Goal: Information Seeking & Learning: Check status

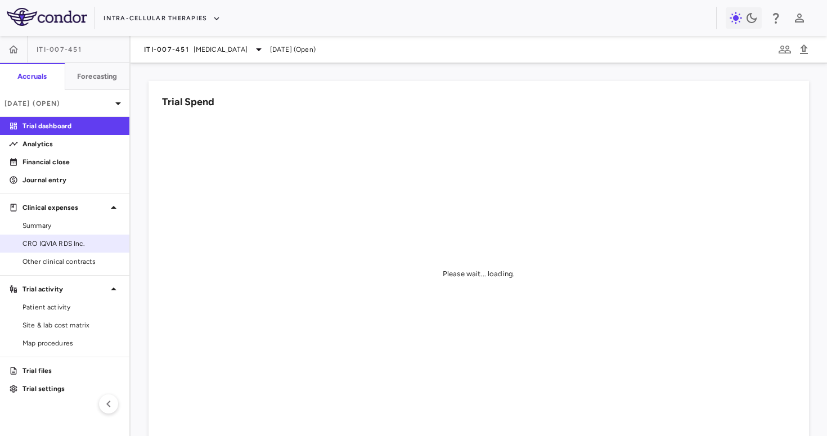
click at [48, 249] on link "CRO IQVIA RDS Inc." at bounding box center [64, 243] width 129 height 17
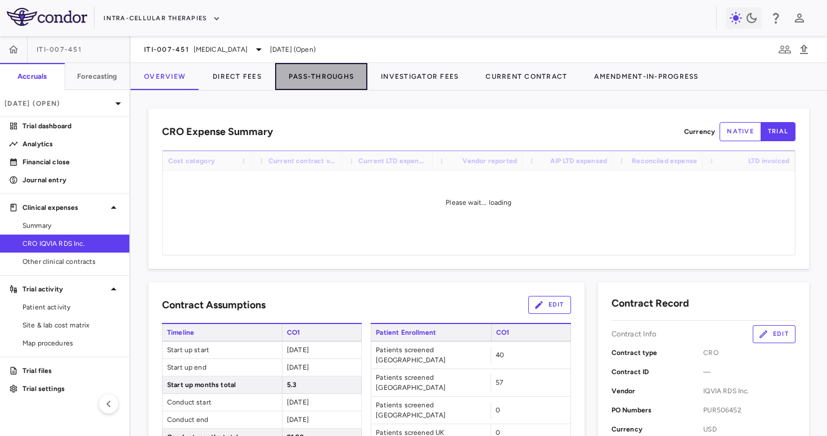
click at [280, 75] on button "Pass-Throughs" at bounding box center [321, 76] width 92 height 27
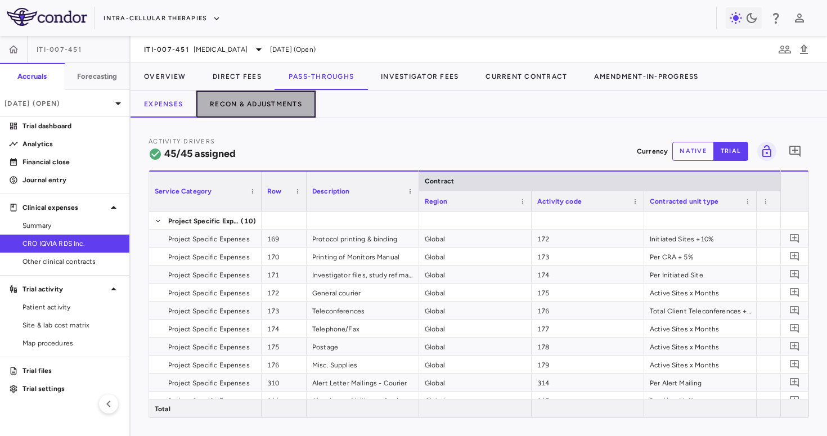
click at [253, 108] on button "Recon & Adjustments" at bounding box center [255, 104] width 119 height 27
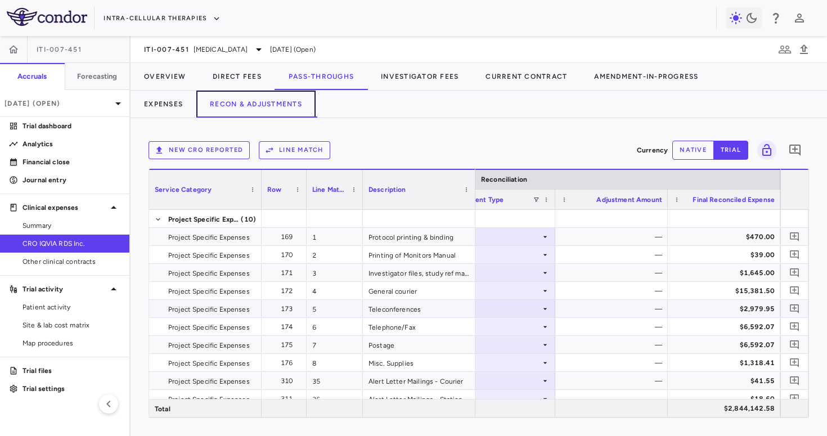
scroll to position [0, 2475]
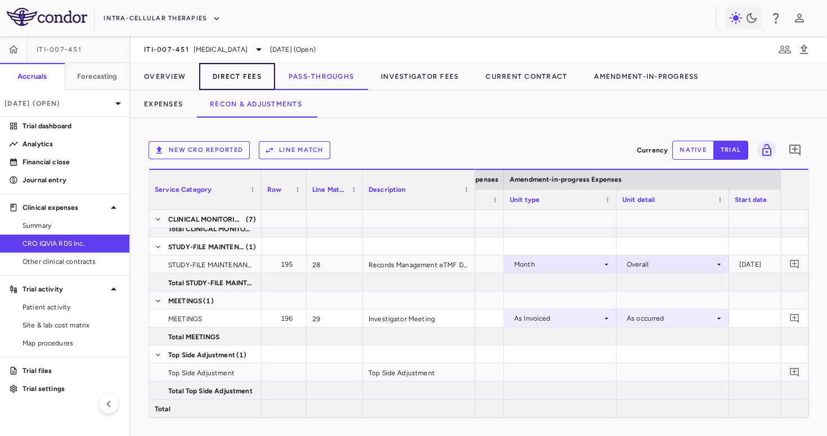
click at [221, 81] on button "Direct Fees" at bounding box center [237, 76] width 76 height 27
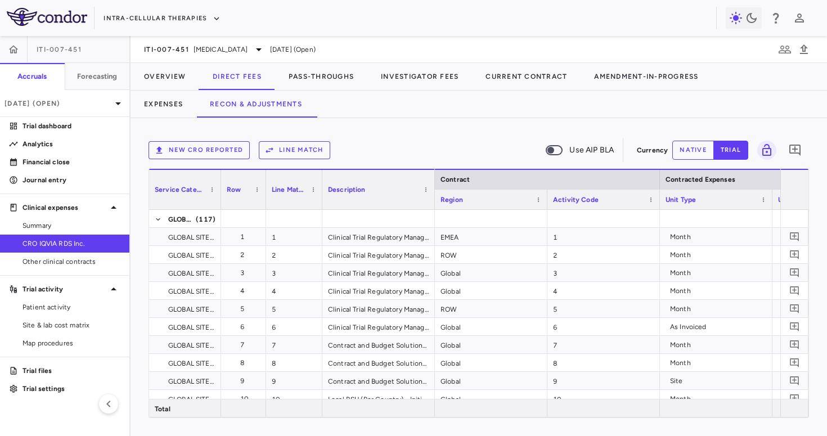
drag, startPoint x: 260, startPoint y: 200, endPoint x: 205, endPoint y: 204, distance: 55.3
click at [218, 204] on div at bounding box center [220, 189] width 4 height 39
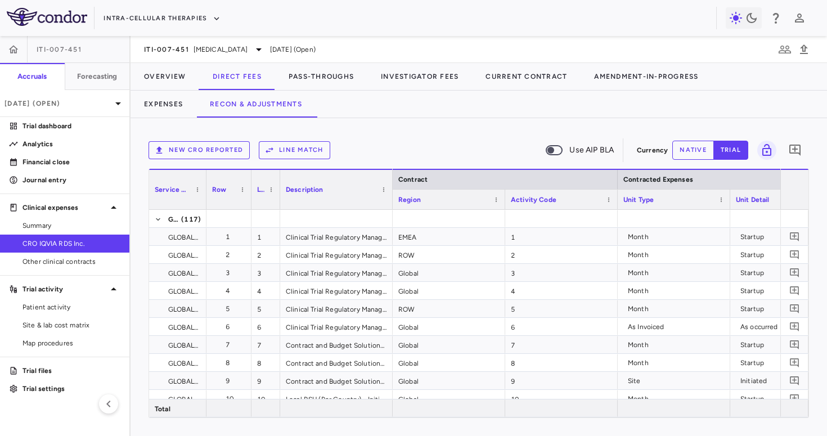
drag, startPoint x: 305, startPoint y: 201, endPoint x: 277, endPoint y: 204, distance: 28.3
click at [277, 204] on div at bounding box center [279, 189] width 4 height 39
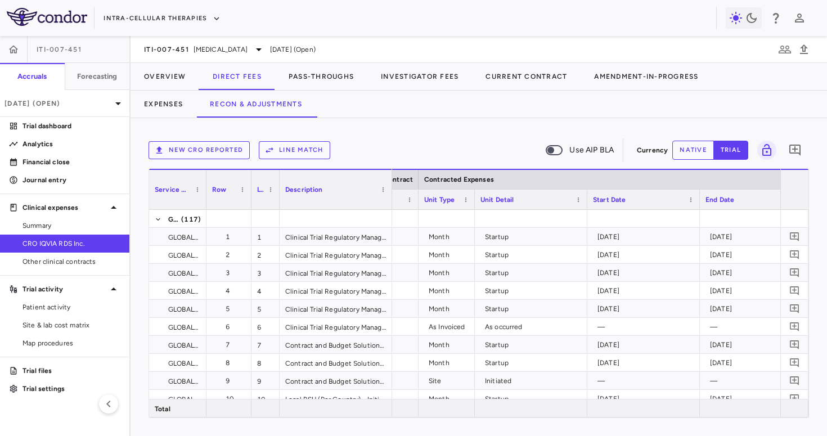
drag, startPoint x: 529, startPoint y: 205, endPoint x: 472, endPoint y: 211, distance: 57.2
click at [472, 211] on div "Service Category Row Line Match" at bounding box center [478, 293] width 659 height 249
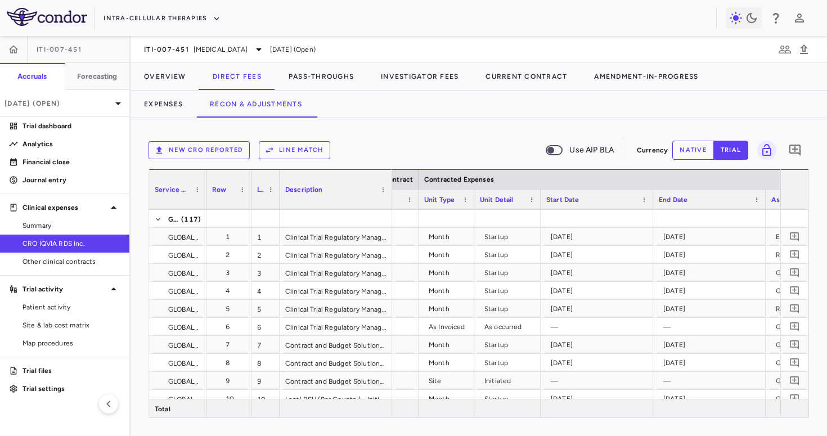
drag, startPoint x: 585, startPoint y: 204, endPoint x: 533, endPoint y: 215, distance: 53.5
click at [466, 200] on span at bounding box center [465, 199] width 7 height 7
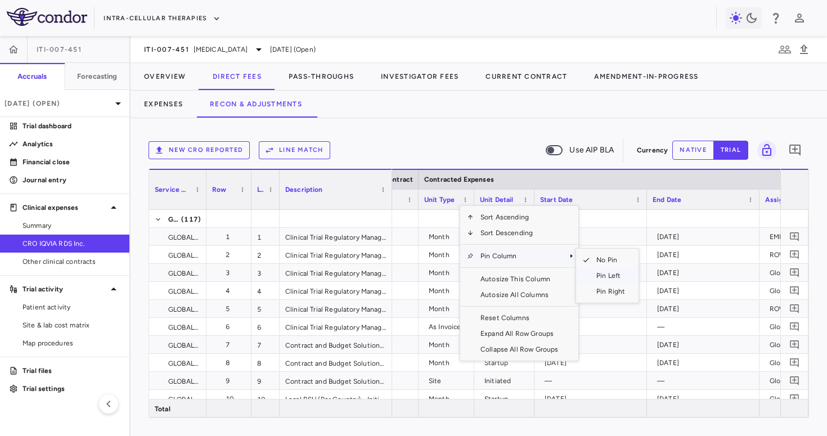
click at [611, 277] on span "Pin Left" at bounding box center [610, 276] width 42 height 16
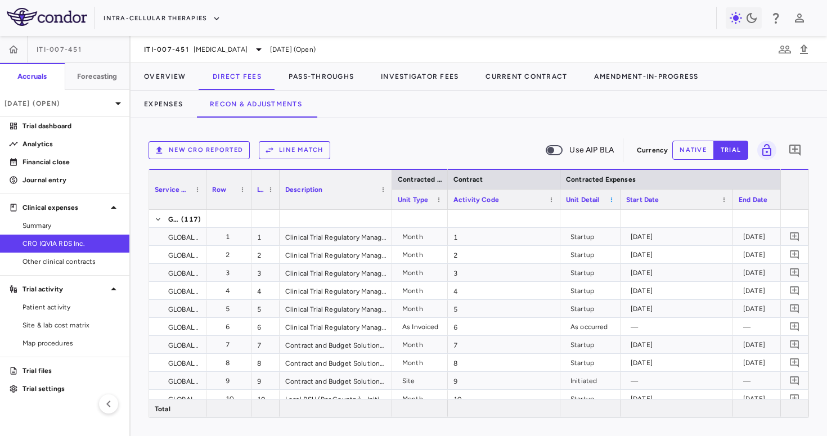
click at [610, 200] on span at bounding box center [611, 199] width 7 height 7
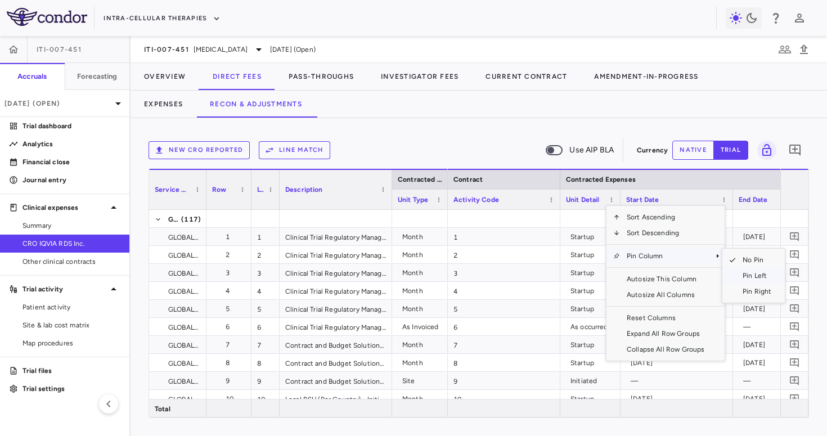
click at [756, 275] on span "Pin Left" at bounding box center [757, 276] width 42 height 16
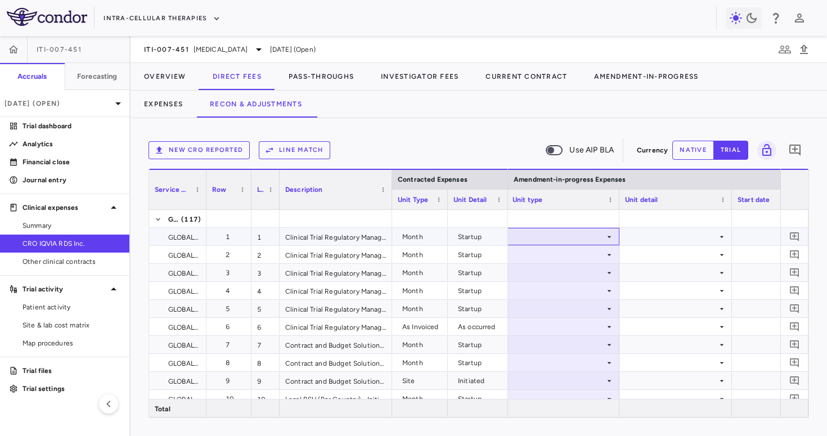
click at [591, 241] on div at bounding box center [562, 236] width 101 height 16
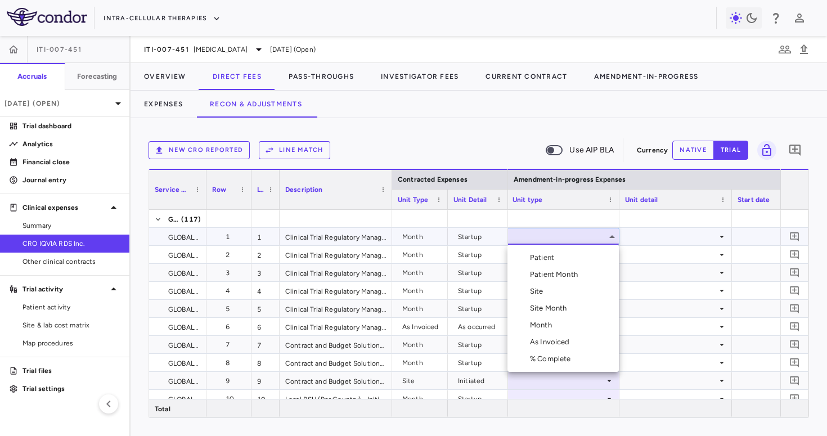
click at [555, 328] on div "Month" at bounding box center [543, 325] width 26 height 10
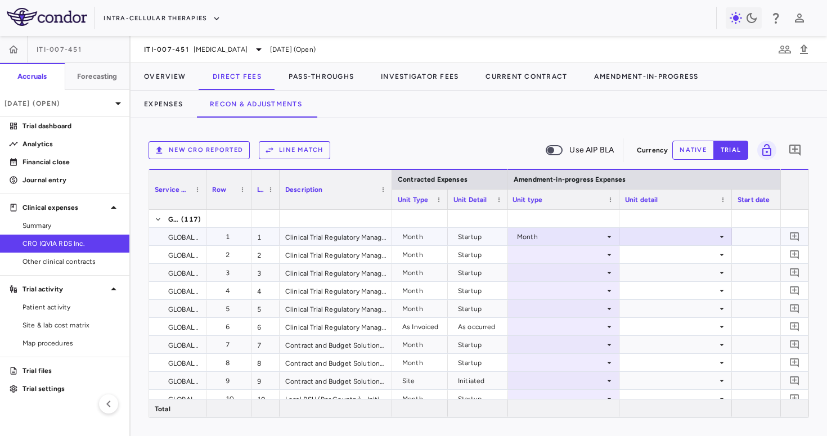
click at [651, 235] on div at bounding box center [675, 236] width 101 height 16
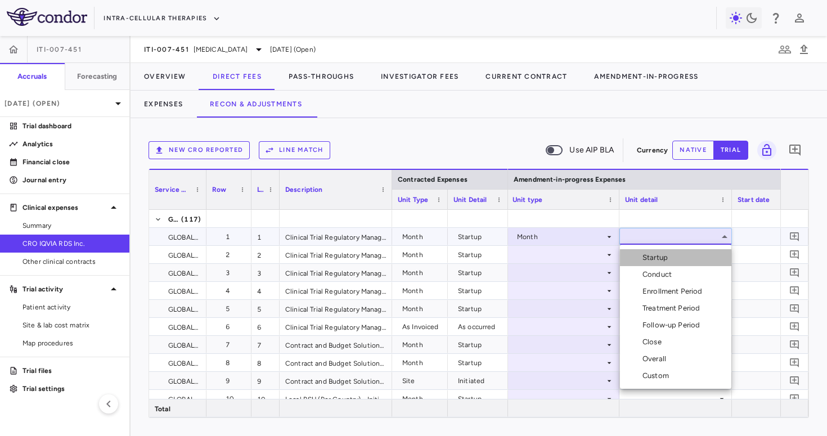
click at [651, 260] on div "Startup" at bounding box center [657, 258] width 30 height 10
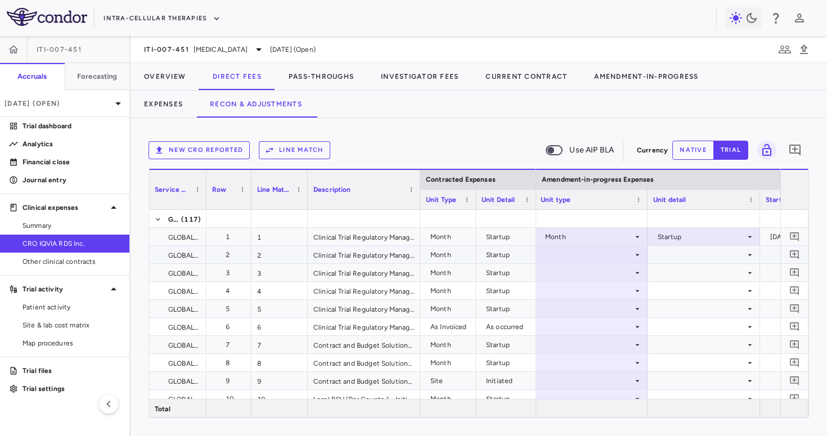
click at [566, 256] on div at bounding box center [591, 254] width 101 height 16
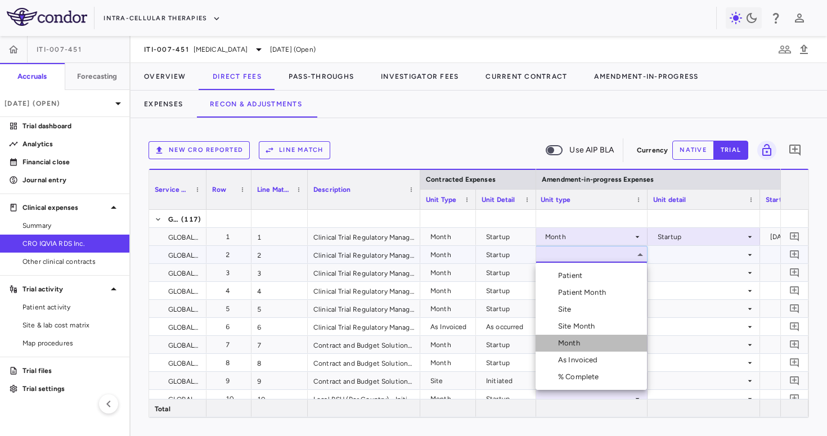
click at [570, 345] on div "Month" at bounding box center [571, 343] width 26 height 10
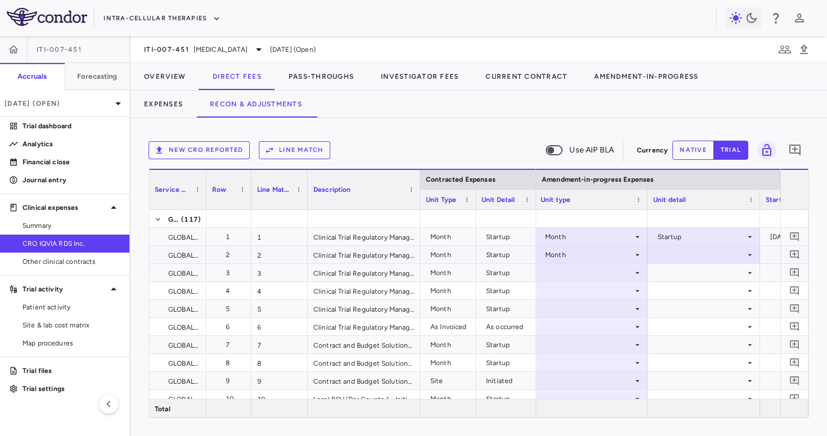
click at [676, 254] on div at bounding box center [703, 254] width 101 height 16
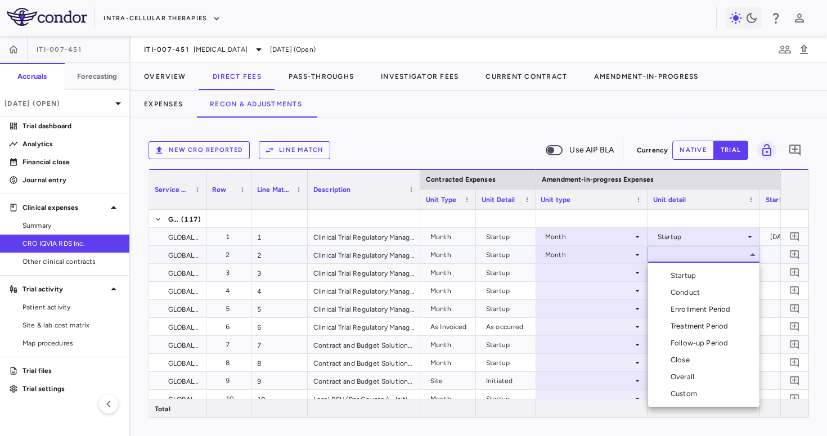
click at [674, 274] on div "Startup" at bounding box center [685, 276] width 30 height 10
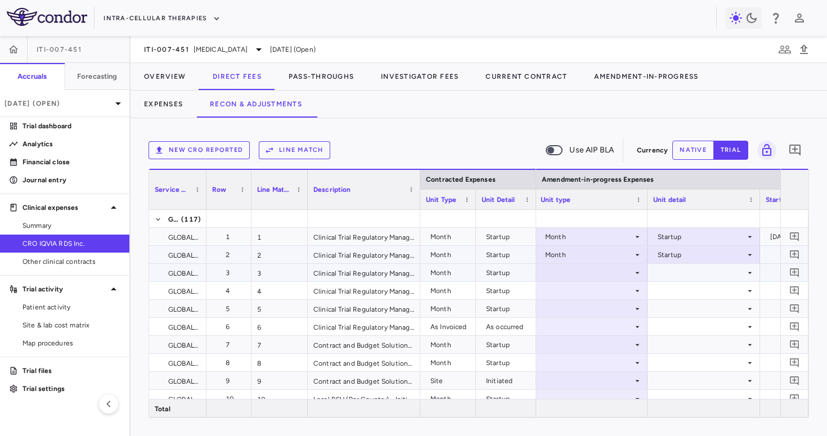
click at [569, 278] on div at bounding box center [591, 272] width 101 height 16
click at [581, 273] on div at bounding box center [591, 272] width 101 height 16
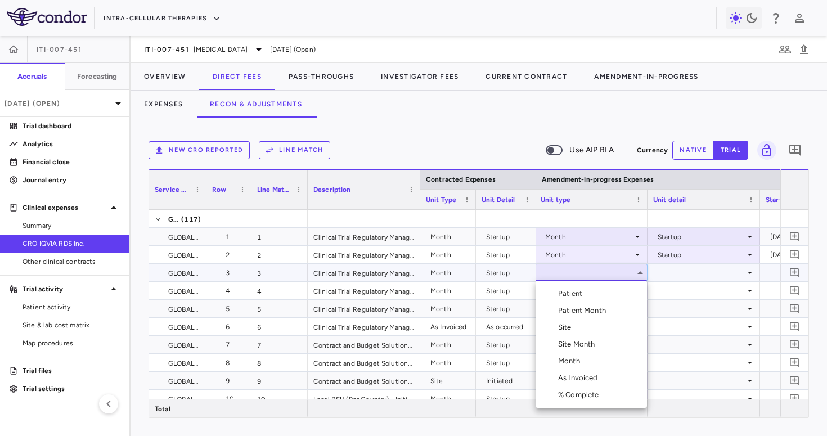
click at [573, 359] on div "Month" at bounding box center [571, 361] width 26 height 10
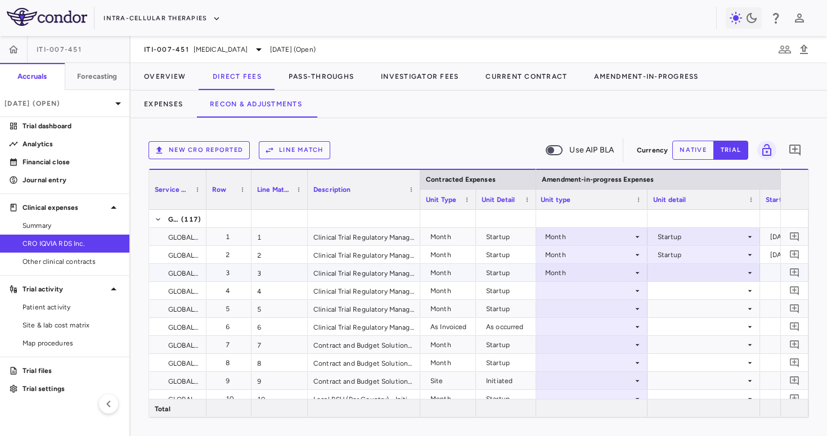
click at [671, 268] on div at bounding box center [703, 272] width 101 height 16
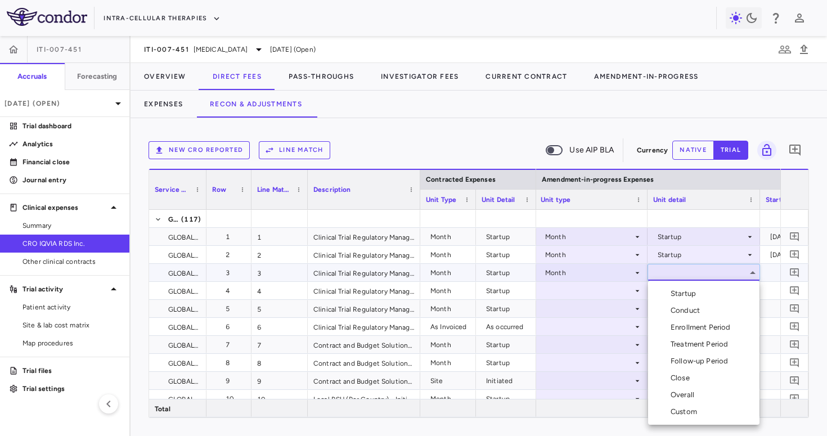
click at [672, 286] on li "Startup" at bounding box center [703, 293] width 111 height 17
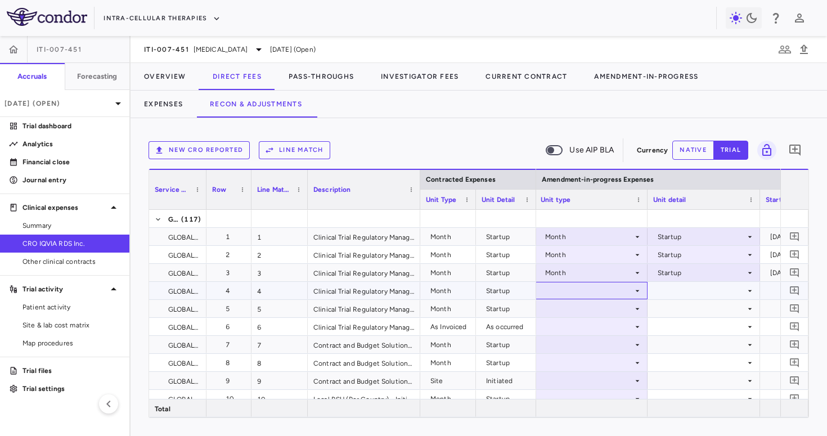
click at [576, 290] on div at bounding box center [591, 290] width 101 height 16
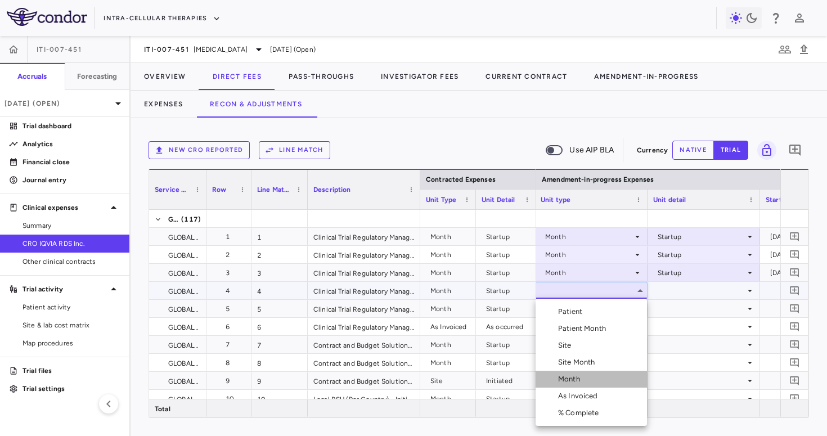
click at [562, 379] on div "Month" at bounding box center [571, 379] width 26 height 10
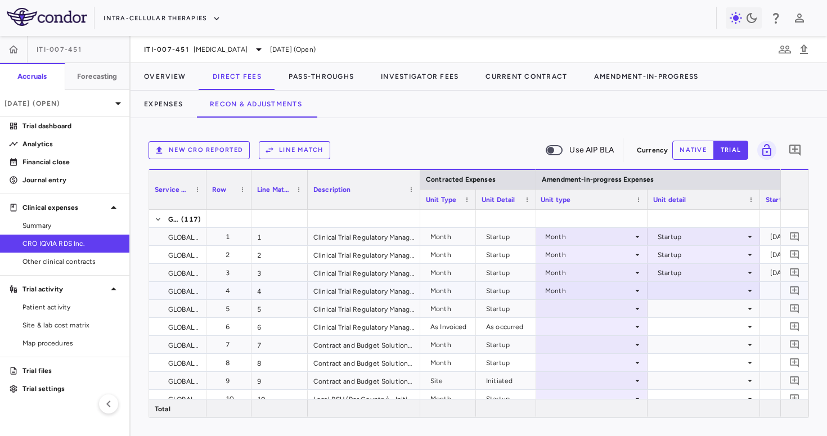
click at [691, 289] on div at bounding box center [703, 290] width 101 height 16
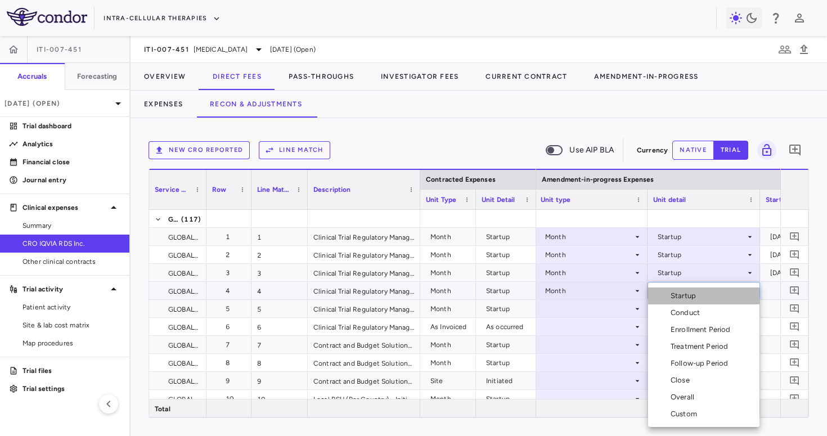
click at [688, 301] on li "Startup" at bounding box center [703, 295] width 111 height 17
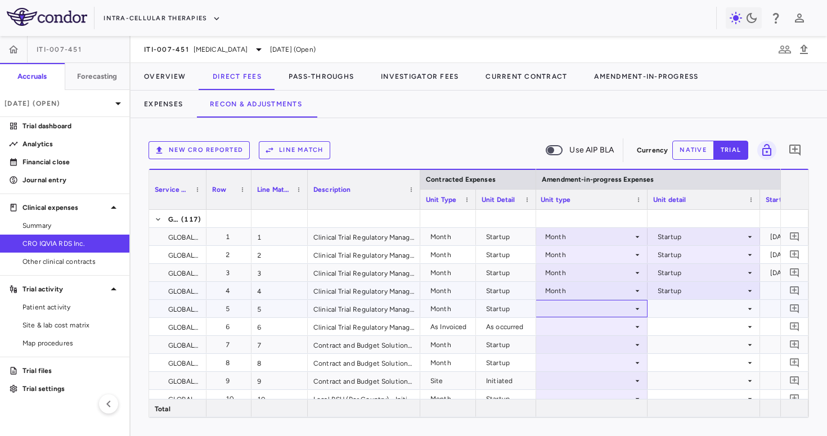
click at [584, 307] on div at bounding box center [591, 308] width 101 height 16
click at [593, 303] on div at bounding box center [591, 308] width 101 height 16
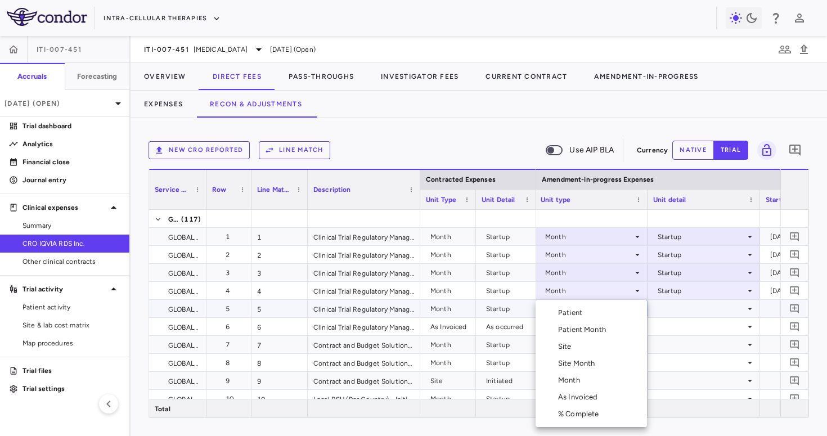
click at [578, 383] on div "Month" at bounding box center [571, 380] width 26 height 10
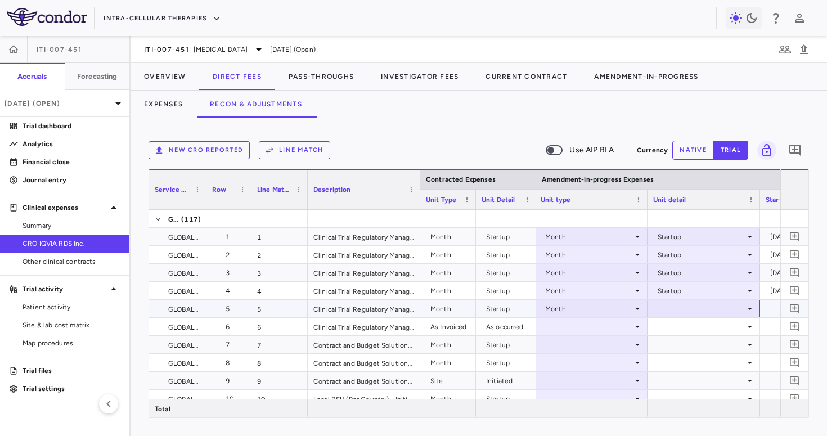
click at [682, 317] on div at bounding box center [703, 308] width 112 height 17
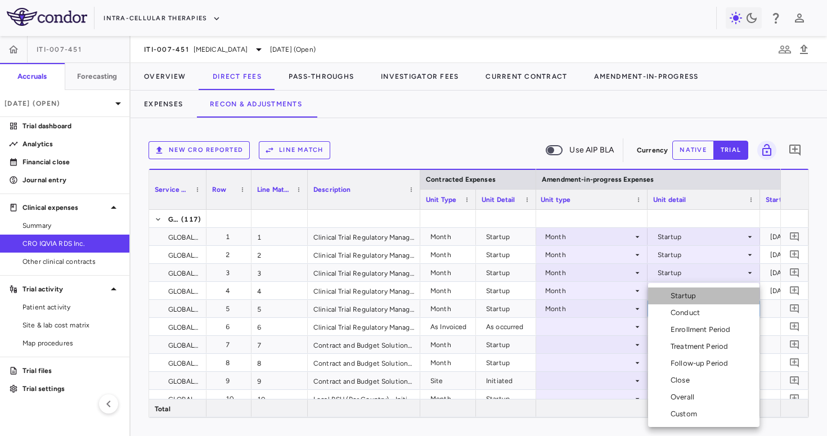
click at [692, 293] on div "Startup" at bounding box center [685, 296] width 30 height 10
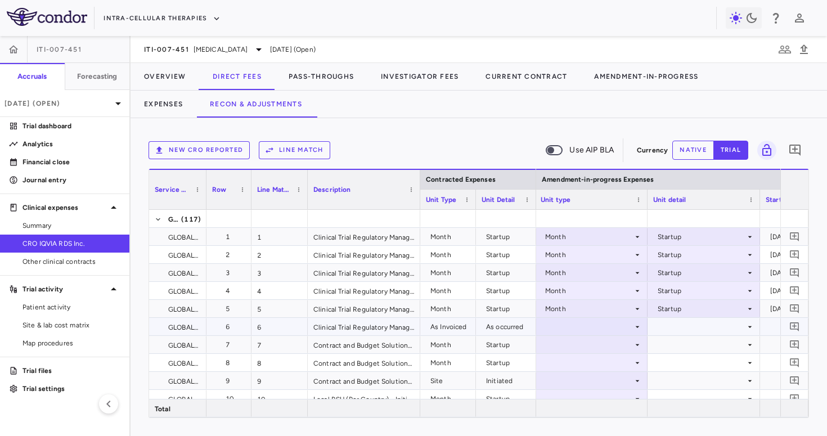
click at [592, 334] on div at bounding box center [591, 326] width 101 height 16
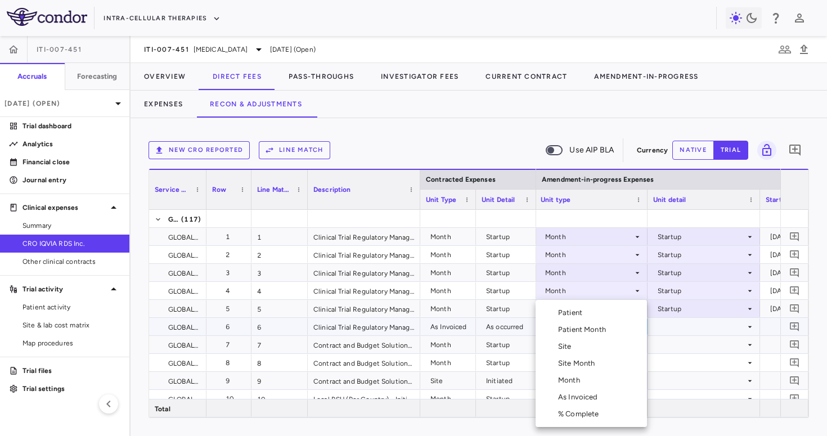
click at [578, 398] on div "As Invoiced" at bounding box center [580, 397] width 44 height 10
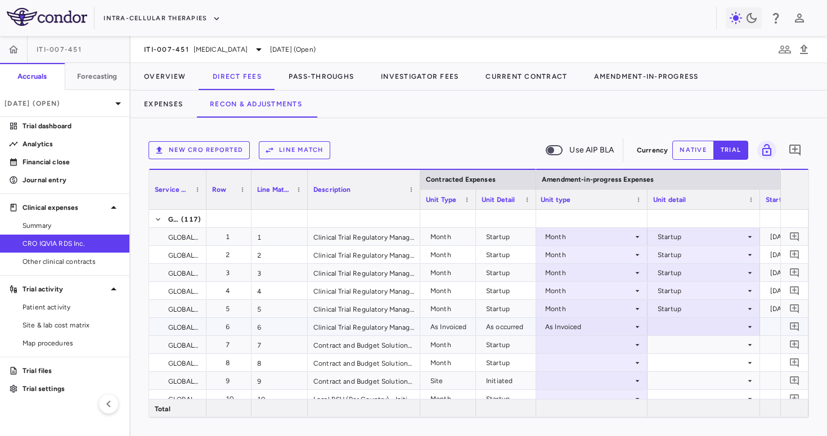
click at [682, 325] on div at bounding box center [703, 326] width 101 height 16
click at [684, 346] on div "As occurred" at bounding box center [692, 348] width 45 height 10
click at [600, 345] on div at bounding box center [591, 344] width 101 height 16
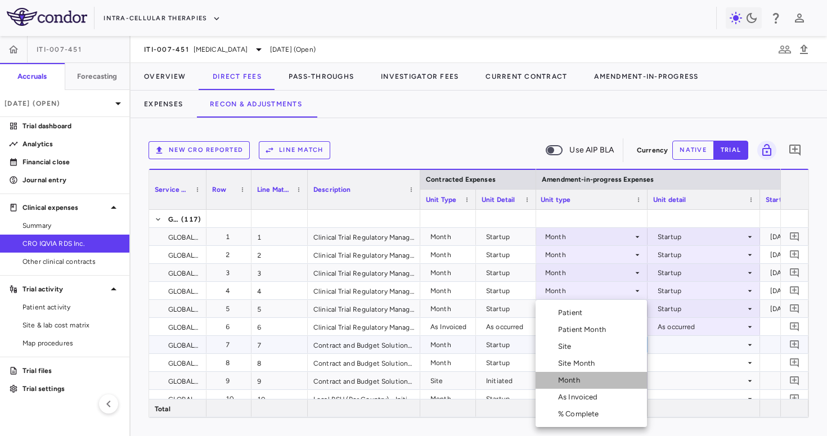
click at [595, 379] on li "Month" at bounding box center [590, 380] width 111 height 17
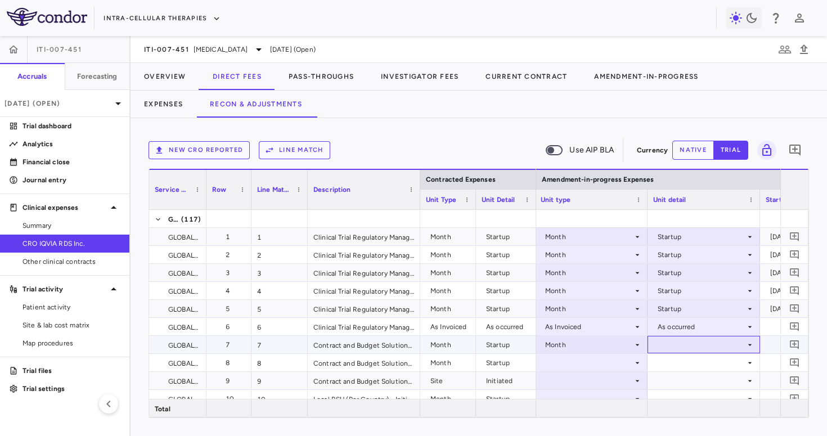
click at [673, 341] on div at bounding box center [703, 344] width 101 height 16
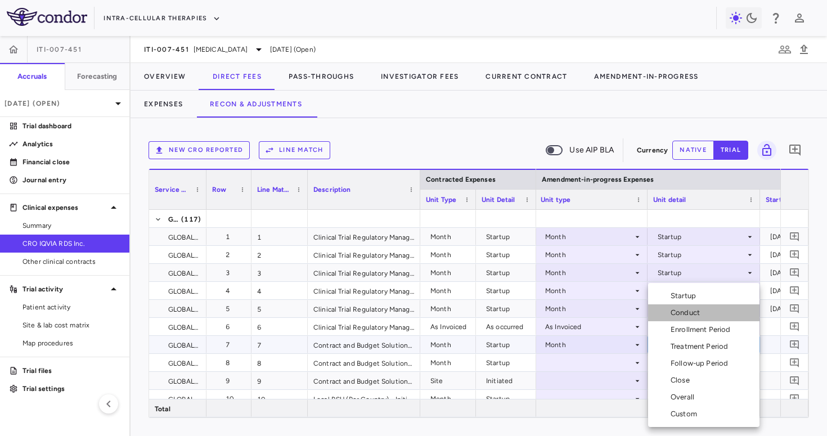
click at [679, 304] on li "Conduct" at bounding box center [703, 312] width 111 height 17
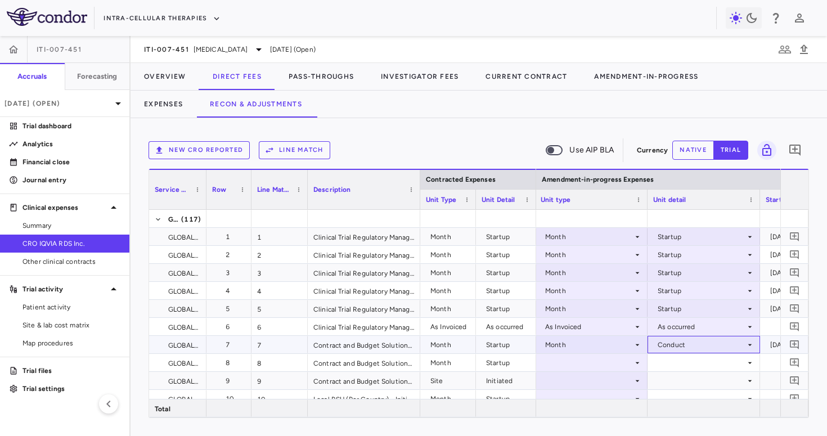
click at [683, 346] on div "Conduct" at bounding box center [702, 345] width 88 height 18
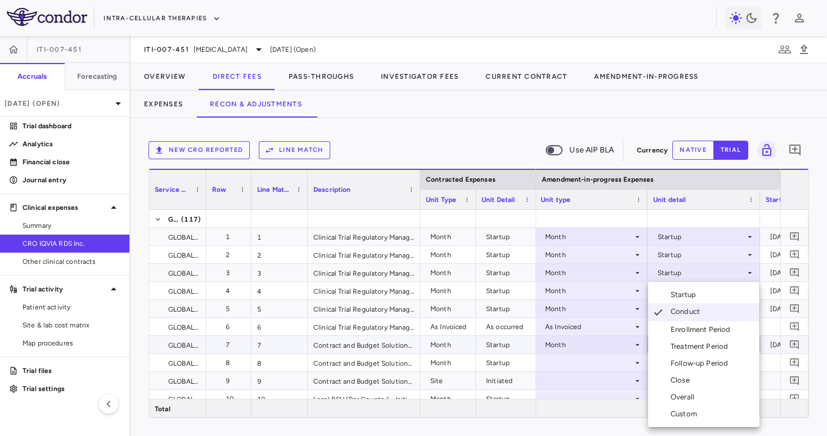
click at [698, 298] on div "Startup" at bounding box center [685, 295] width 30 height 10
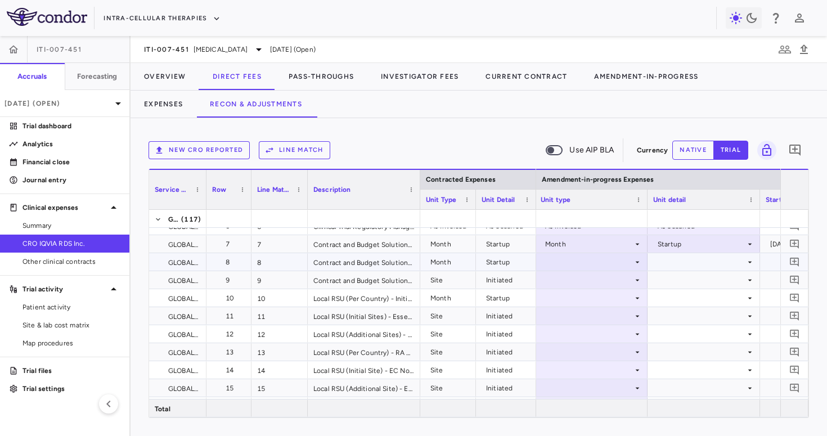
click at [595, 258] on div at bounding box center [591, 262] width 101 height 16
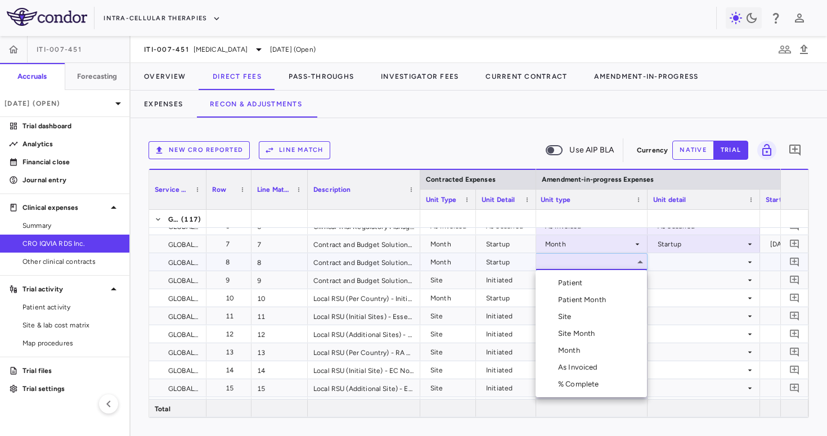
click at [575, 348] on div "Month" at bounding box center [571, 350] width 26 height 10
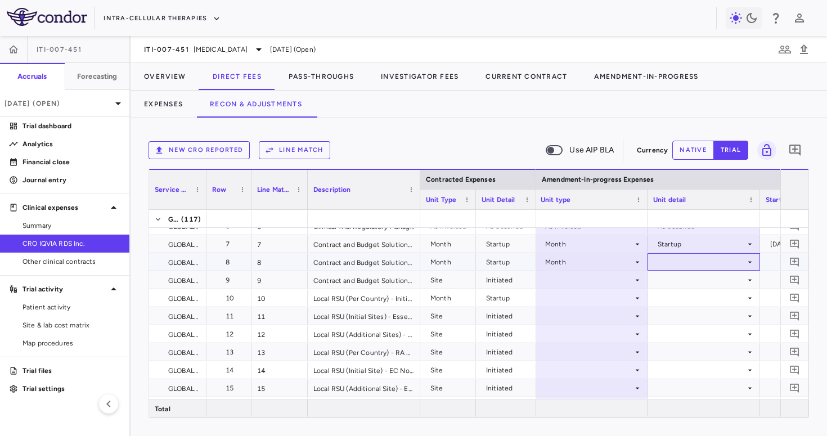
click at [682, 260] on div at bounding box center [703, 262] width 101 height 16
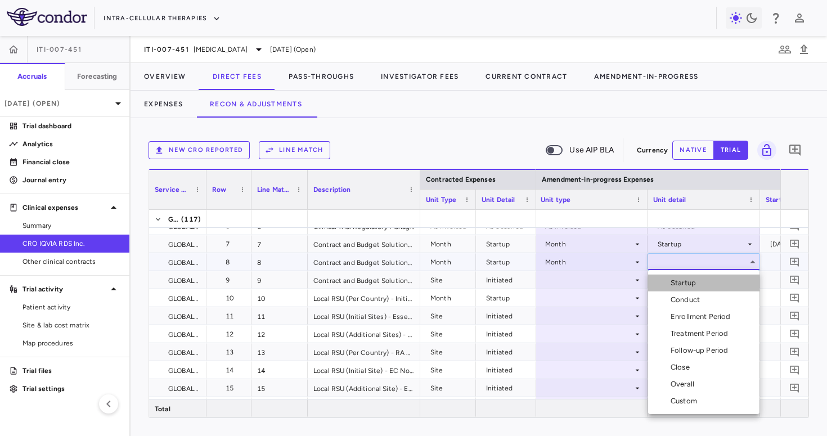
click at [681, 277] on li "Startup" at bounding box center [703, 282] width 111 height 17
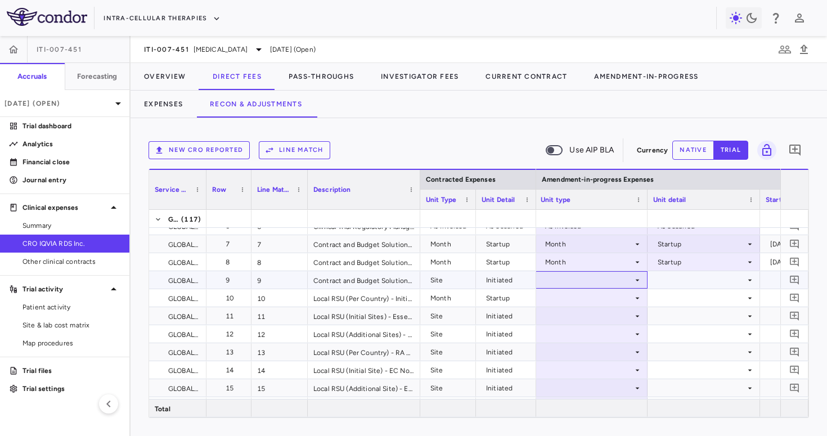
click at [600, 283] on div at bounding box center [591, 280] width 101 height 16
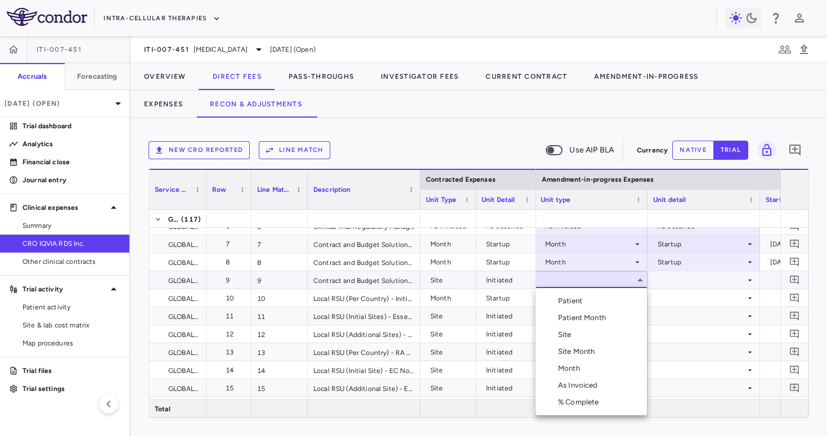
click at [579, 334] on li "Site" at bounding box center [590, 334] width 111 height 17
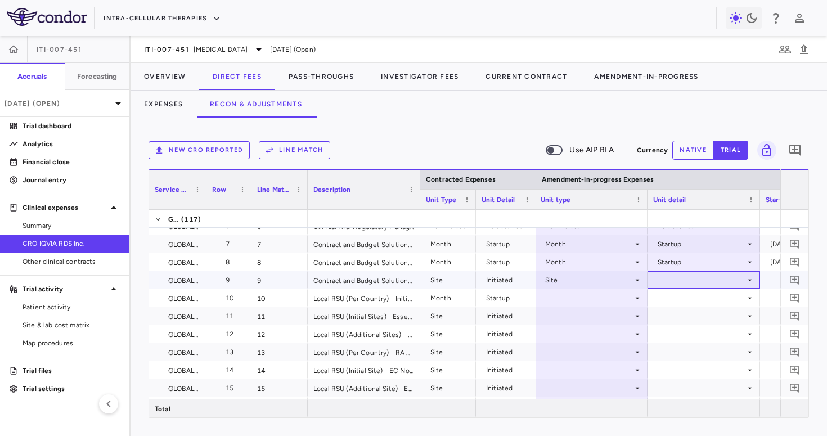
click at [675, 280] on div at bounding box center [703, 280] width 101 height 16
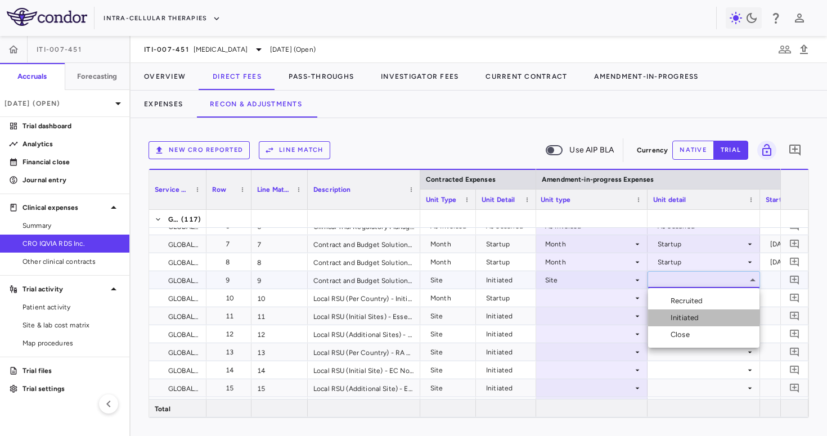
click at [687, 322] on div "Initiated" at bounding box center [686, 318] width 33 height 10
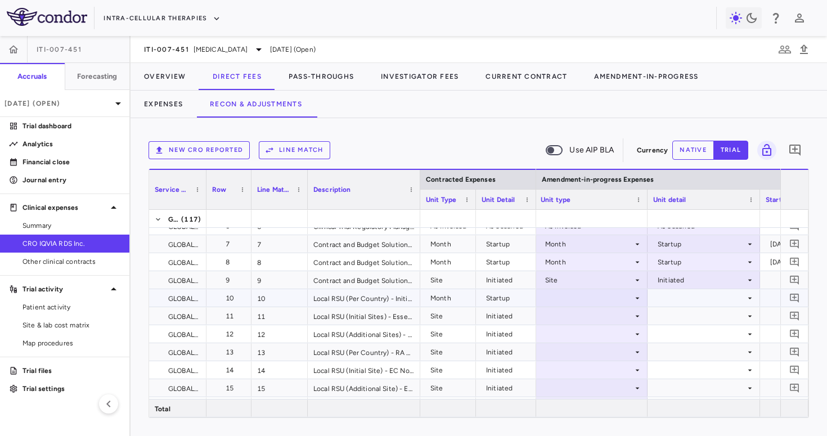
click at [599, 300] on div at bounding box center [591, 298] width 101 height 16
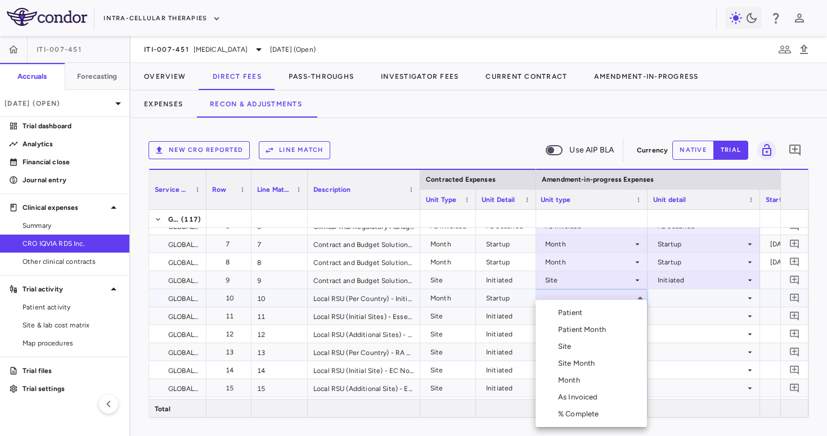
click at [575, 376] on div "Month" at bounding box center [571, 380] width 26 height 10
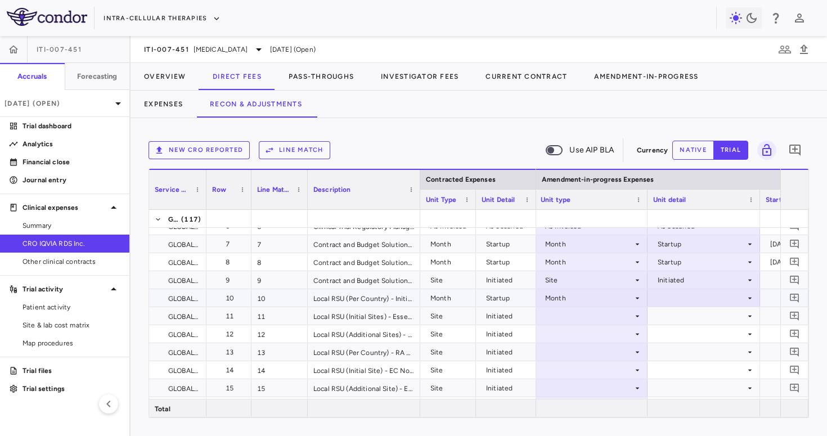
click at [675, 297] on div at bounding box center [703, 298] width 101 height 16
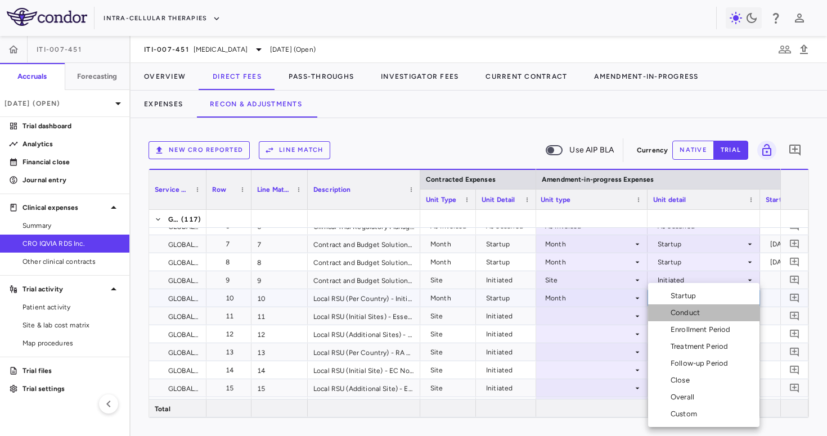
drag, startPoint x: 675, startPoint y: 310, endPoint x: 679, endPoint y: 293, distance: 17.5
click at [679, 293] on ul "Select Startup Conduct Enrollment Period Treatment Period Follow-up Period Clos…" at bounding box center [703, 355] width 111 height 144
click at [679, 293] on div "Startup" at bounding box center [685, 296] width 30 height 10
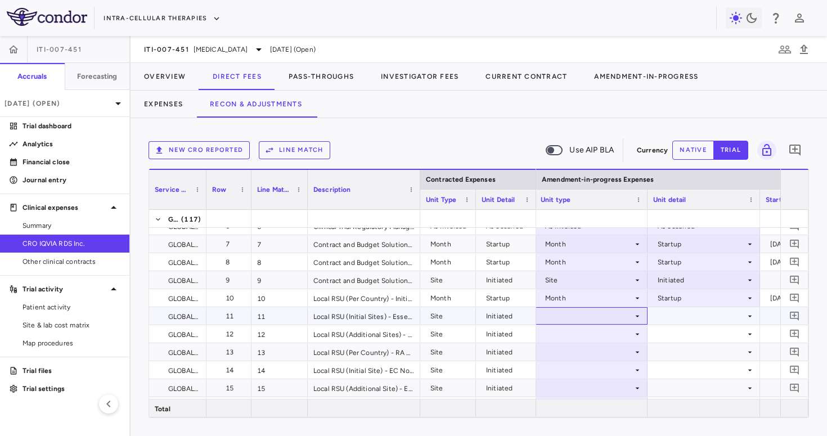
click at [609, 314] on div at bounding box center [591, 316] width 101 height 16
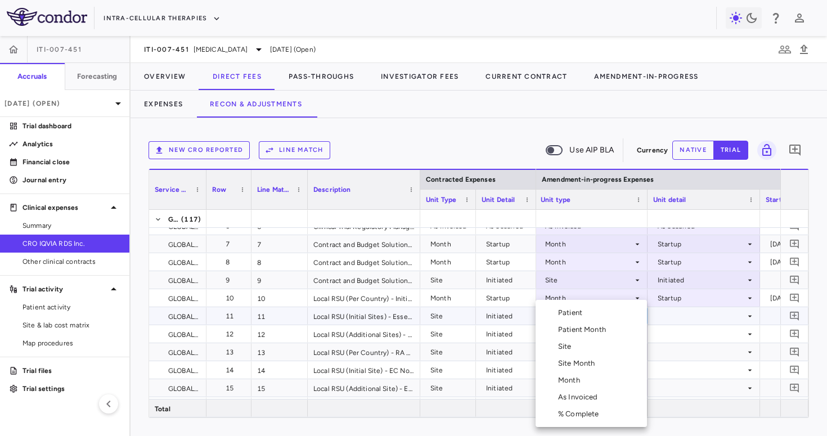
click at [592, 347] on li "Site" at bounding box center [590, 346] width 111 height 17
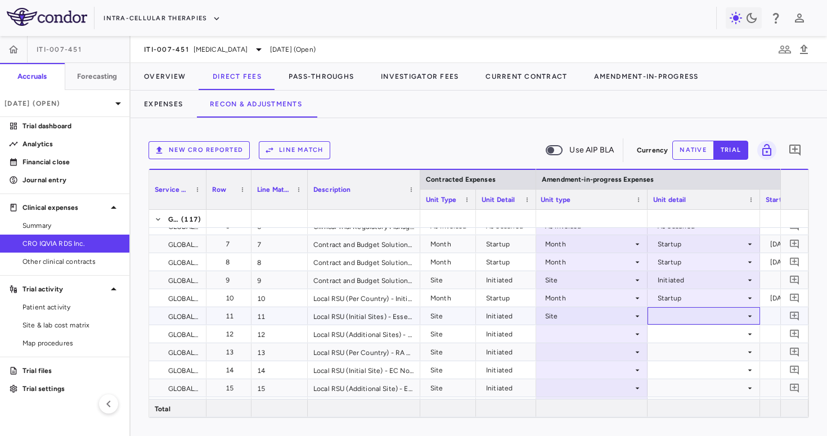
click at [671, 322] on div at bounding box center [703, 316] width 101 height 16
click at [676, 346] on li "Initiated" at bounding box center [703, 353] width 111 height 17
click at [595, 337] on div at bounding box center [591, 334] width 101 height 16
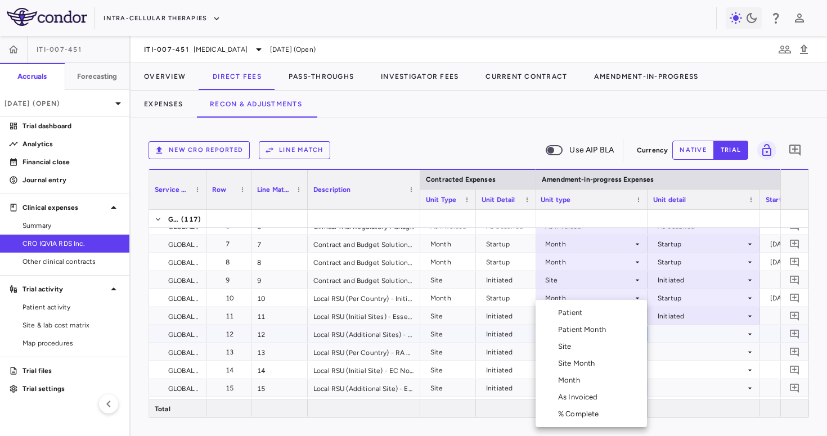
click at [591, 352] on li "Site" at bounding box center [590, 346] width 111 height 17
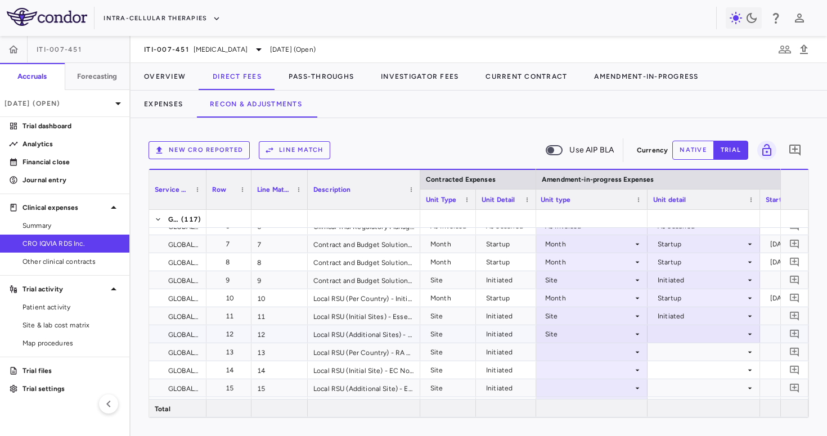
click at [677, 338] on div at bounding box center [703, 334] width 101 height 16
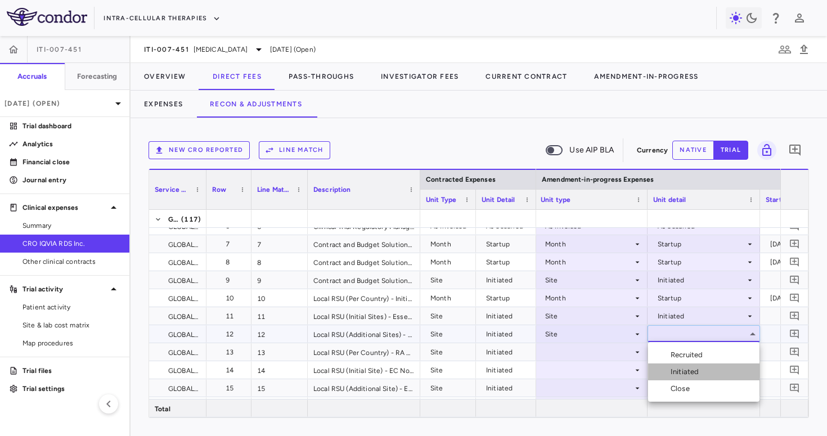
click at [679, 367] on div "Initiated" at bounding box center [686, 372] width 33 height 10
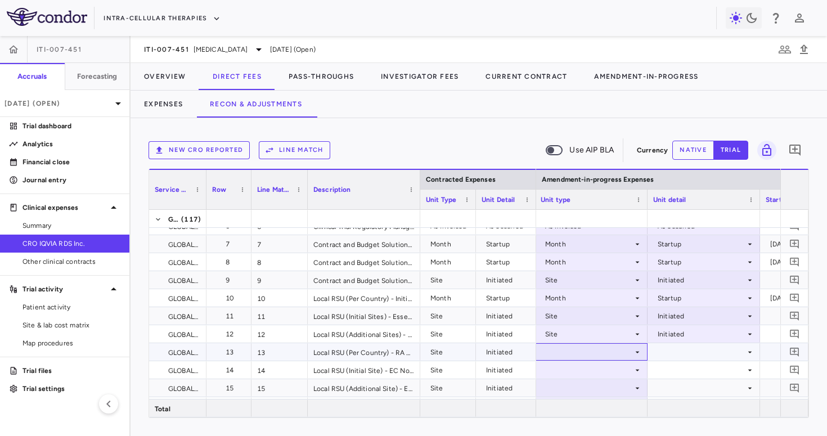
click at [594, 353] on div at bounding box center [591, 352] width 101 height 16
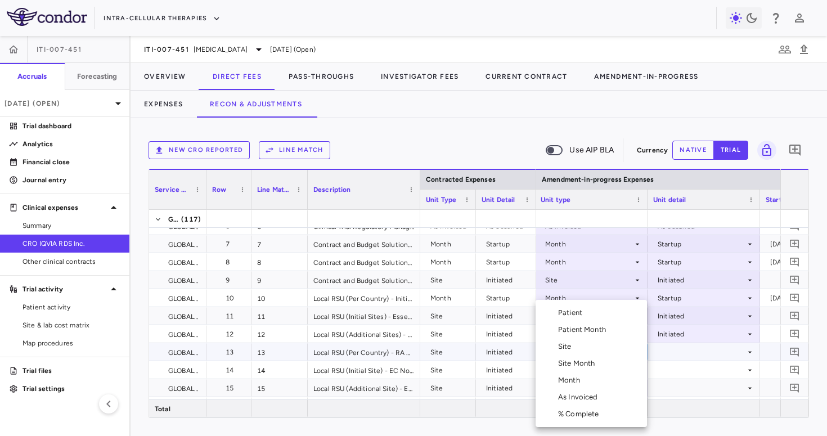
click at [596, 348] on li "Site" at bounding box center [590, 346] width 111 height 17
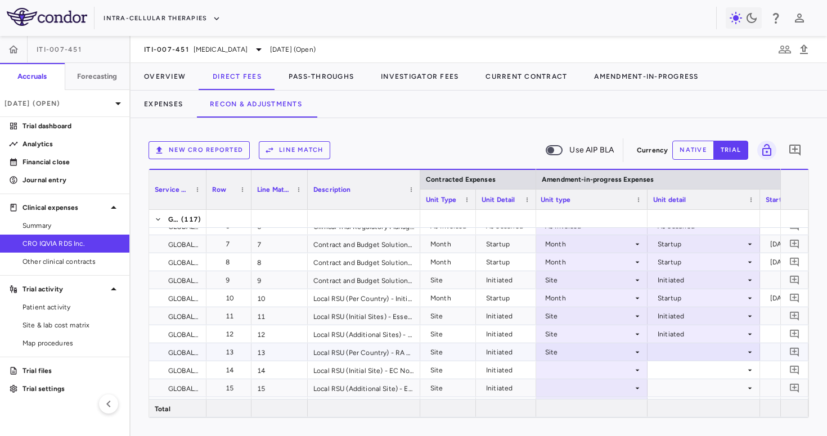
click at [679, 349] on div at bounding box center [703, 352] width 101 height 16
click at [678, 386] on div "Initiated" at bounding box center [686, 390] width 33 height 10
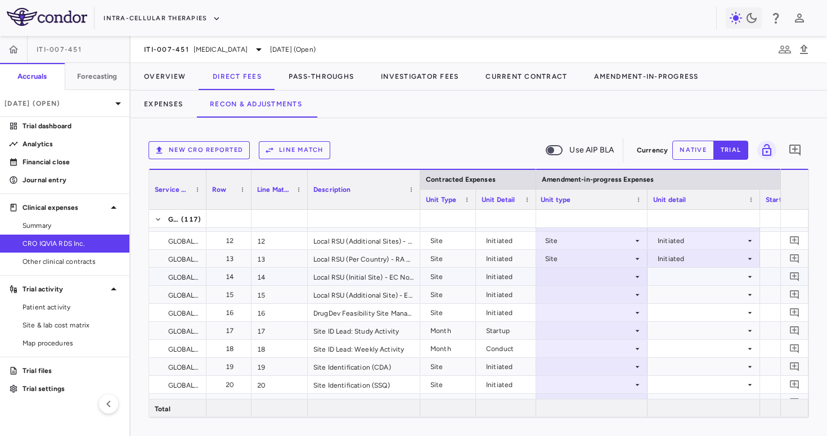
click at [579, 274] on div at bounding box center [591, 276] width 101 height 16
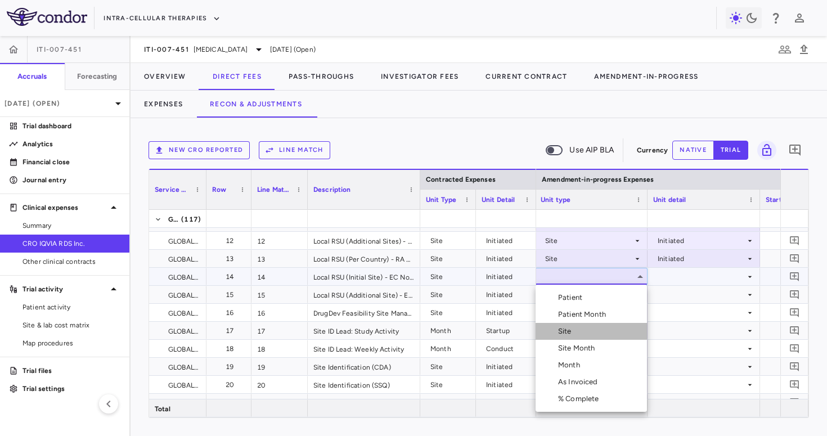
click at [567, 328] on div "Site" at bounding box center [567, 331] width 18 height 10
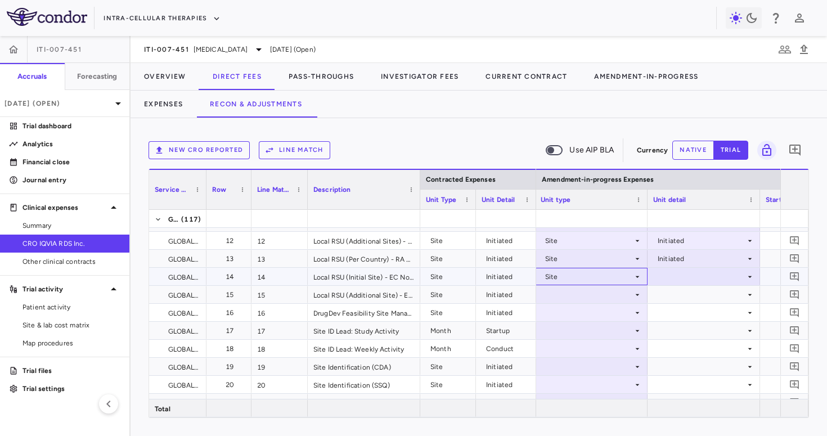
click at [597, 280] on div "Site" at bounding box center [589, 277] width 88 height 18
click at [687, 283] on div at bounding box center [703, 276] width 101 height 16
click at [685, 307] on li "Initiated" at bounding box center [703, 314] width 111 height 17
click at [578, 290] on div at bounding box center [591, 294] width 101 height 16
click at [578, 287] on div at bounding box center [591, 294] width 101 height 16
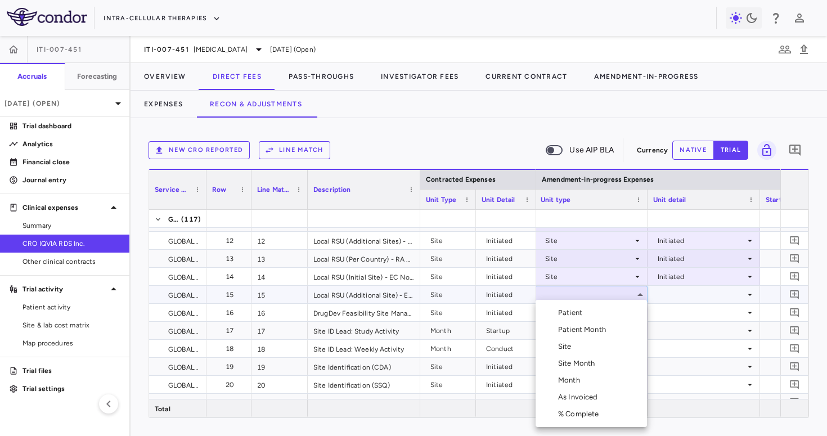
click at [576, 348] on li "Site" at bounding box center [590, 346] width 111 height 17
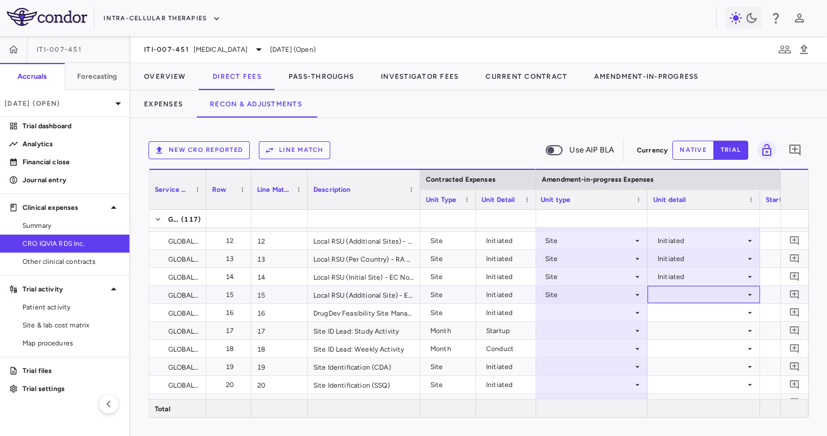
click at [688, 291] on div at bounding box center [703, 294] width 101 height 16
click at [679, 340] on li "Initiated" at bounding box center [703, 332] width 111 height 17
click at [597, 311] on div at bounding box center [591, 312] width 101 height 16
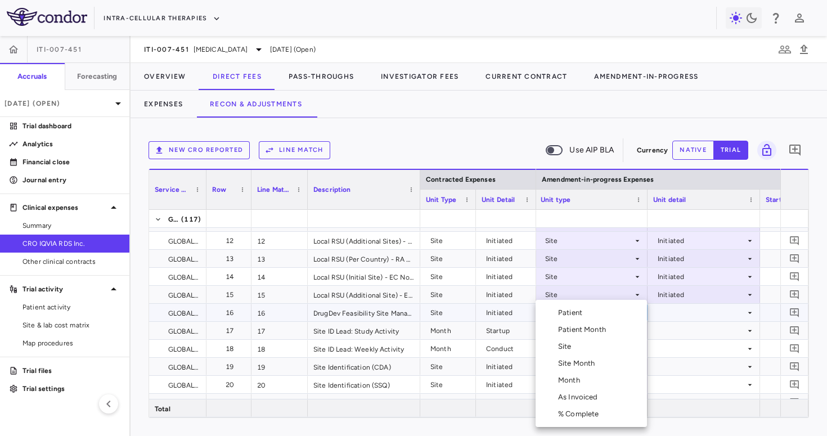
click at [578, 344] on li "Site" at bounding box center [590, 346] width 111 height 17
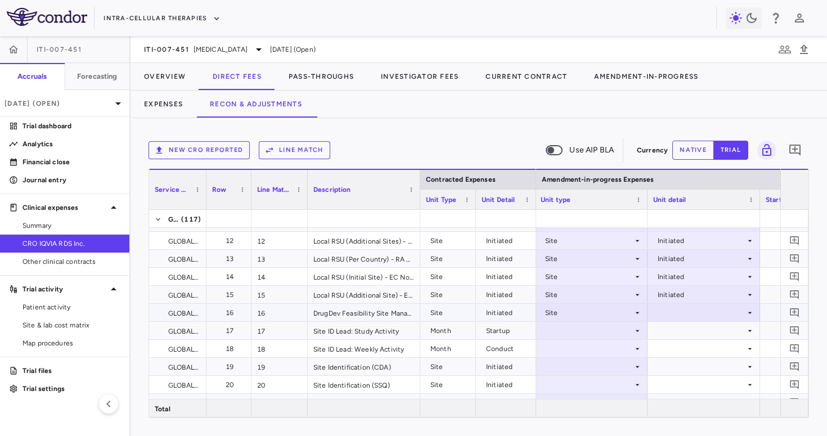
click at [684, 308] on div at bounding box center [703, 312] width 101 height 16
click at [680, 346] on div "Initiated" at bounding box center [686, 350] width 33 height 10
click at [590, 337] on div at bounding box center [591, 330] width 101 height 16
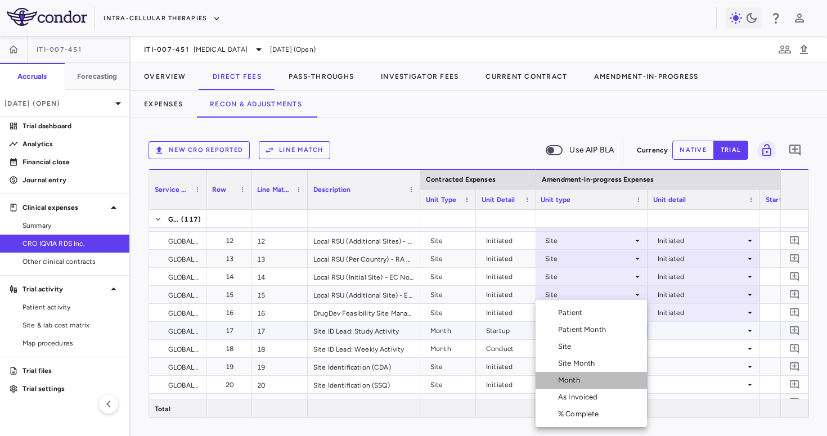
click at [579, 375] on div "Month" at bounding box center [571, 380] width 26 height 10
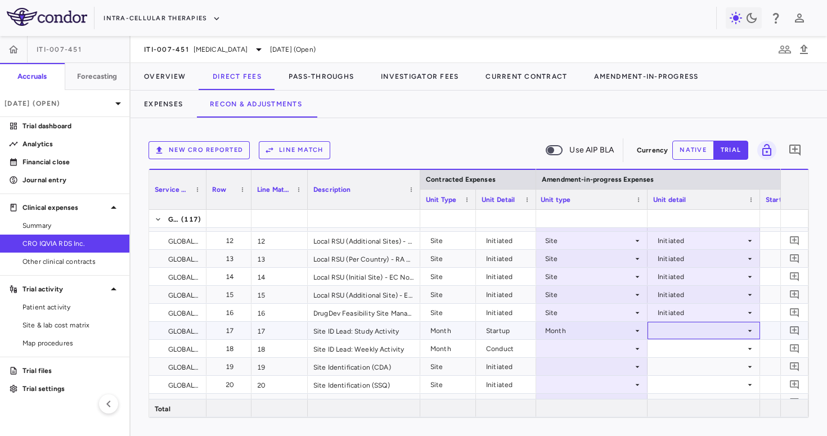
click at [675, 327] on div at bounding box center [703, 330] width 101 height 16
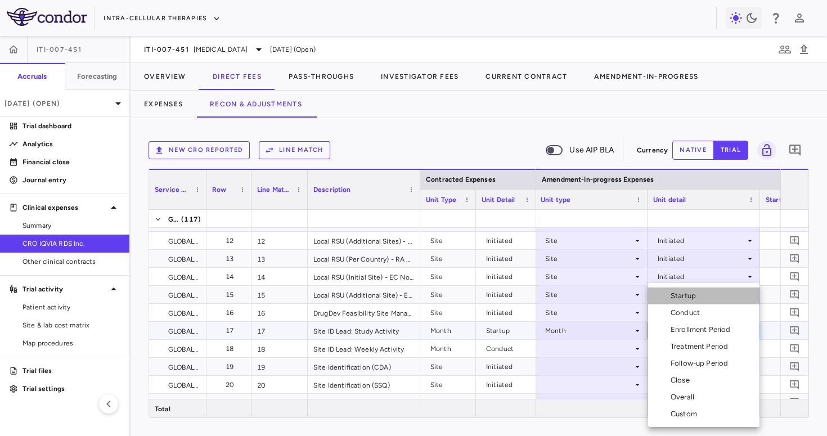
click at [680, 302] on li "Startup" at bounding box center [703, 295] width 111 height 17
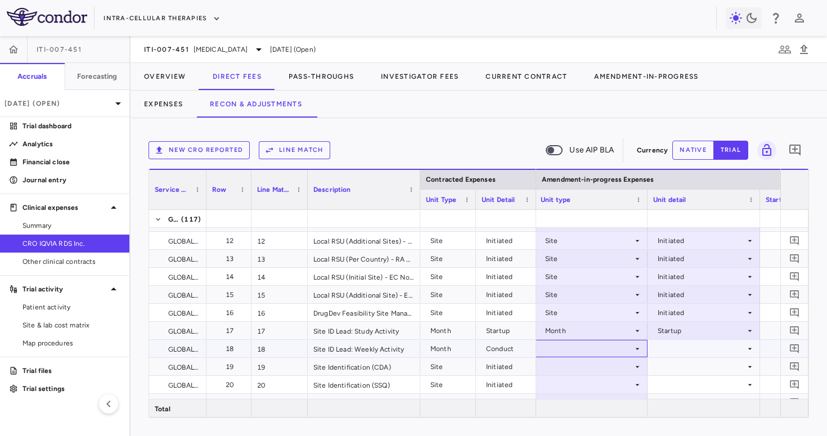
click at [598, 354] on div at bounding box center [591, 348] width 101 height 16
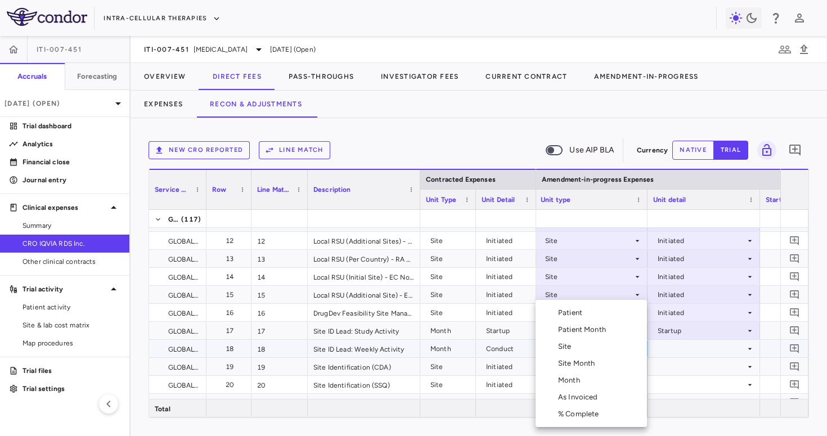
click at [584, 381] on li "Month" at bounding box center [590, 380] width 111 height 17
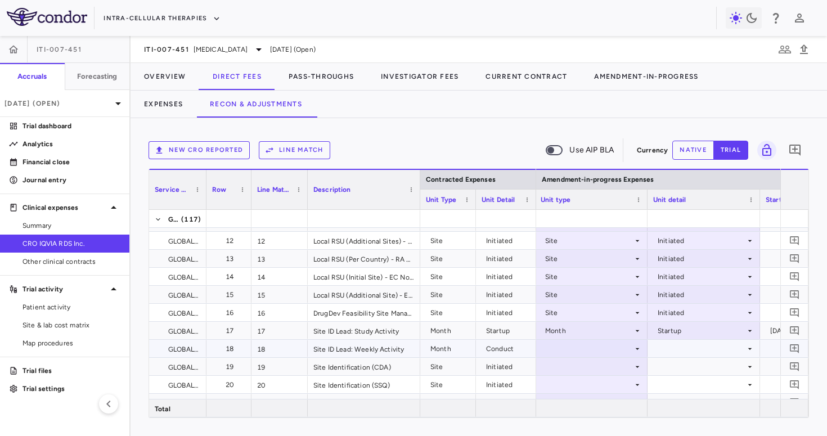
click at [676, 343] on div at bounding box center [703, 348] width 101 height 16
click at [607, 348] on div at bounding box center [591, 348] width 101 height 16
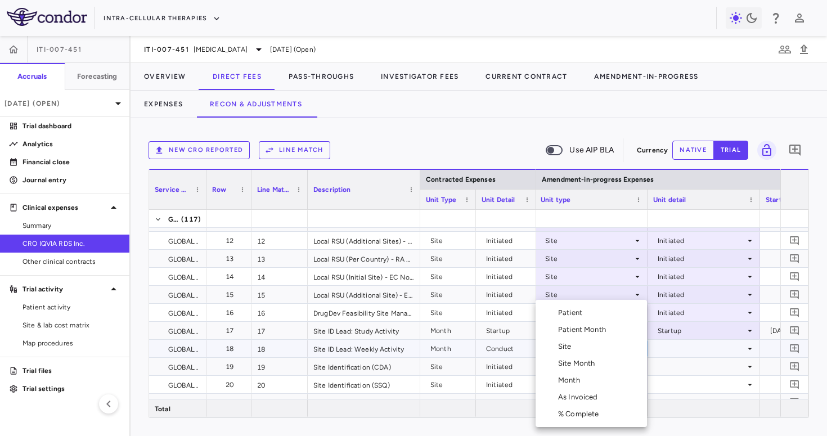
click at [595, 384] on li "Month" at bounding box center [590, 380] width 111 height 17
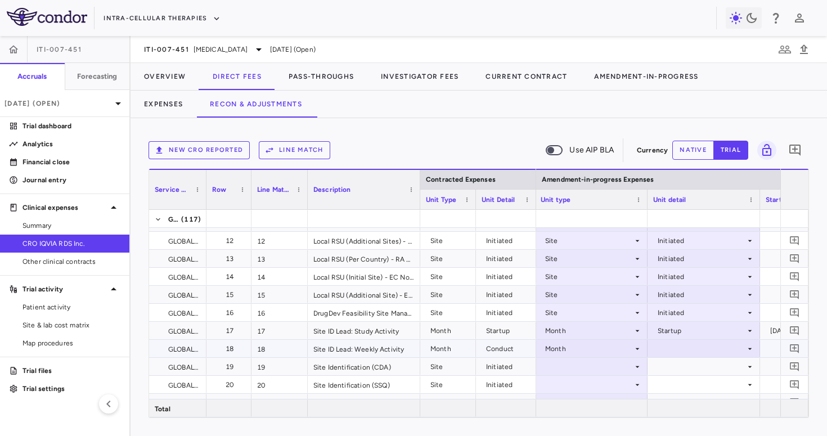
click at [676, 352] on div at bounding box center [703, 348] width 101 height 16
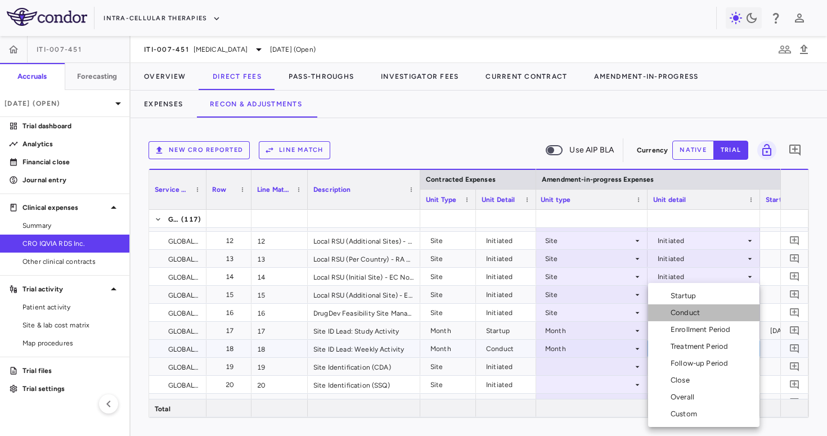
click at [688, 313] on div "Conduct" at bounding box center [687, 313] width 34 height 10
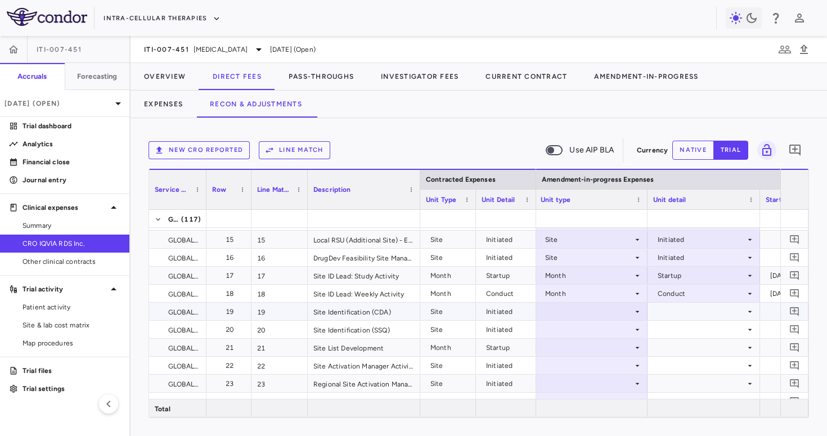
scroll to position [256, 0]
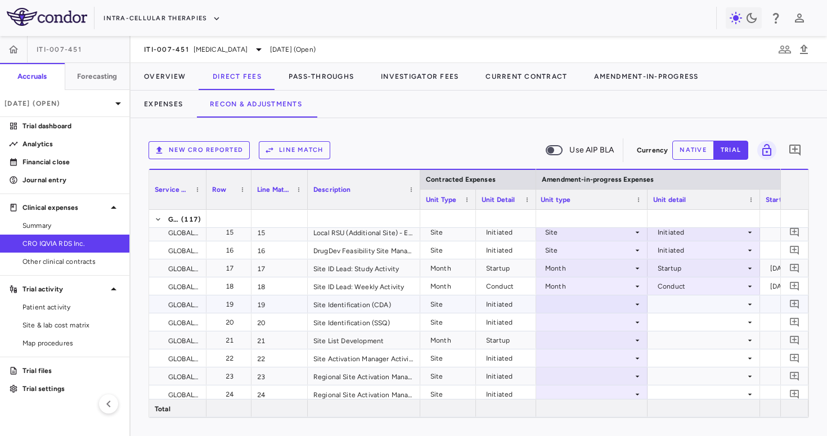
click at [618, 296] on div at bounding box center [591, 304] width 101 height 16
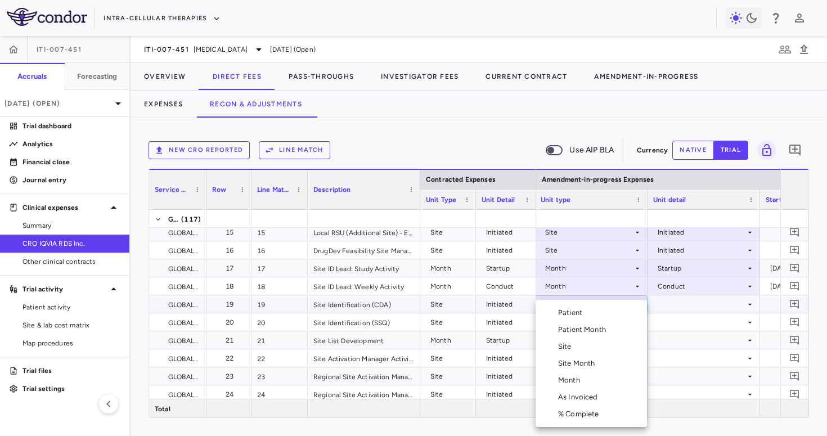
click at [588, 346] on li "Site" at bounding box center [590, 346] width 111 height 17
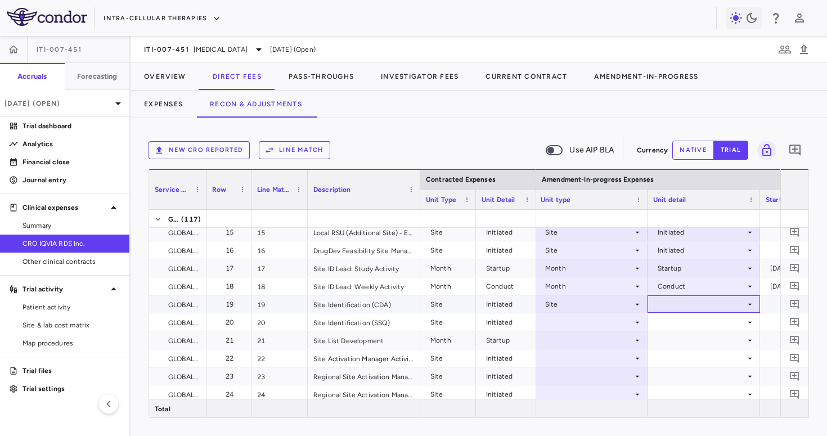
click at [679, 301] on div at bounding box center [703, 304] width 101 height 16
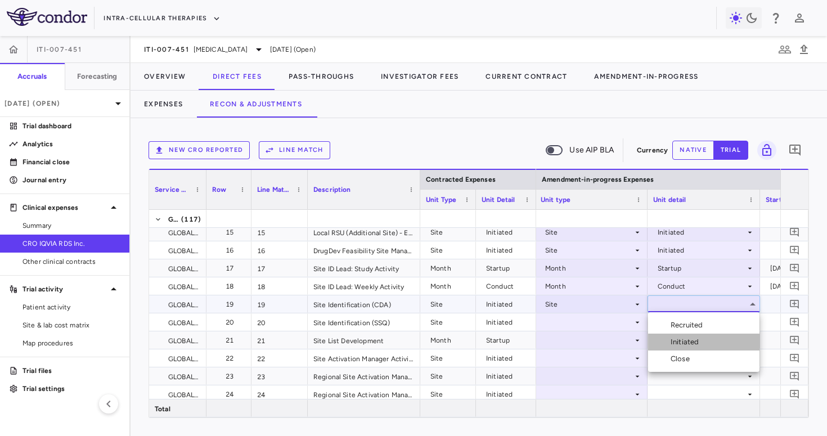
click at [678, 340] on div "Initiated" at bounding box center [686, 342] width 33 height 10
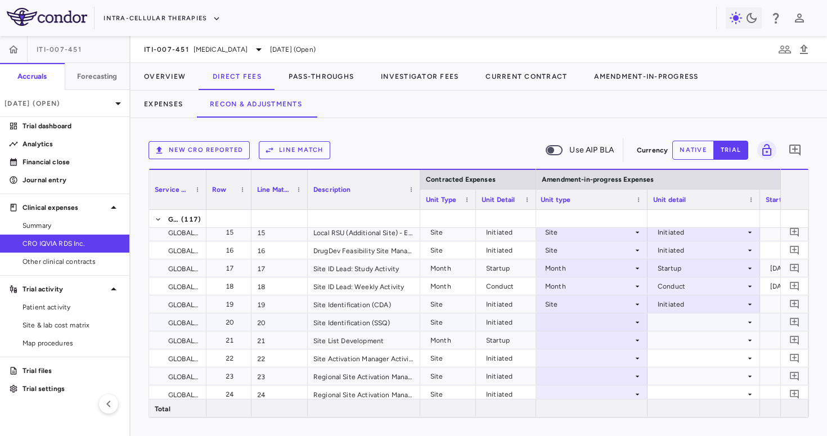
click at [573, 320] on div at bounding box center [591, 322] width 101 height 16
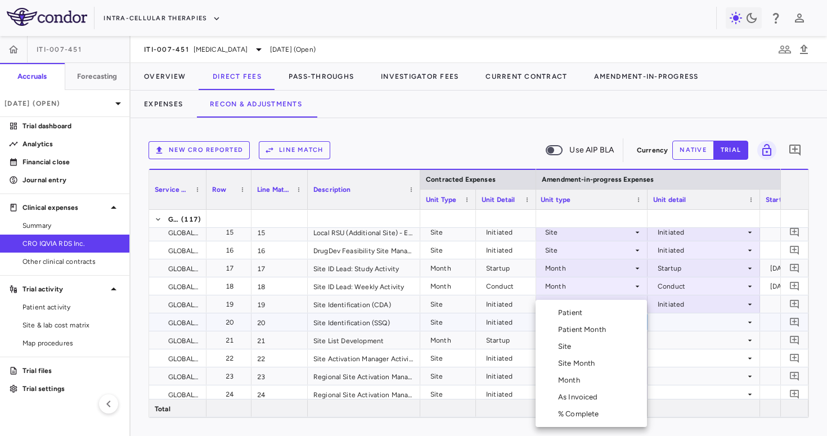
click at [574, 344] on div "Site" at bounding box center [567, 346] width 18 height 10
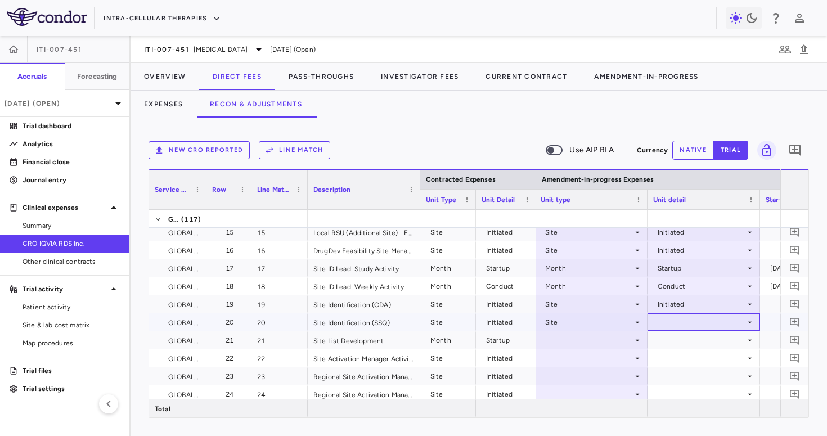
click at [670, 319] on div at bounding box center [703, 322] width 101 height 16
click at [680, 361] on div "Initiated" at bounding box center [686, 360] width 33 height 10
click at [573, 337] on div at bounding box center [591, 340] width 101 height 16
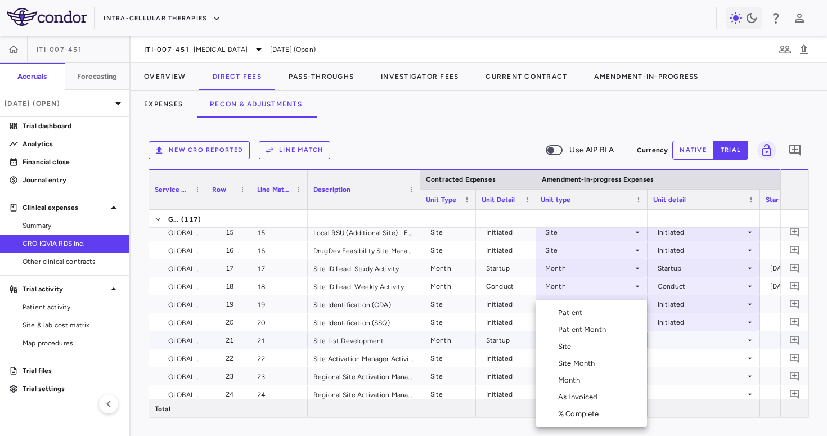
click at [572, 377] on div "Month" at bounding box center [571, 380] width 26 height 10
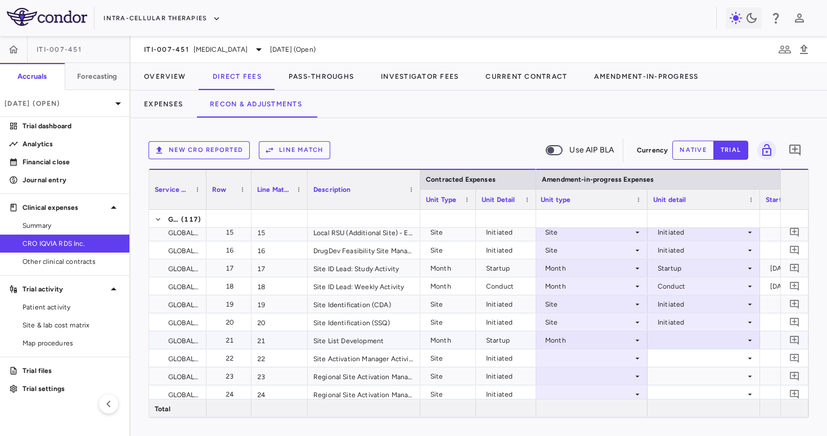
click at [675, 335] on div at bounding box center [703, 340] width 101 height 16
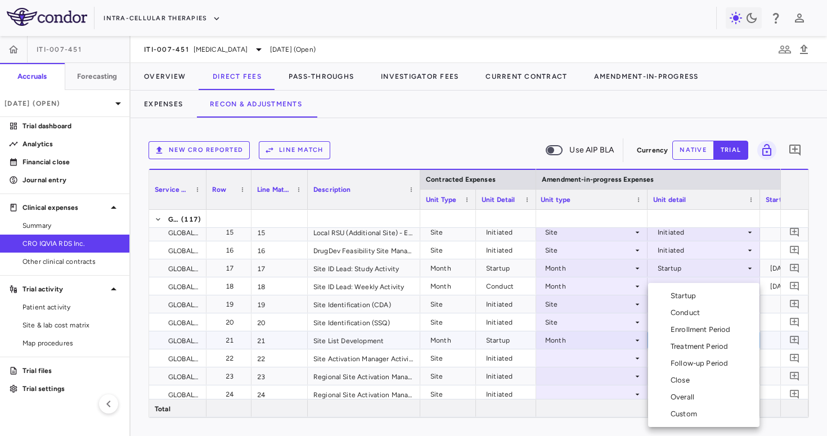
click at [679, 296] on div "Startup" at bounding box center [685, 296] width 30 height 10
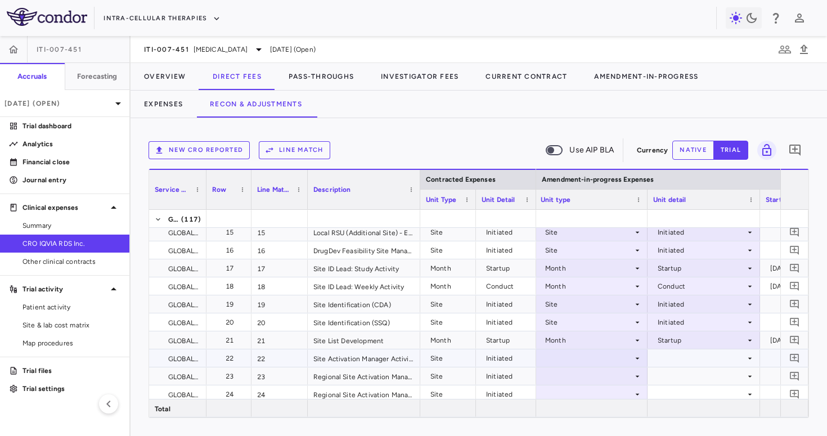
click at [570, 362] on div at bounding box center [591, 358] width 101 height 16
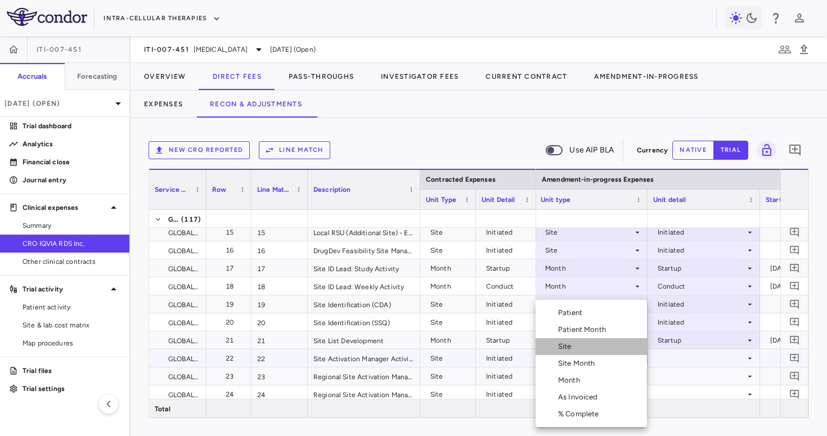
click at [578, 346] on li "Site" at bounding box center [590, 346] width 111 height 17
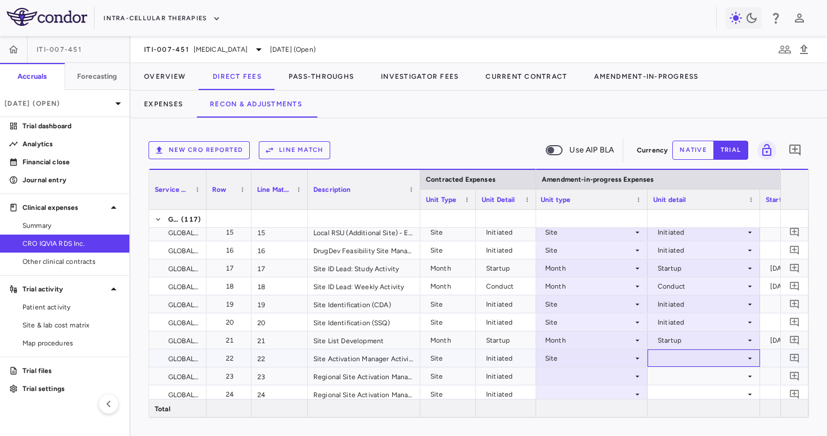
click at [709, 356] on div at bounding box center [703, 358] width 101 height 16
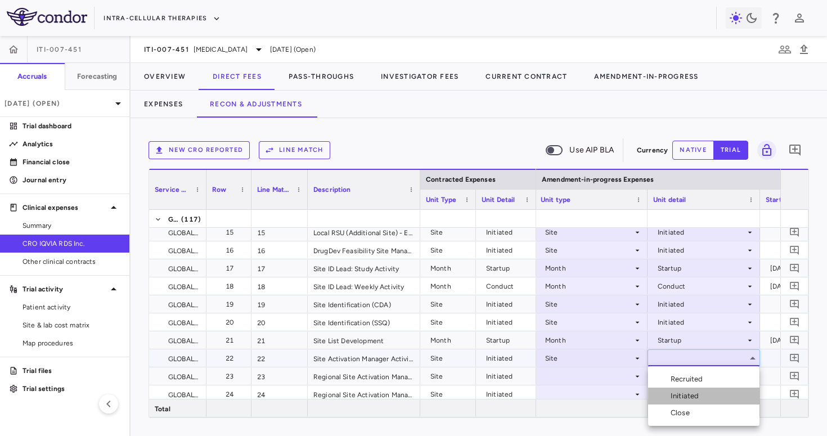
click at [682, 392] on div "Initiated" at bounding box center [686, 396] width 33 height 10
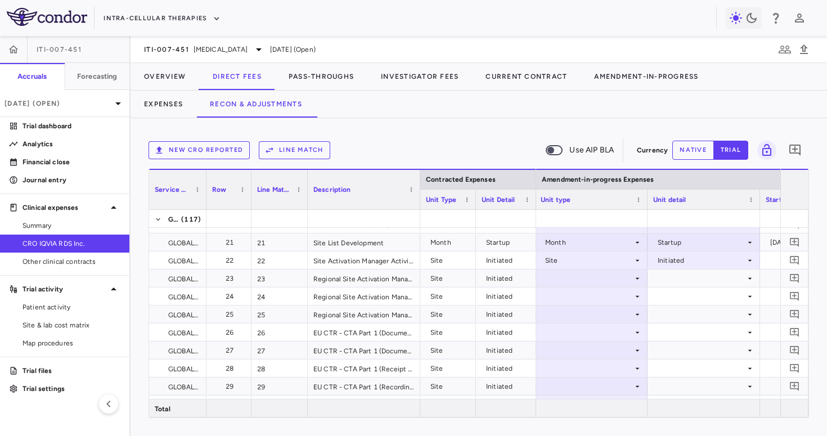
scroll to position [350, 0]
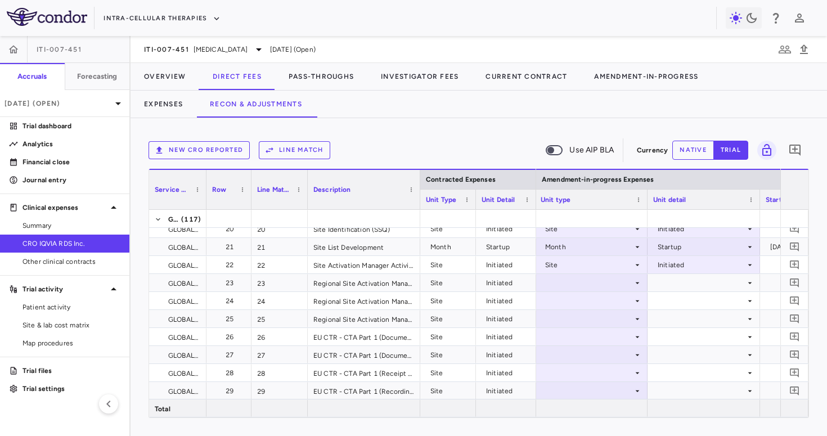
click at [593, 285] on div at bounding box center [591, 282] width 101 height 16
click at [588, 274] on div at bounding box center [591, 282] width 101 height 16
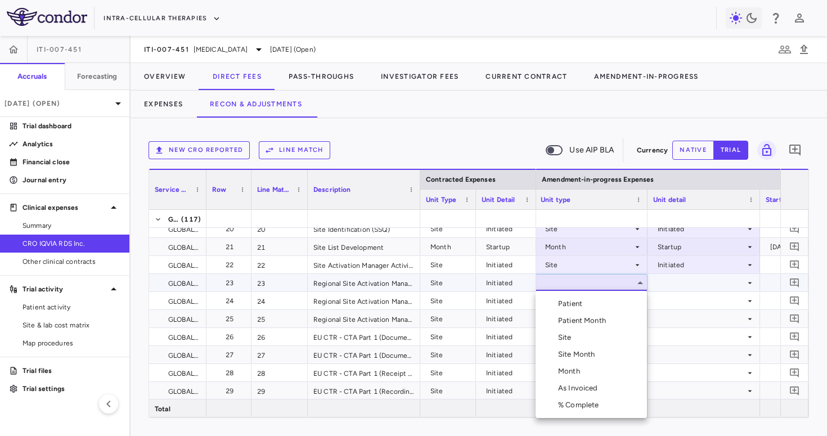
click at [576, 341] on li "Site" at bounding box center [590, 337] width 111 height 17
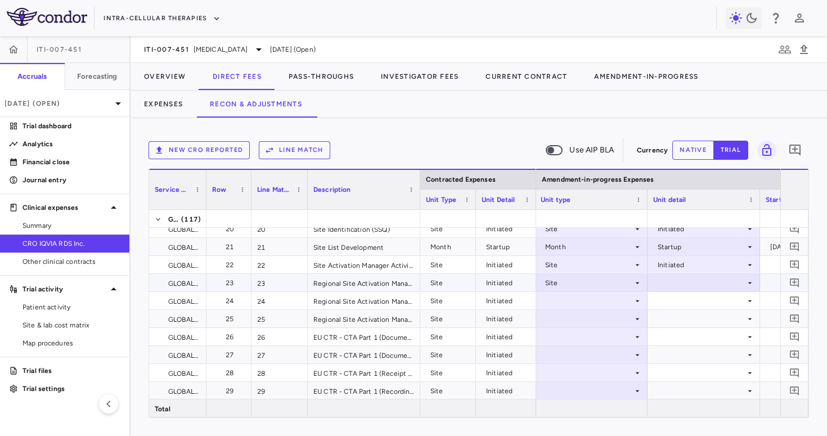
click at [674, 279] on div at bounding box center [703, 282] width 101 height 16
click at [685, 316] on div "Initiated" at bounding box center [686, 321] width 33 height 10
click at [600, 305] on div at bounding box center [591, 300] width 101 height 16
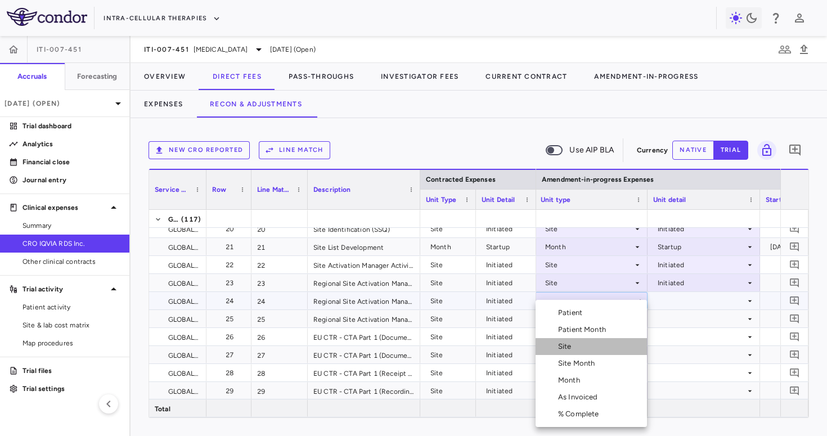
click at [587, 341] on li "Site" at bounding box center [590, 346] width 111 height 17
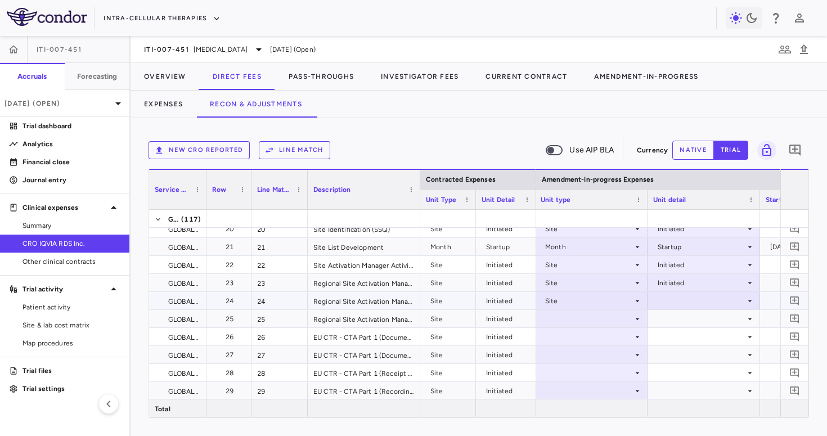
click at [668, 304] on div at bounding box center [703, 300] width 101 height 16
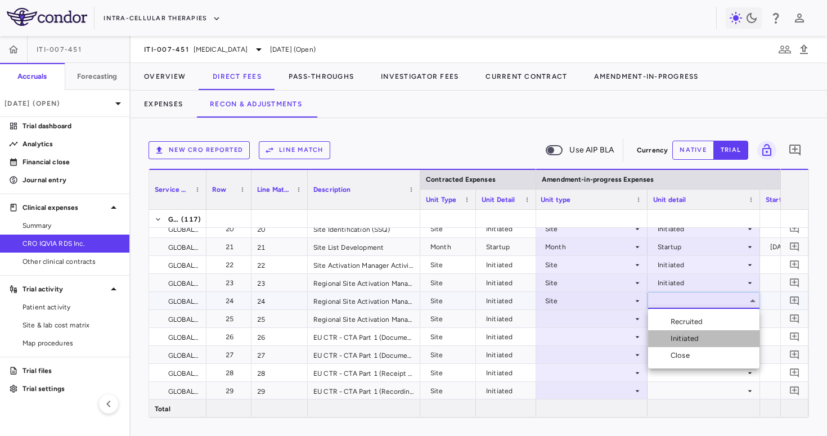
click at [677, 333] on li "Initiated" at bounding box center [703, 338] width 111 height 17
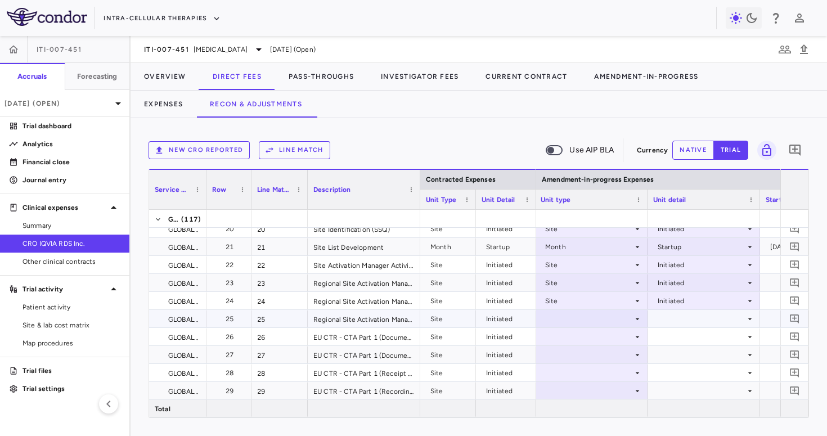
click at [592, 321] on div at bounding box center [591, 318] width 101 height 16
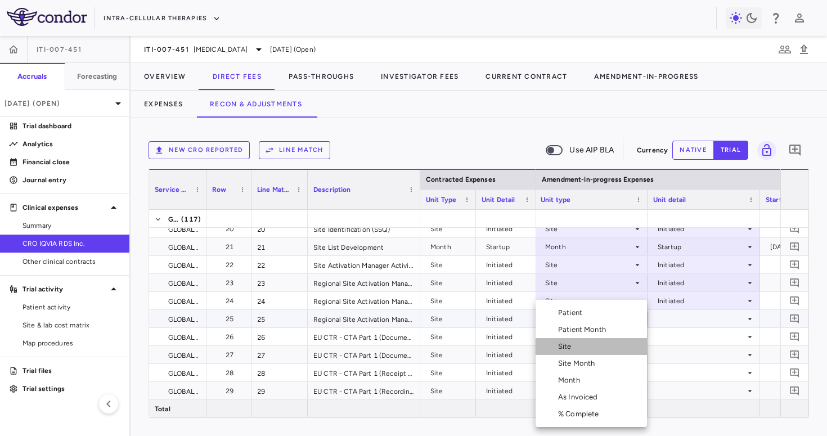
click at [593, 341] on li "Site" at bounding box center [590, 346] width 111 height 17
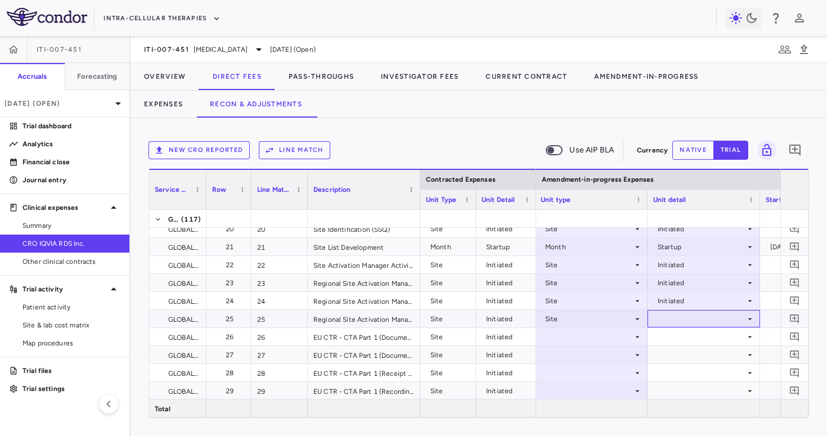
click at [668, 315] on div at bounding box center [703, 318] width 101 height 16
click at [678, 360] on div "Initiated" at bounding box center [686, 357] width 33 height 10
click at [595, 339] on div at bounding box center [591, 336] width 101 height 16
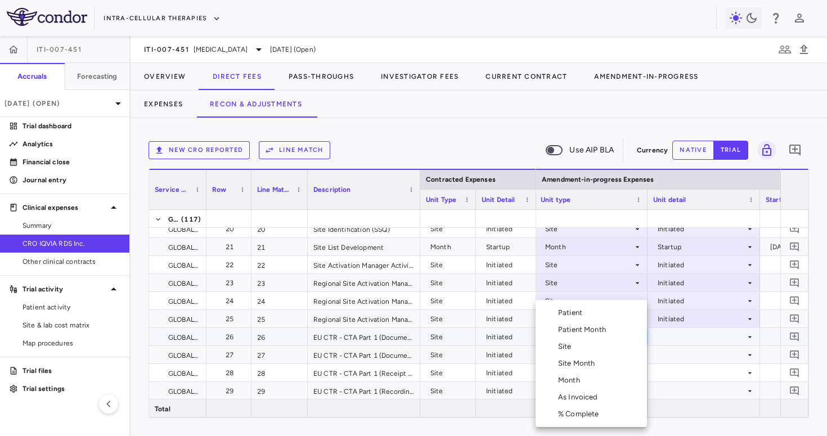
click at [591, 349] on li "Site" at bounding box center [590, 346] width 111 height 17
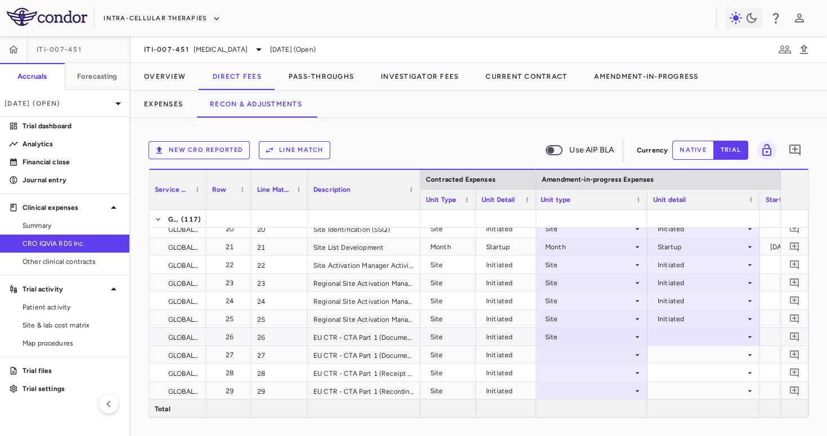
click at [664, 339] on div at bounding box center [703, 336] width 101 height 16
click at [676, 370] on div "Initiated" at bounding box center [686, 375] width 33 height 10
click at [598, 357] on div at bounding box center [591, 354] width 101 height 16
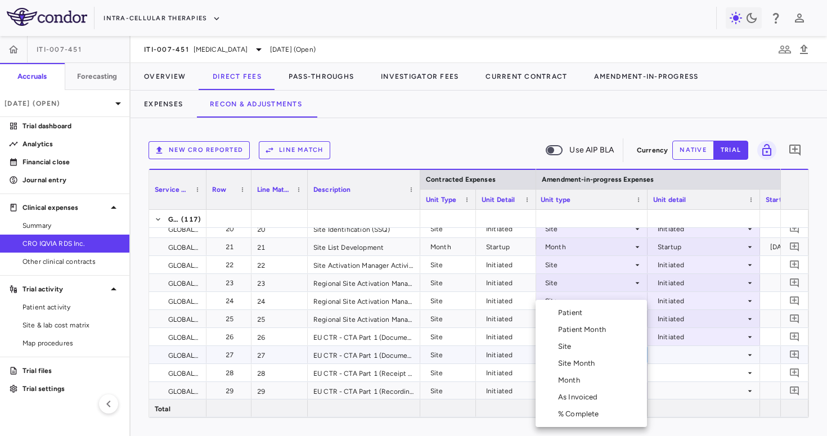
click at [596, 350] on li "Site" at bounding box center [590, 346] width 111 height 17
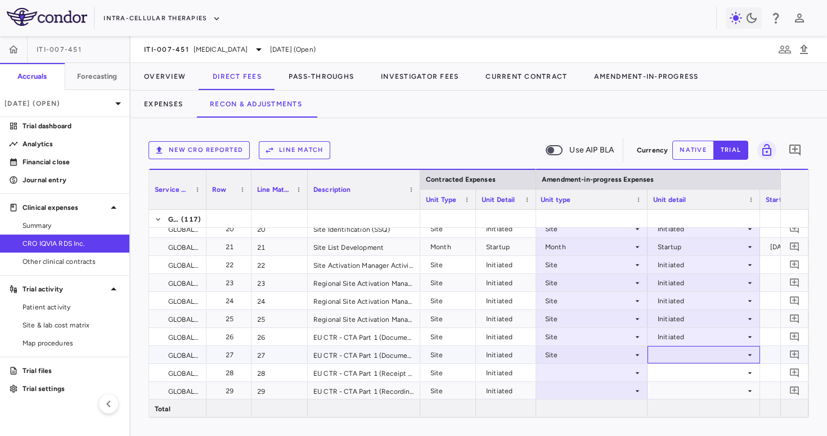
click at [668, 359] on div at bounding box center [703, 354] width 101 height 16
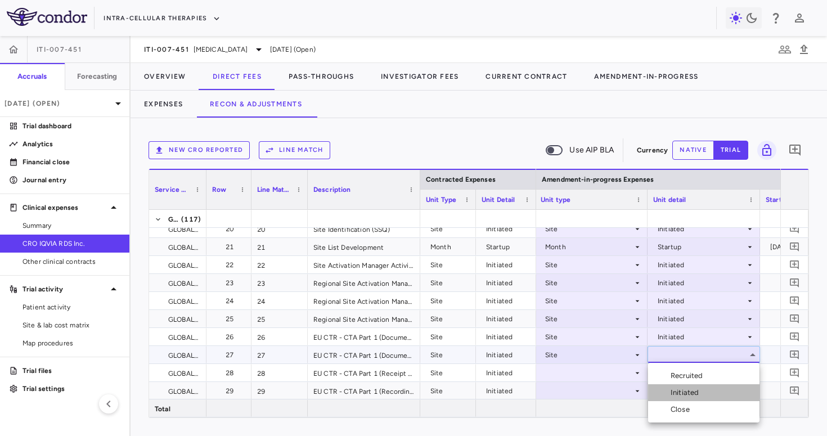
click at [679, 388] on div "Initiated" at bounding box center [686, 393] width 33 height 10
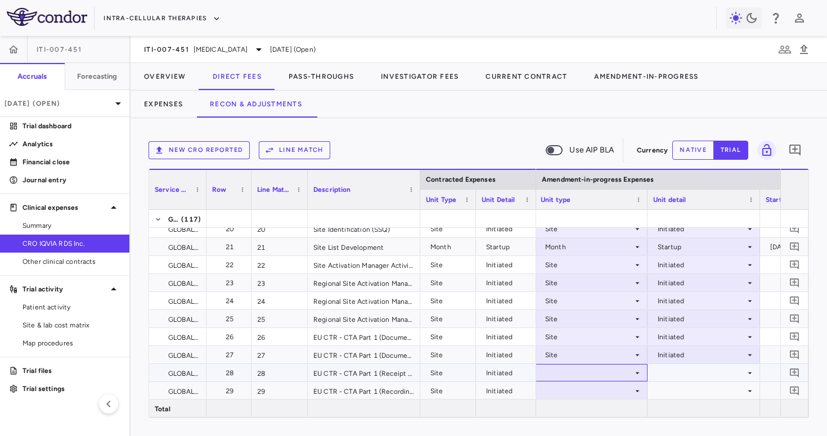
click at [592, 375] on div at bounding box center [591, 372] width 101 height 16
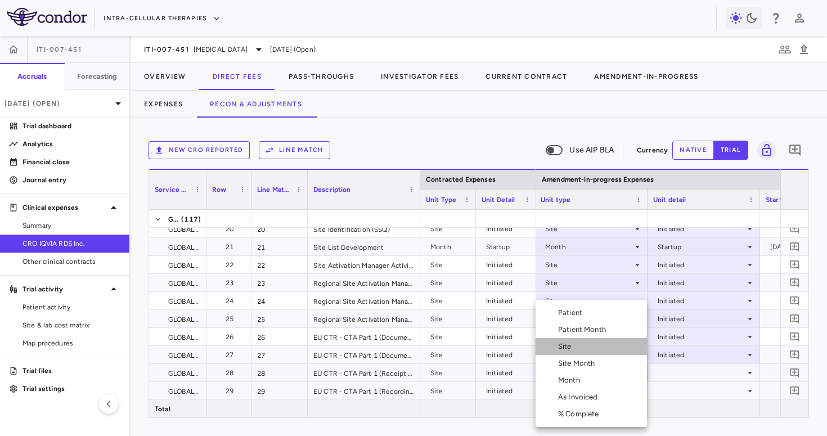
click at [593, 343] on li "Site" at bounding box center [590, 346] width 111 height 17
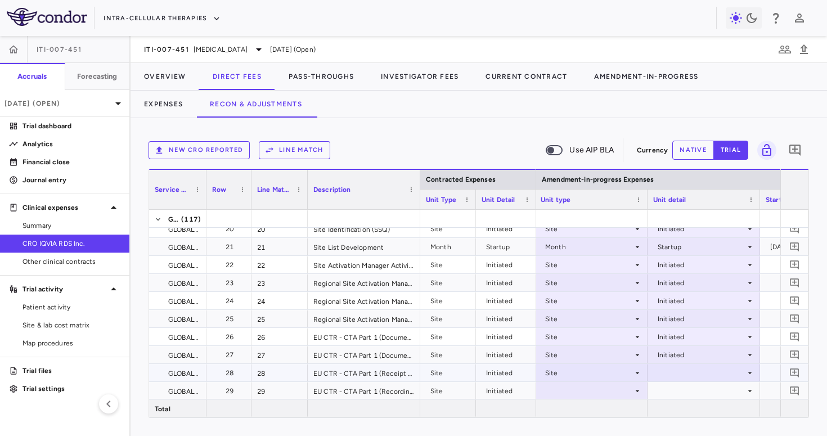
click at [670, 371] on div at bounding box center [703, 372] width 101 height 16
click at [679, 399] on div "Initiated" at bounding box center [686, 397] width 33 height 10
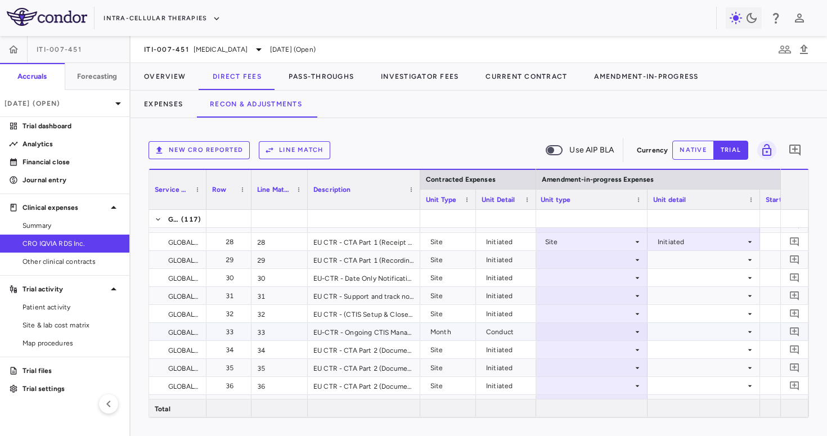
scroll to position [485, 0]
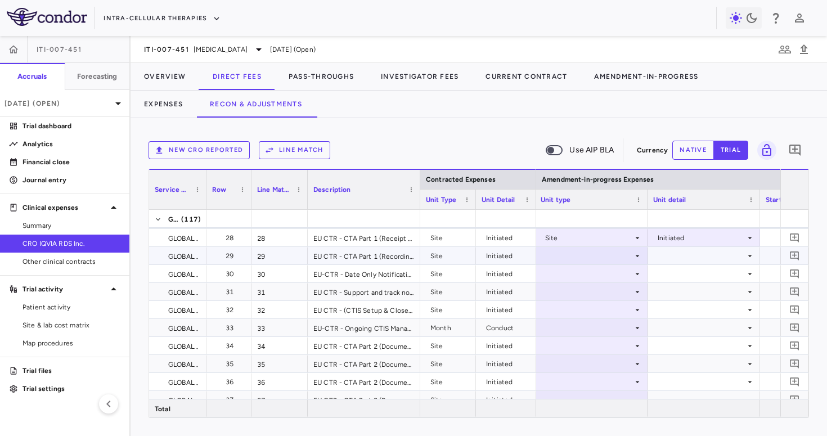
click at [595, 260] on div at bounding box center [591, 255] width 101 height 16
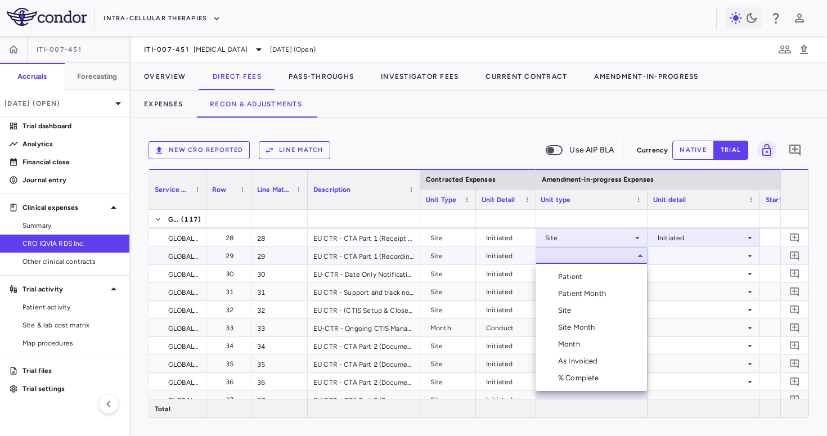
click at [576, 308] on li "Site" at bounding box center [590, 310] width 111 height 17
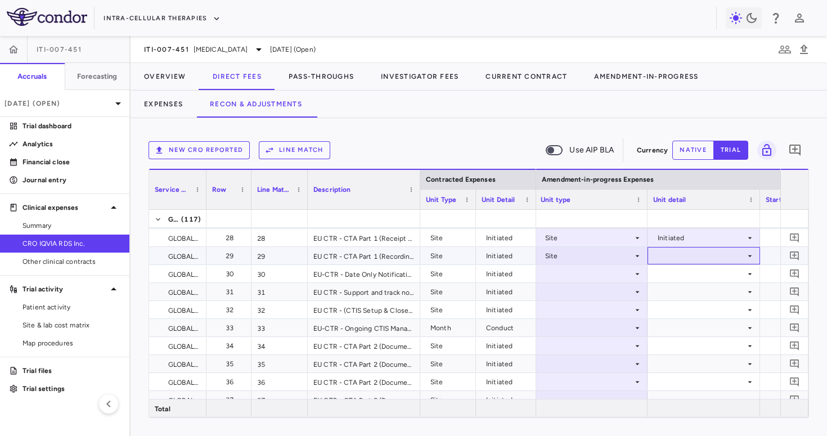
click at [665, 254] on div at bounding box center [703, 255] width 101 height 16
click at [673, 291] on div "Initiated" at bounding box center [686, 294] width 33 height 10
click at [566, 273] on div at bounding box center [591, 273] width 101 height 16
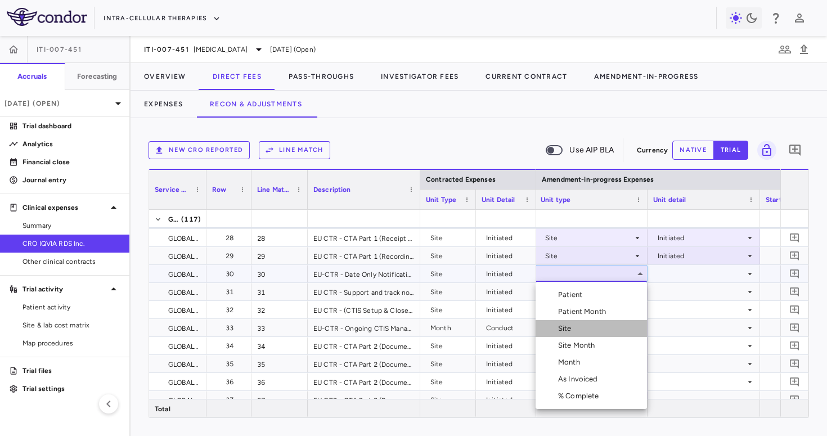
click at [563, 328] on div "Site" at bounding box center [567, 328] width 18 height 10
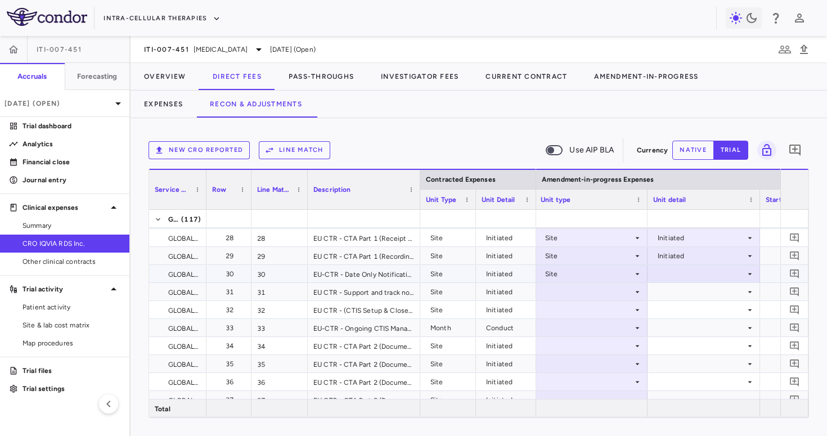
click at [685, 267] on div at bounding box center [703, 273] width 101 height 16
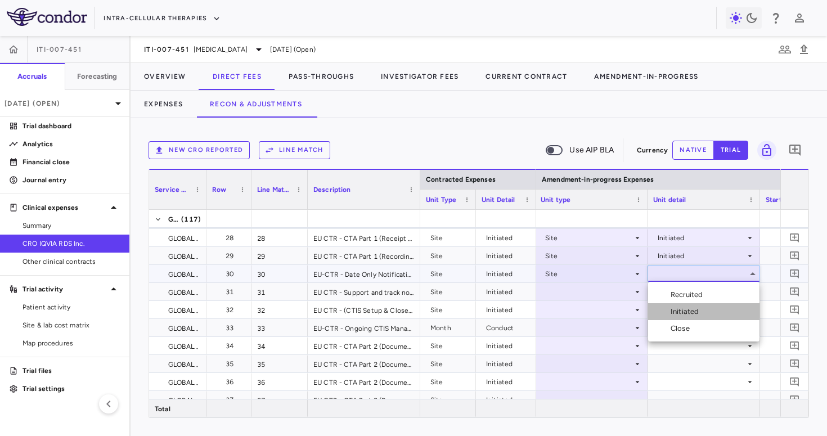
click at [686, 310] on div "Initiated" at bounding box center [686, 312] width 33 height 10
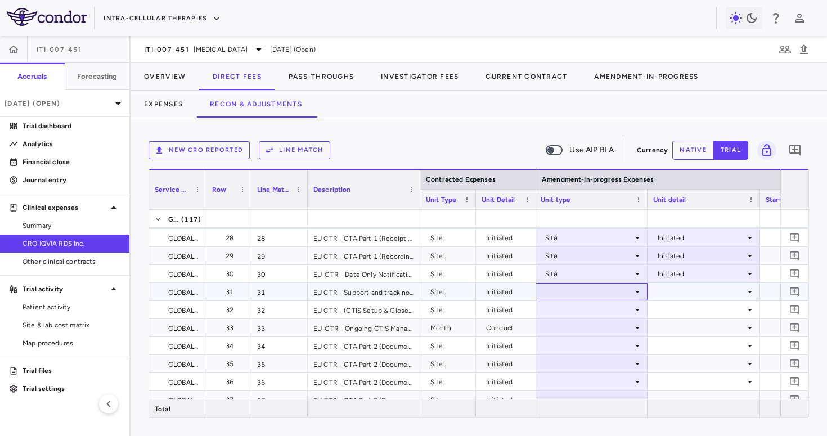
click at [582, 288] on div at bounding box center [591, 291] width 101 height 16
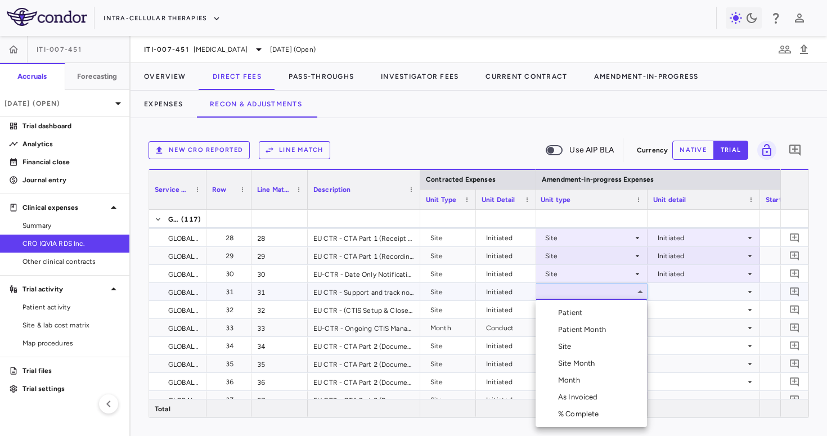
click at [572, 348] on div "Site" at bounding box center [567, 346] width 18 height 10
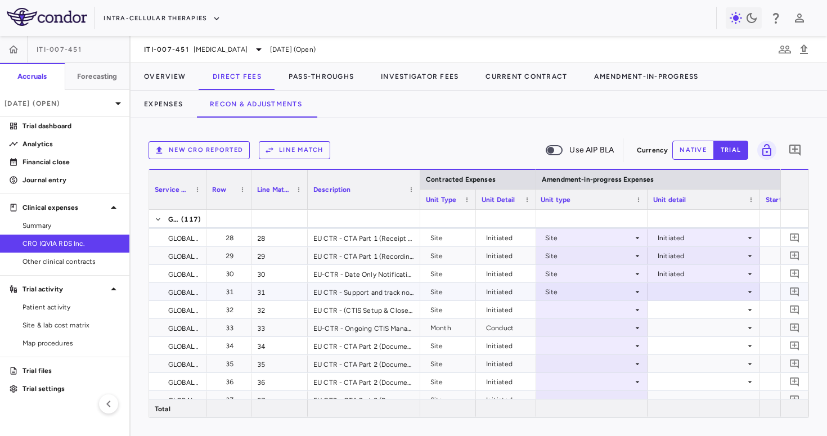
click at [668, 295] on div at bounding box center [703, 291] width 101 height 16
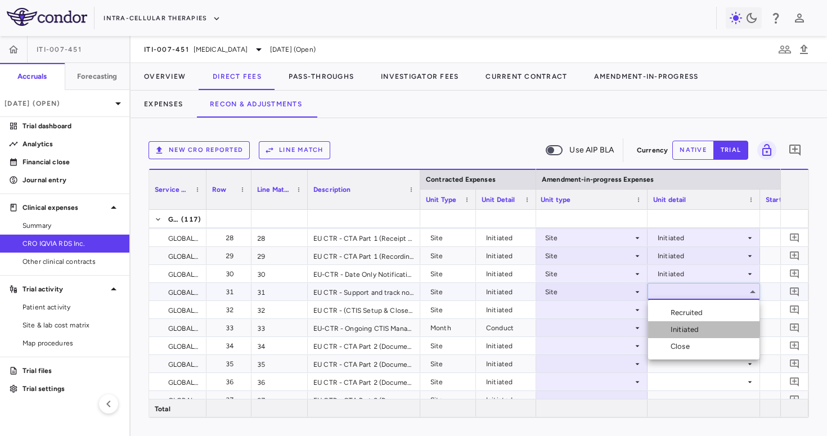
click at [681, 332] on div "Initiated" at bounding box center [686, 330] width 33 height 10
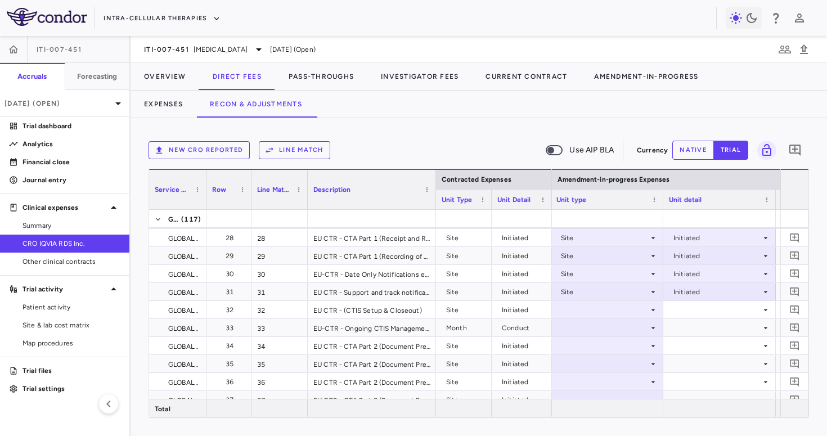
drag, startPoint x: 418, startPoint y: 203, endPoint x: 421, endPoint y: 243, distance: 40.0
click at [421, 243] on div "Contracted Expenses Service Category Row Line Match" at bounding box center [478, 293] width 659 height 249
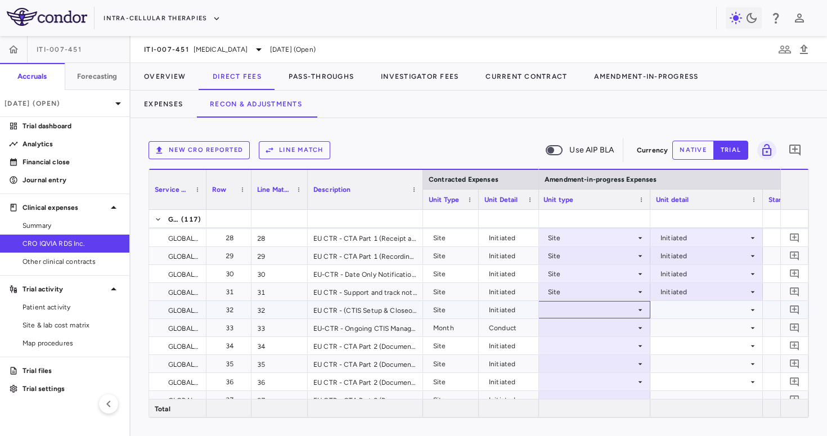
click at [577, 310] on div at bounding box center [593, 309] width 101 height 16
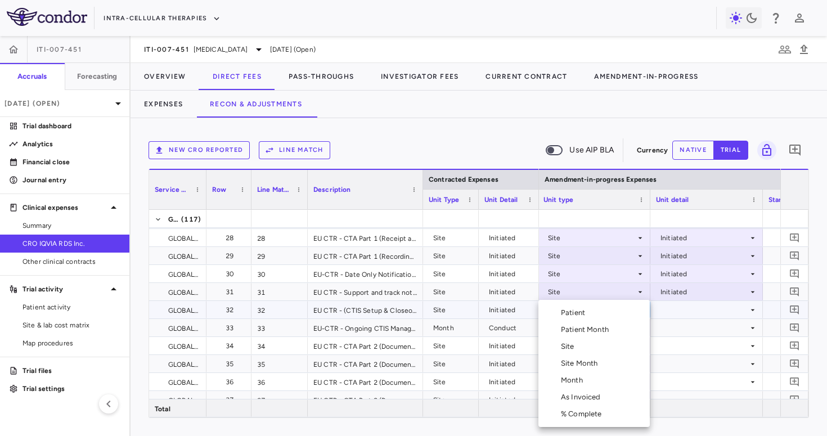
click at [577, 352] on li "Site" at bounding box center [593, 346] width 111 height 17
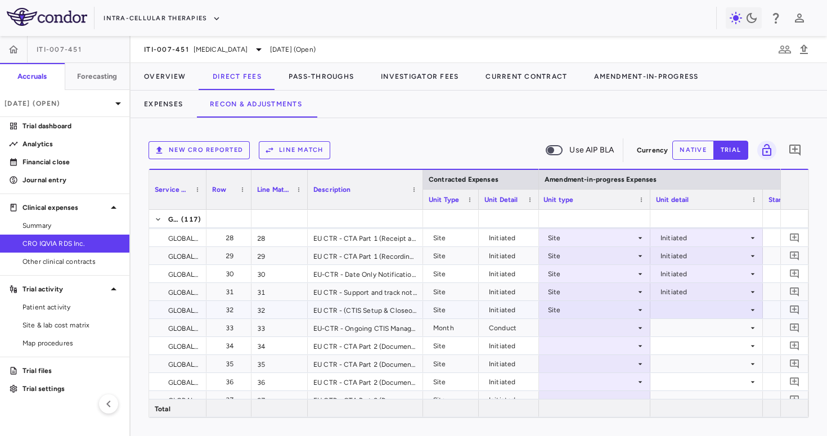
click at [688, 305] on div at bounding box center [706, 309] width 101 height 16
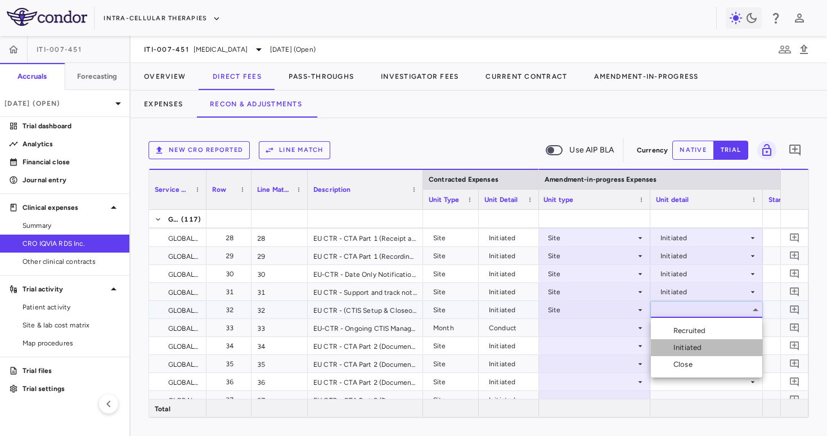
click at [687, 349] on div "Initiated" at bounding box center [689, 348] width 33 height 10
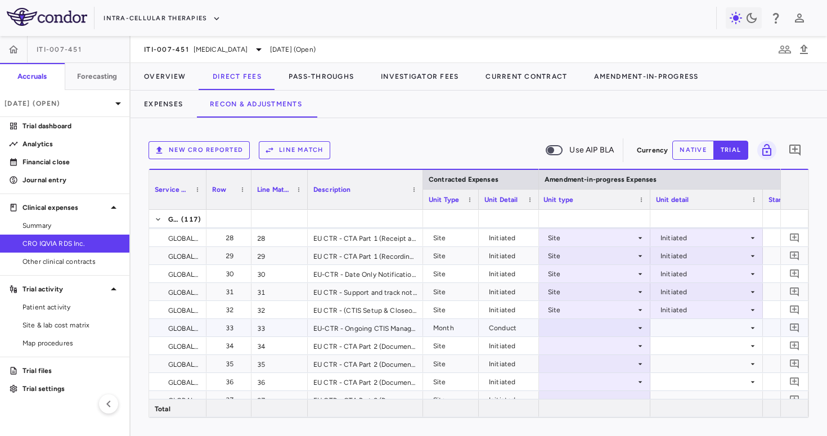
click at [563, 325] on div at bounding box center [593, 327] width 101 height 16
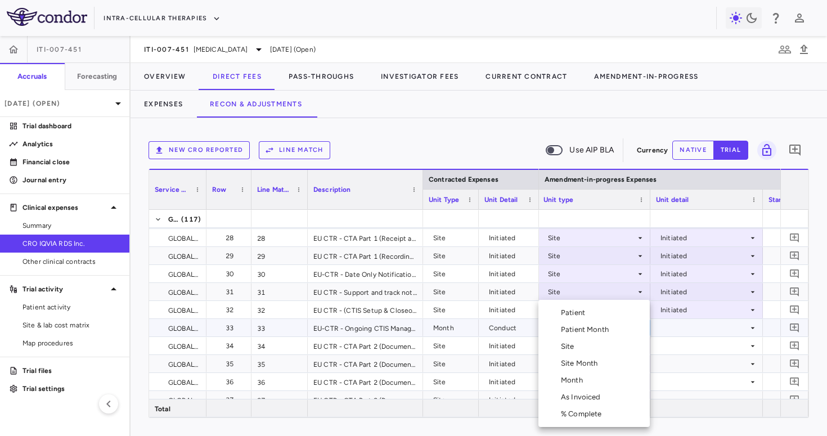
click at [575, 378] on div "Month" at bounding box center [574, 380] width 26 height 10
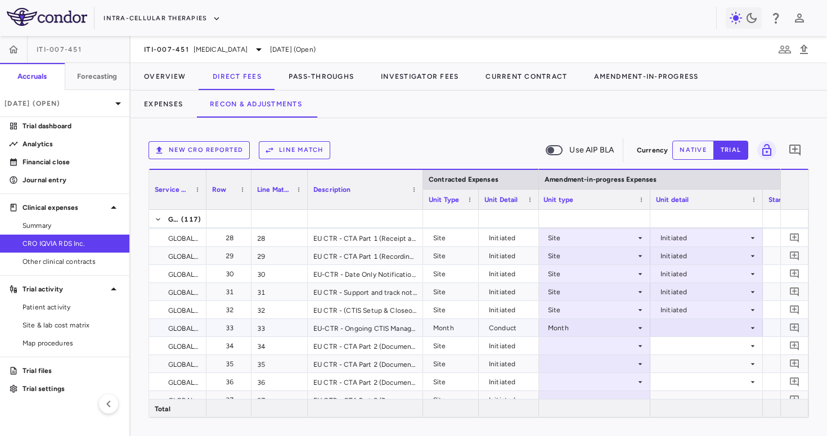
click at [683, 325] on div at bounding box center [706, 327] width 101 height 16
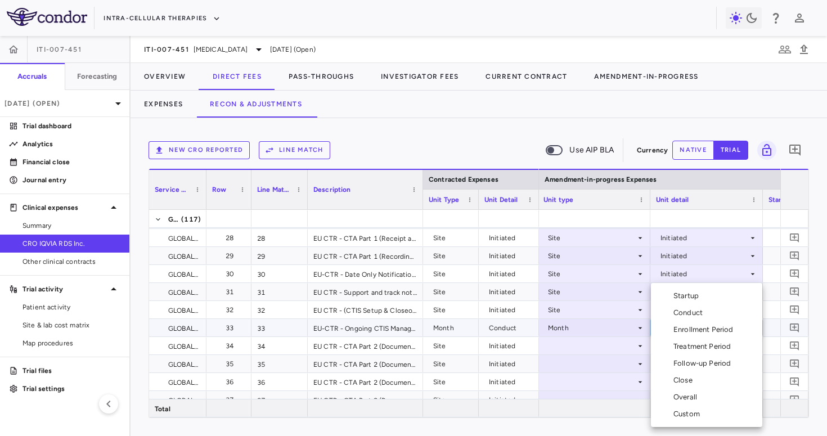
click at [688, 317] on div "Conduct" at bounding box center [690, 313] width 34 height 10
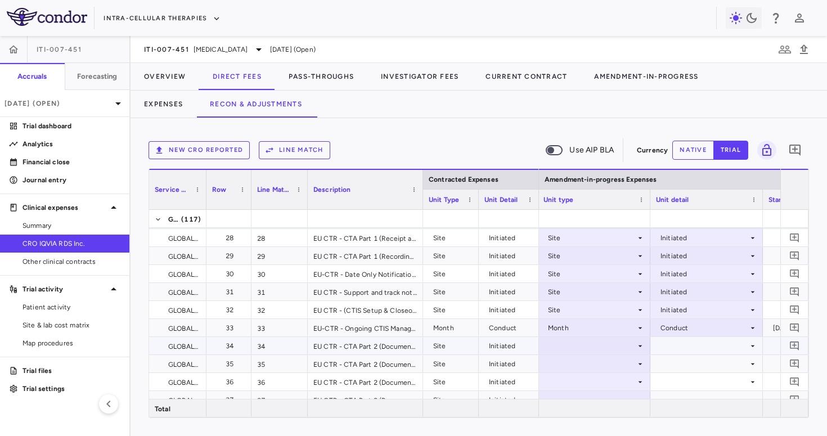
click at [577, 344] on div at bounding box center [593, 345] width 101 height 16
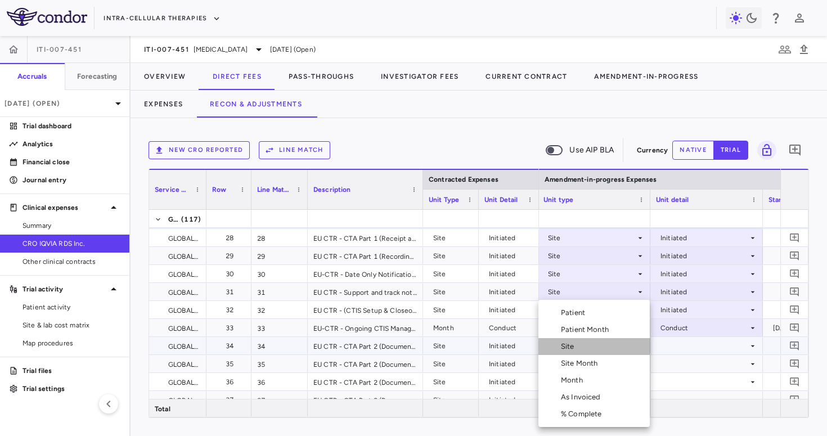
click at [577, 346] on div "Site" at bounding box center [570, 346] width 18 height 10
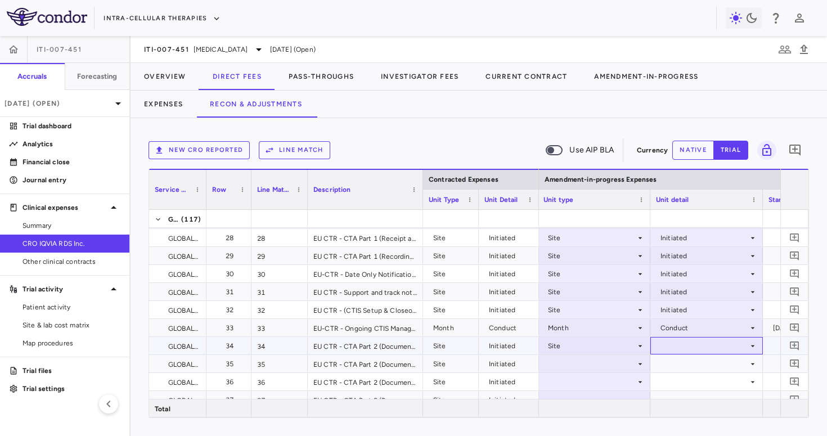
click at [665, 339] on div at bounding box center [706, 345] width 101 height 16
click at [686, 380] on div "Initiated" at bounding box center [689, 384] width 33 height 10
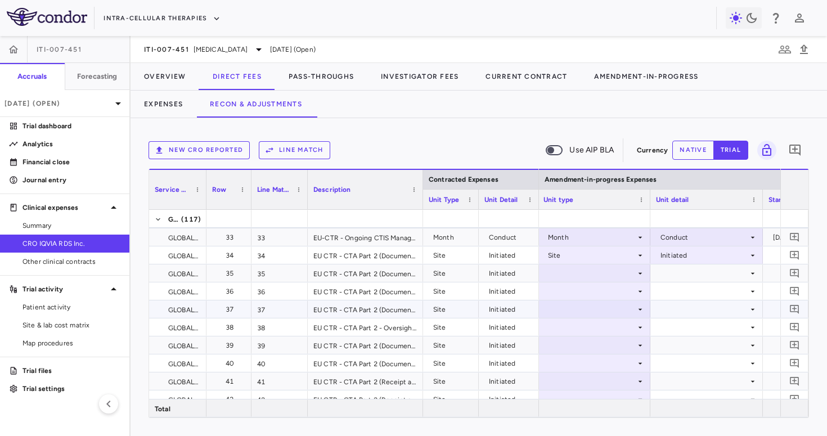
scroll to position [605, 0]
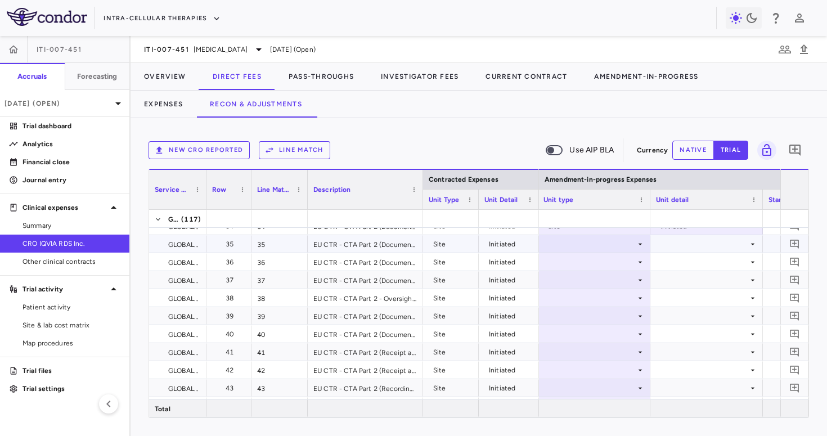
click at [617, 250] on div at bounding box center [593, 244] width 101 height 16
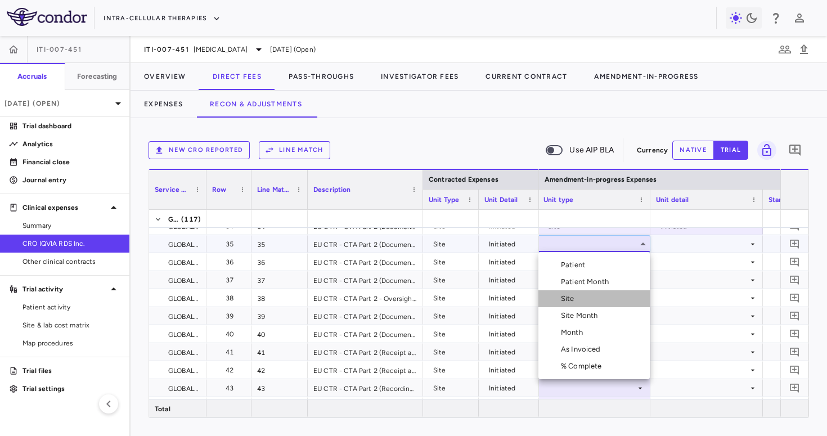
click at [607, 298] on li "Site" at bounding box center [593, 298] width 111 height 17
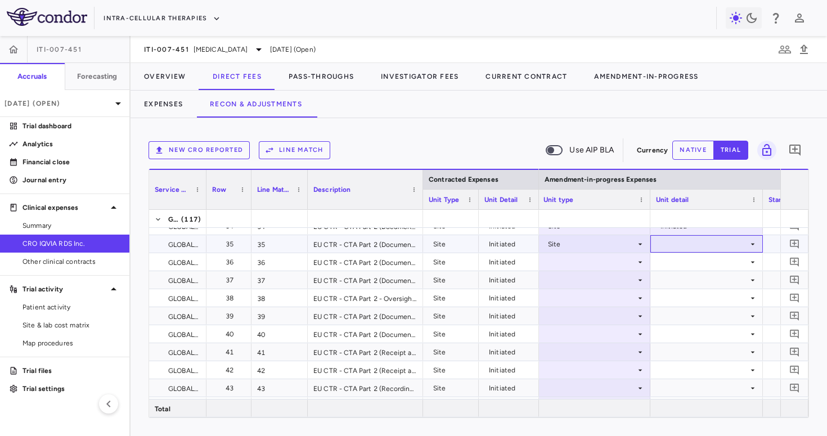
click at [674, 245] on div at bounding box center [706, 244] width 101 height 16
click at [677, 287] on li "Initiated" at bounding box center [706, 281] width 111 height 17
click at [596, 259] on div at bounding box center [593, 262] width 101 height 16
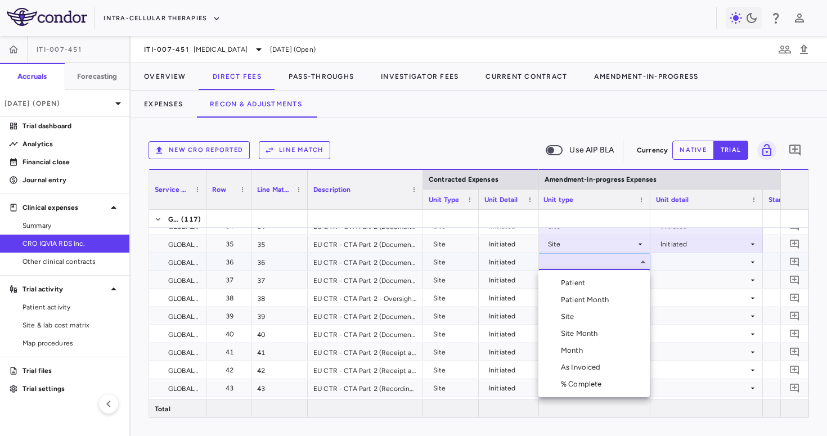
click at [579, 312] on li "Site" at bounding box center [593, 316] width 111 height 17
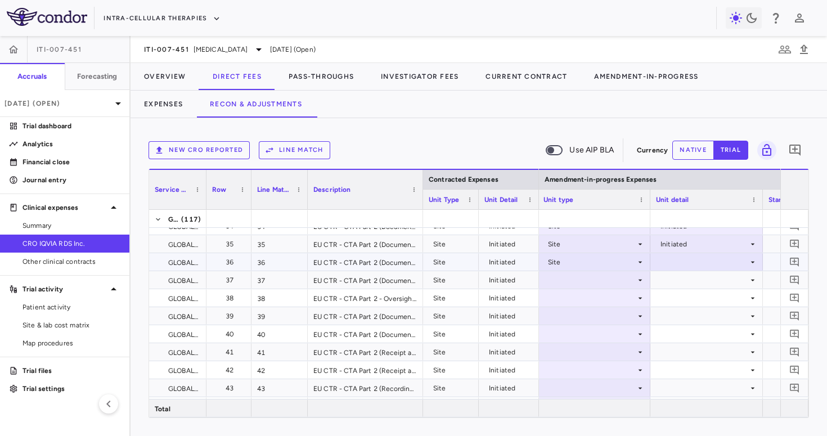
click at [675, 268] on div at bounding box center [706, 262] width 101 height 16
click at [681, 303] on div "Initiated" at bounding box center [689, 300] width 33 height 10
click at [593, 282] on div at bounding box center [593, 280] width 101 height 16
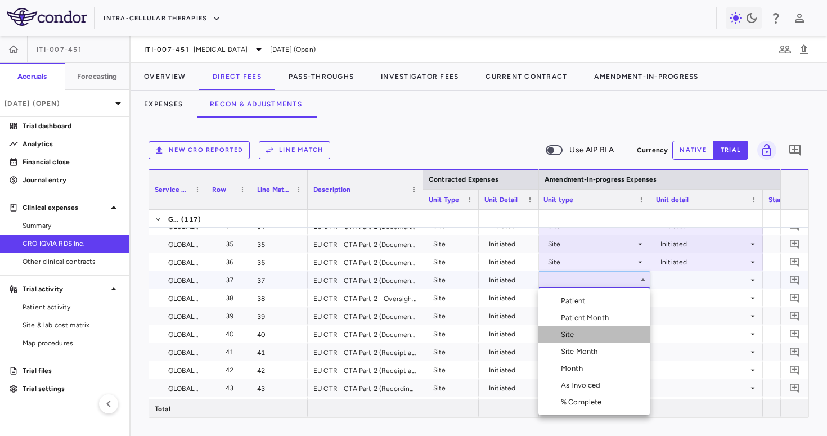
click at [583, 332] on li "Site" at bounding box center [593, 334] width 111 height 17
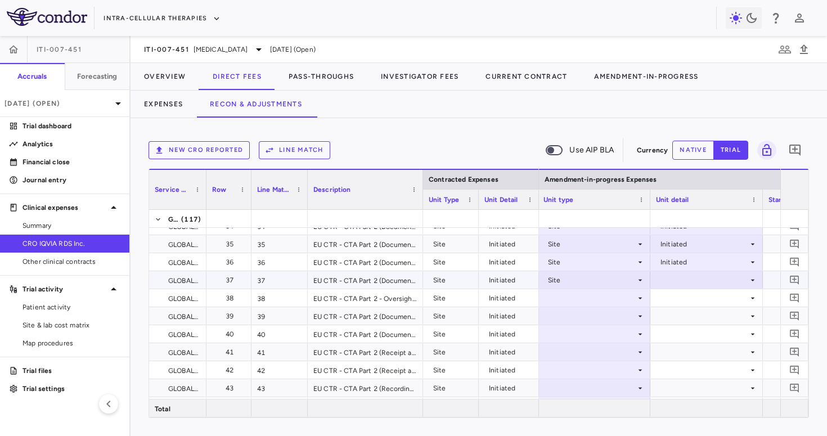
click at [683, 280] on div at bounding box center [706, 280] width 101 height 16
click at [685, 317] on div "Initiated" at bounding box center [689, 318] width 33 height 10
click at [607, 299] on div at bounding box center [593, 298] width 101 height 16
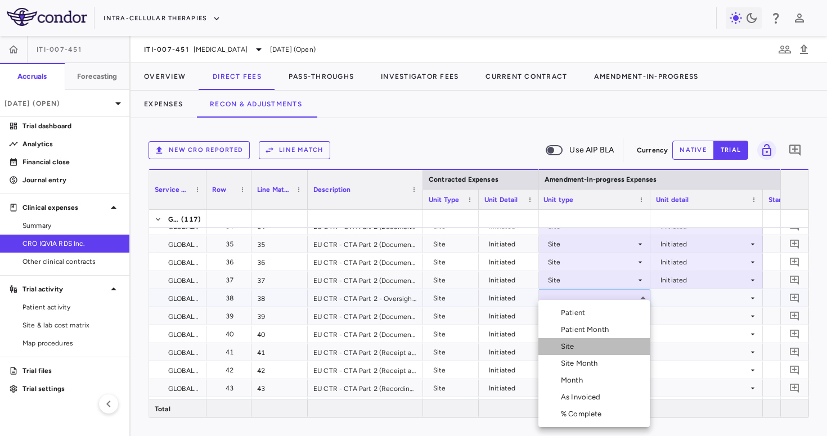
click at [587, 351] on li "Site" at bounding box center [593, 346] width 111 height 17
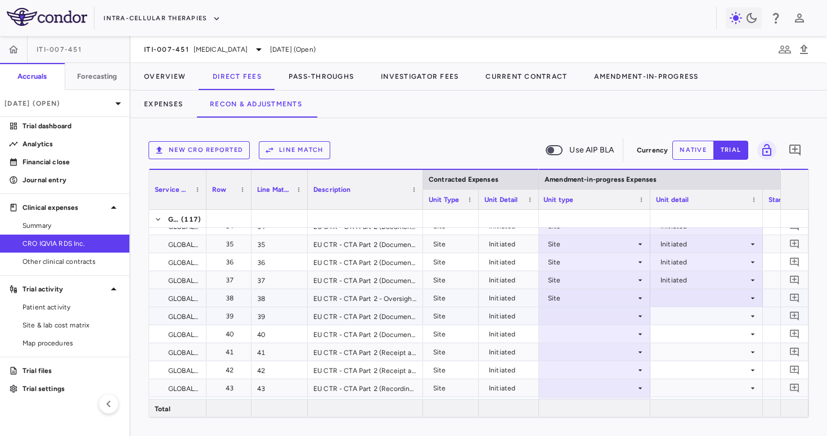
click at [676, 299] on div at bounding box center [706, 298] width 101 height 16
click at [677, 335] on div "Initiated" at bounding box center [689, 336] width 33 height 10
click at [596, 315] on div at bounding box center [593, 316] width 101 height 16
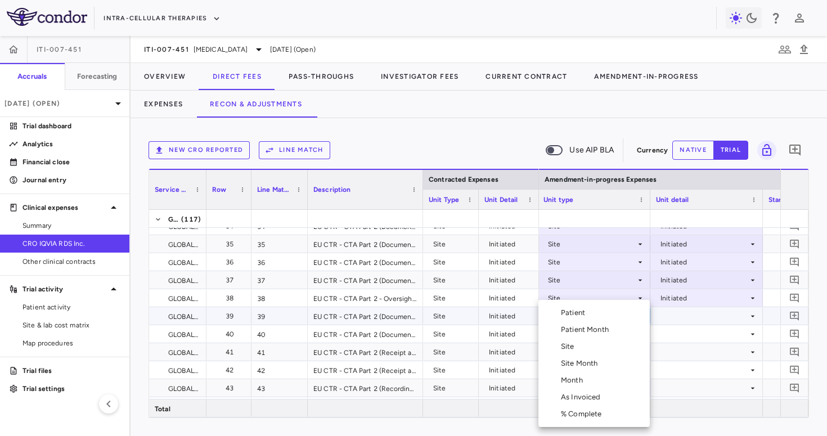
click at [585, 343] on li "Site" at bounding box center [593, 346] width 111 height 17
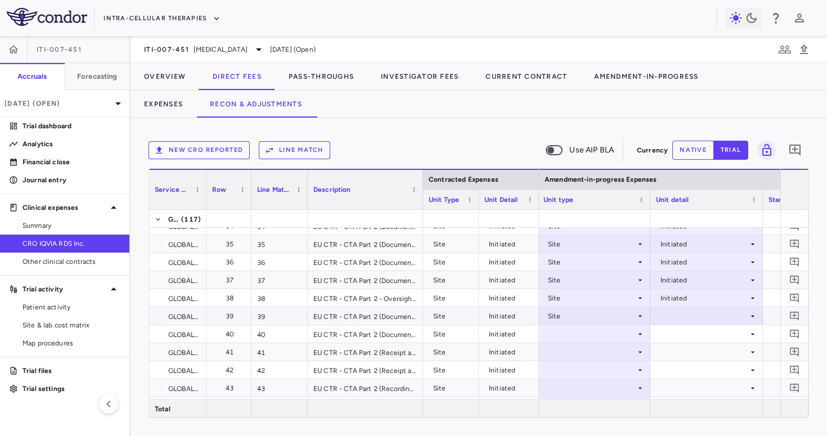
click at [665, 317] on div at bounding box center [706, 316] width 101 height 16
click at [680, 350] on div "Initiated" at bounding box center [689, 354] width 33 height 10
click at [586, 327] on div at bounding box center [593, 334] width 101 height 16
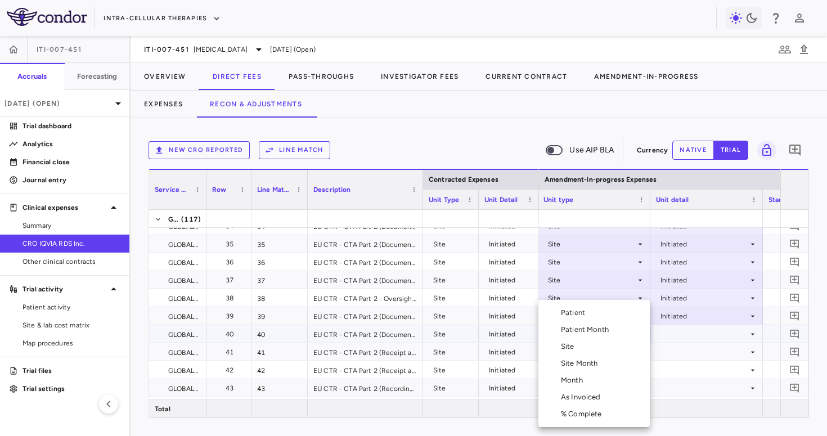
click at [585, 348] on li "Site" at bounding box center [593, 346] width 111 height 17
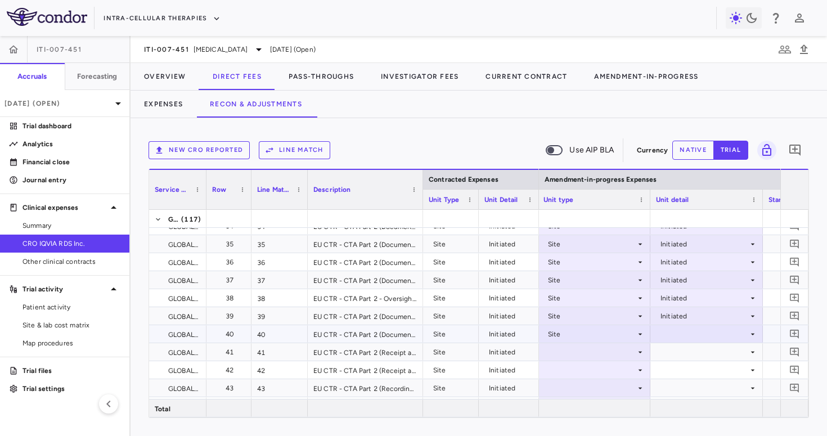
click at [683, 334] on div at bounding box center [706, 334] width 101 height 16
click at [689, 366] on li "Initiated" at bounding box center [706, 371] width 111 height 17
click at [591, 350] on div at bounding box center [593, 352] width 101 height 16
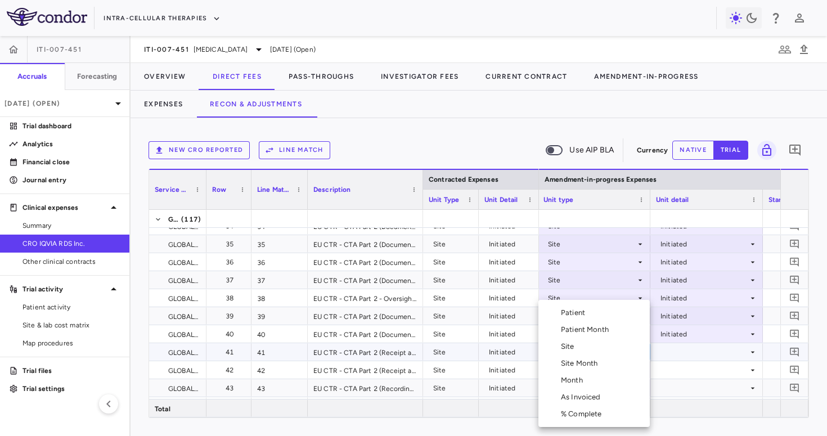
click at [590, 352] on li "Site" at bounding box center [593, 346] width 111 height 17
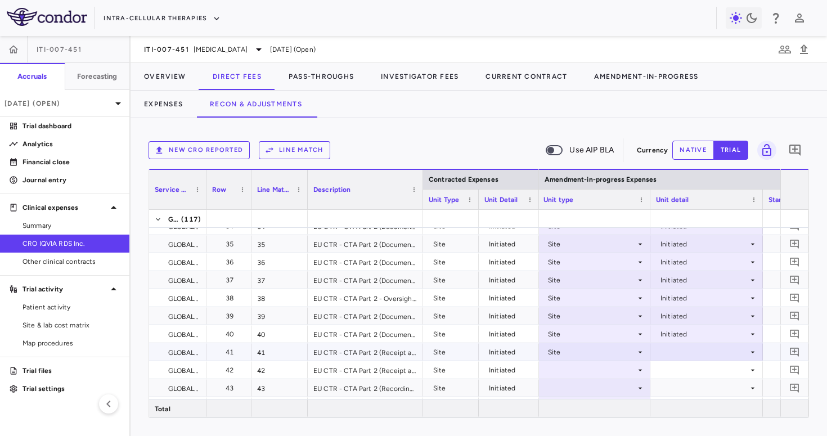
click at [686, 360] on div at bounding box center [706, 351] width 112 height 17
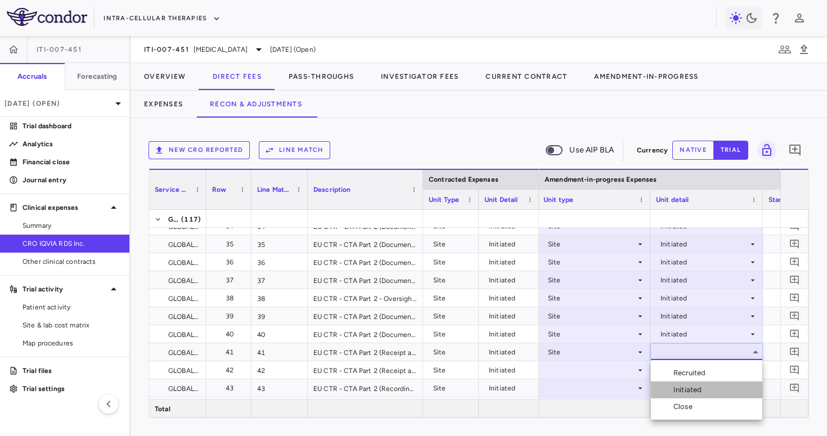
click at [687, 386] on div "Initiated" at bounding box center [689, 390] width 33 height 10
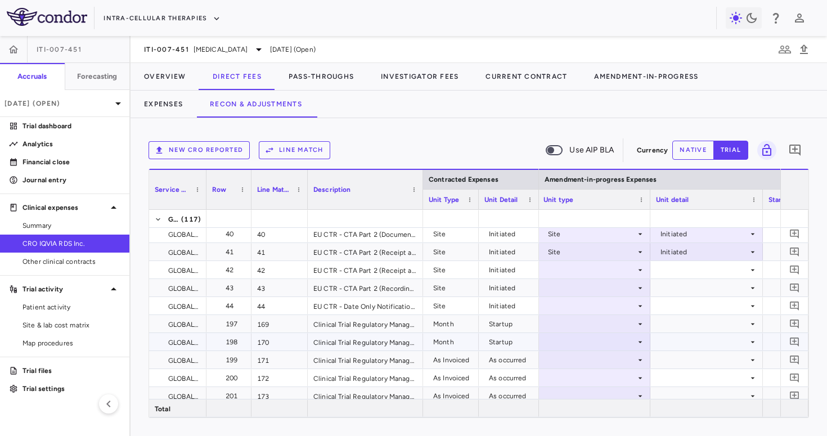
scroll to position [707, 0]
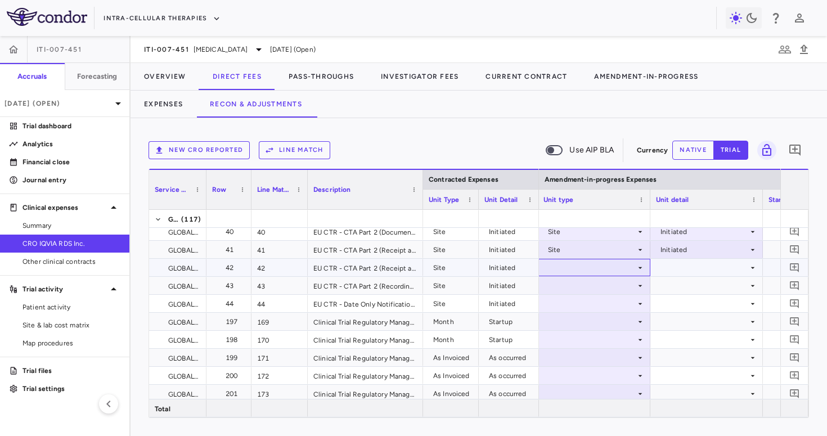
click at [615, 262] on div at bounding box center [593, 267] width 101 height 16
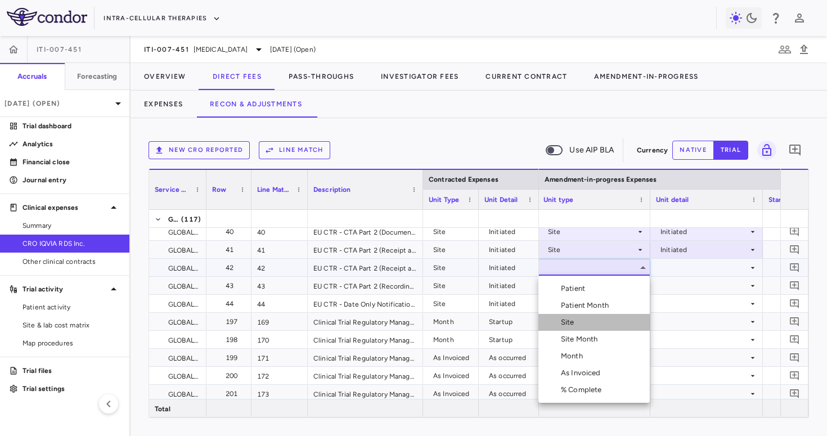
click at [600, 322] on li "Site" at bounding box center [593, 322] width 111 height 17
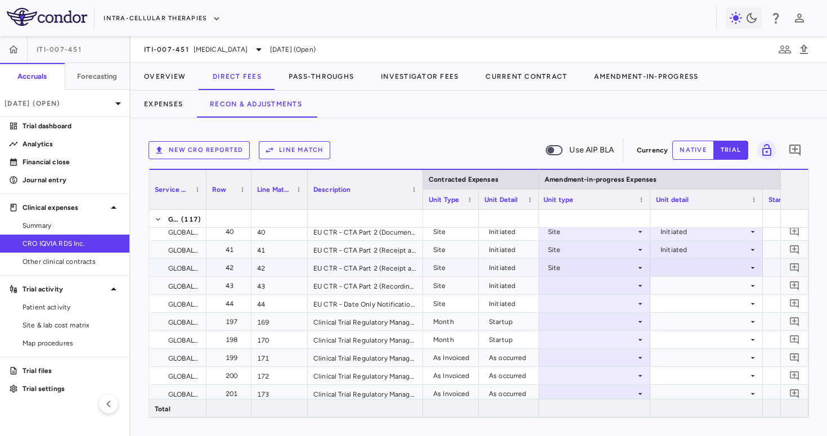
click at [669, 266] on div at bounding box center [706, 267] width 101 height 16
click at [683, 315] on li "Close" at bounding box center [706, 322] width 111 height 17
click at [679, 267] on div "Close" at bounding box center [704, 268] width 88 height 18
click at [683, 303] on div "Initiated" at bounding box center [689, 305] width 33 height 10
click at [601, 284] on div at bounding box center [593, 285] width 101 height 16
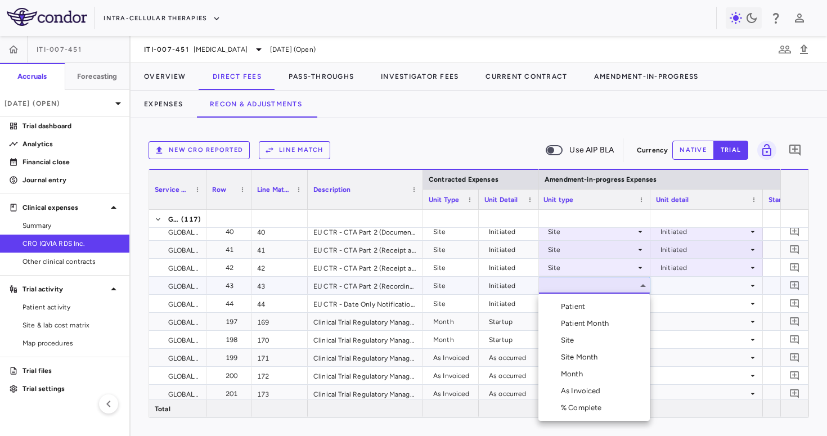
click at [579, 343] on li "Site" at bounding box center [593, 340] width 111 height 17
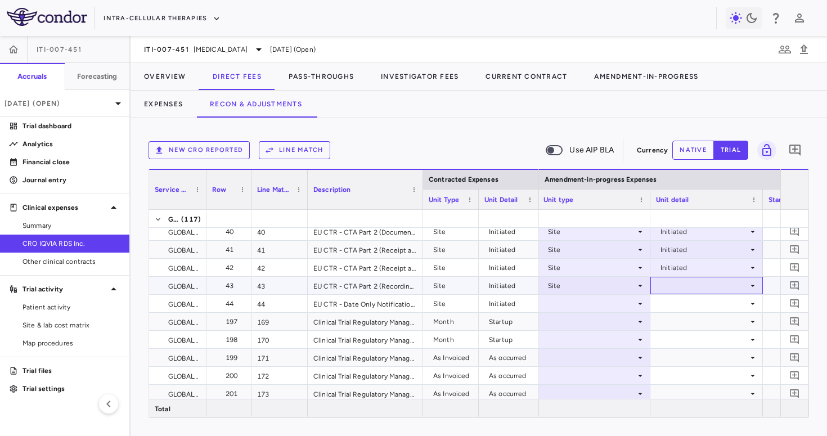
click at [687, 291] on div at bounding box center [706, 285] width 101 height 16
click at [687, 322] on div "Initiated" at bounding box center [689, 323] width 33 height 10
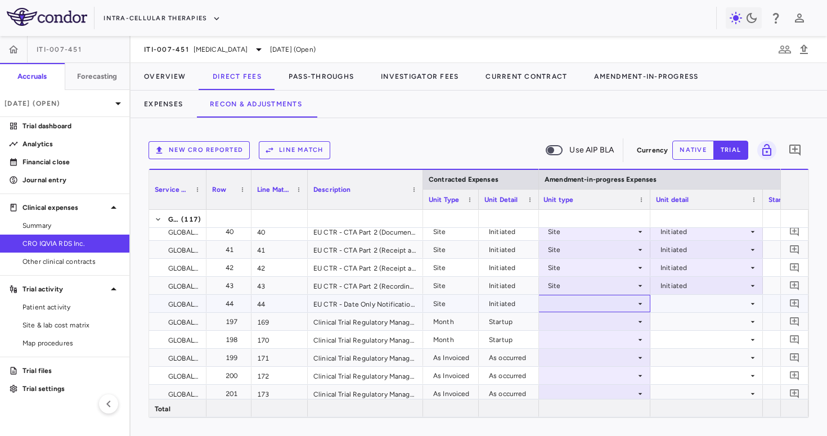
click at [587, 303] on div at bounding box center [593, 303] width 101 height 16
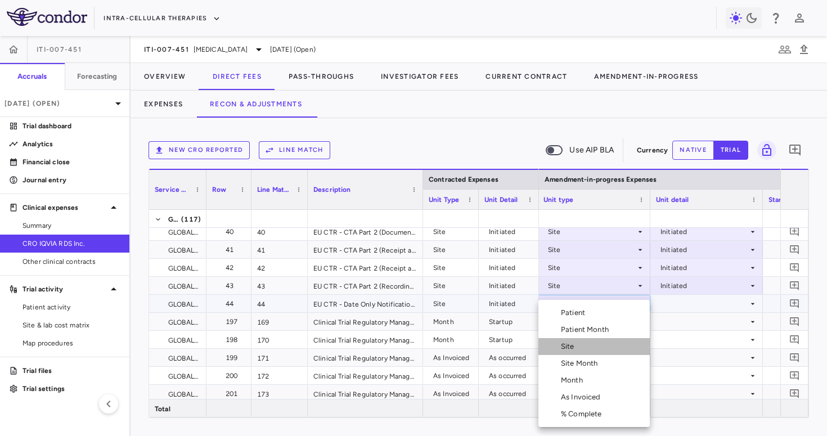
click at [588, 350] on li "Site" at bounding box center [593, 346] width 111 height 17
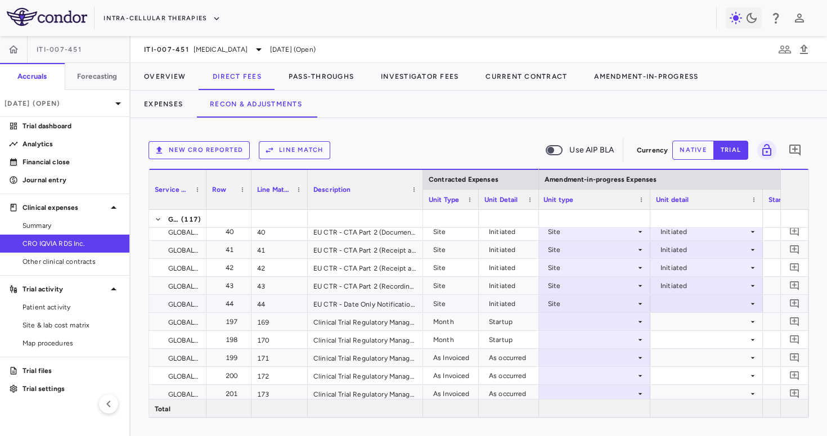
click at [703, 295] on div at bounding box center [706, 303] width 101 height 16
click at [701, 342] on div "Initiated" at bounding box center [689, 341] width 33 height 10
click at [597, 316] on div at bounding box center [593, 321] width 101 height 16
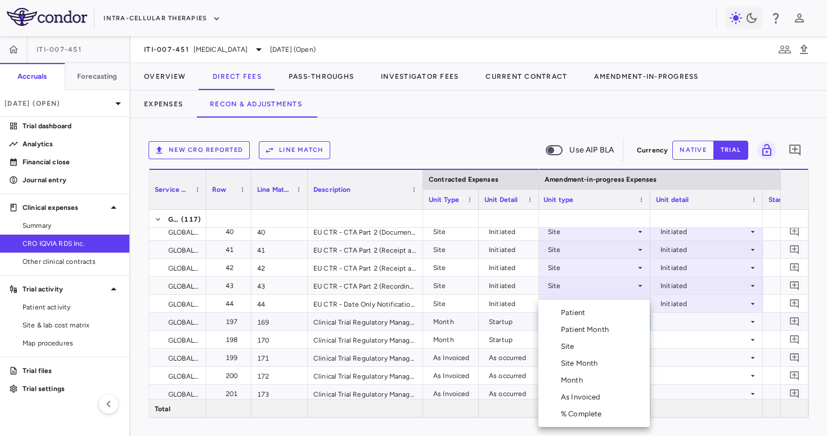
click at [587, 347] on li "Site" at bounding box center [593, 346] width 111 height 17
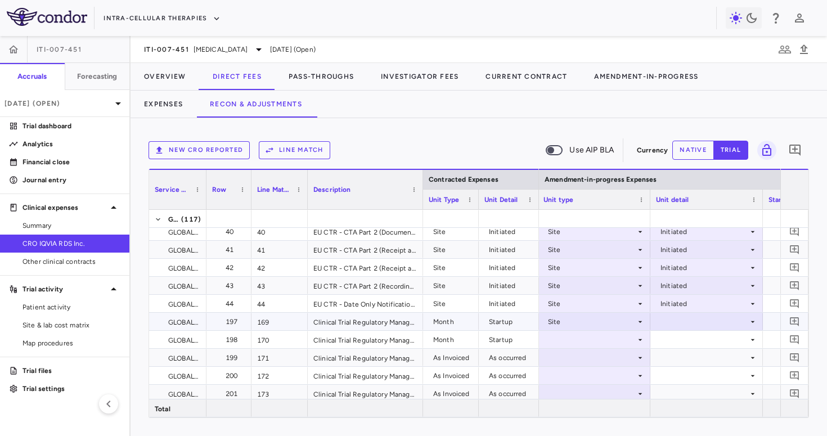
click at [695, 321] on div at bounding box center [706, 321] width 101 height 16
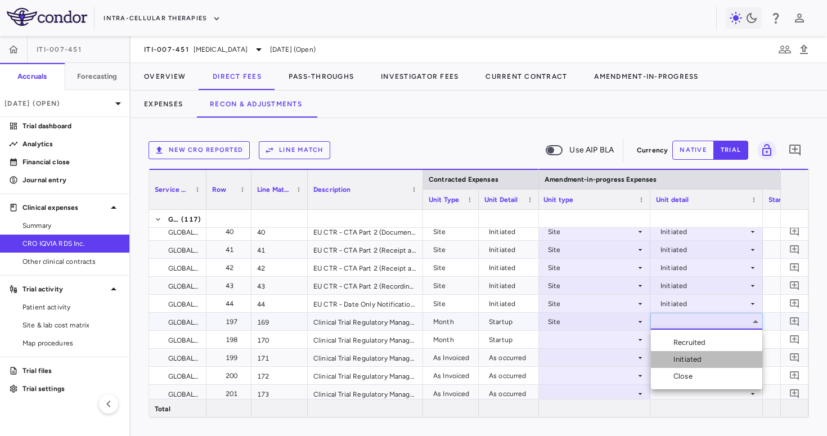
click at [685, 360] on div "Initiated" at bounding box center [689, 359] width 33 height 10
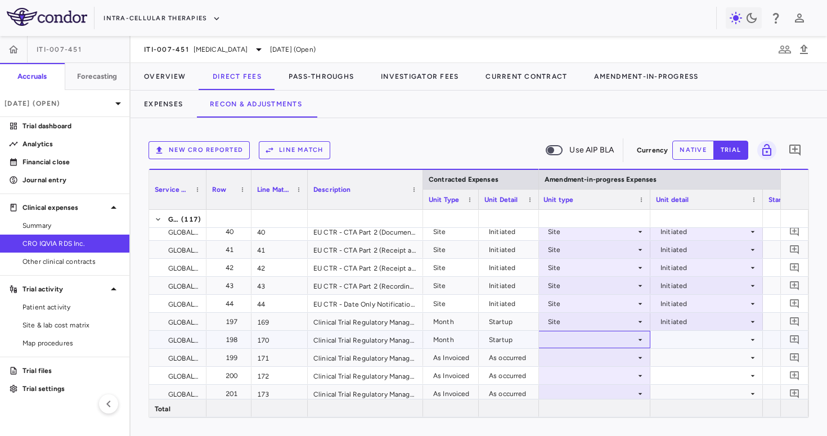
click at [587, 333] on div at bounding box center [593, 339] width 101 height 16
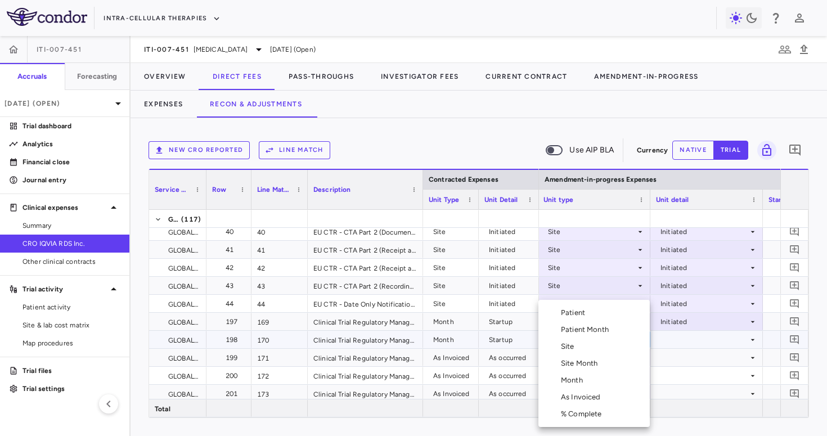
click at [716, 318] on div at bounding box center [413, 218] width 827 height 436
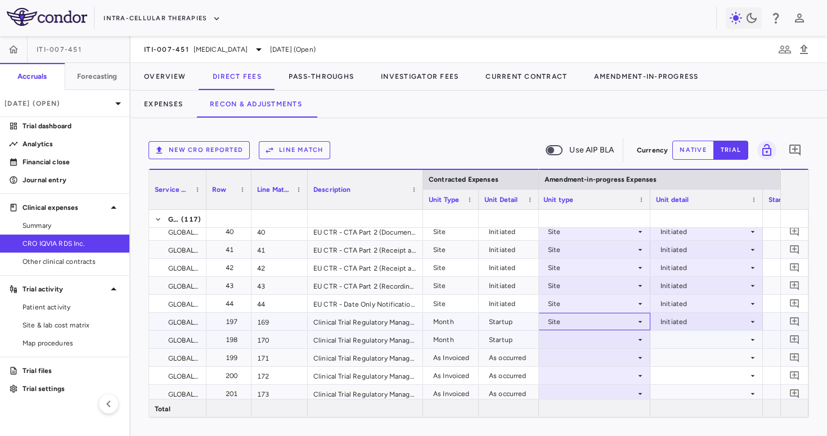
click at [627, 319] on div "Site" at bounding box center [592, 322] width 88 height 18
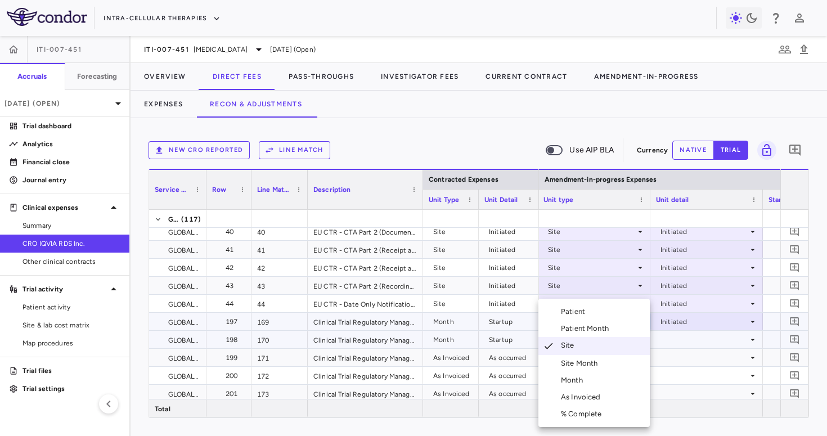
click at [609, 372] on li "Month" at bounding box center [593, 380] width 111 height 17
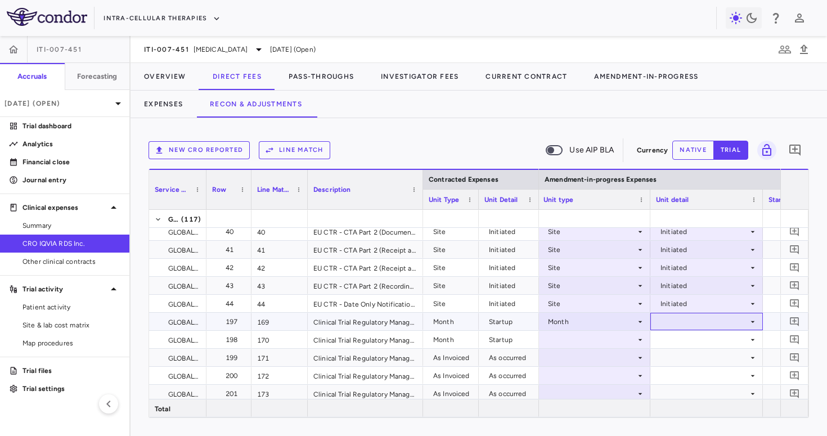
click at [687, 319] on div at bounding box center [706, 321] width 101 height 16
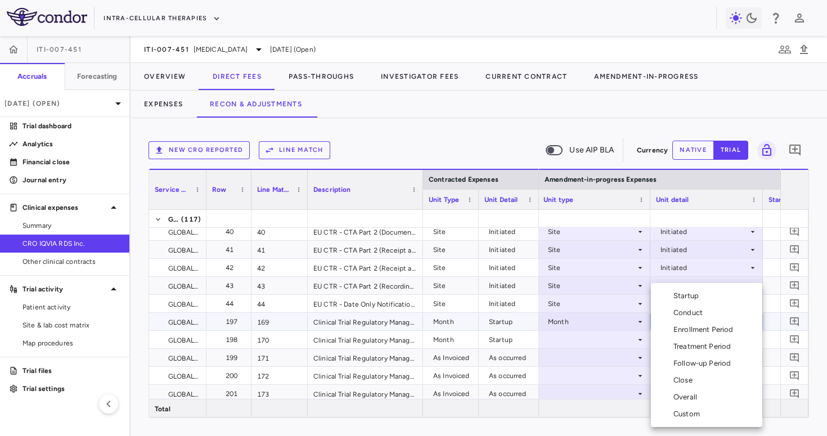
click at [686, 296] on div "Startup" at bounding box center [688, 296] width 30 height 10
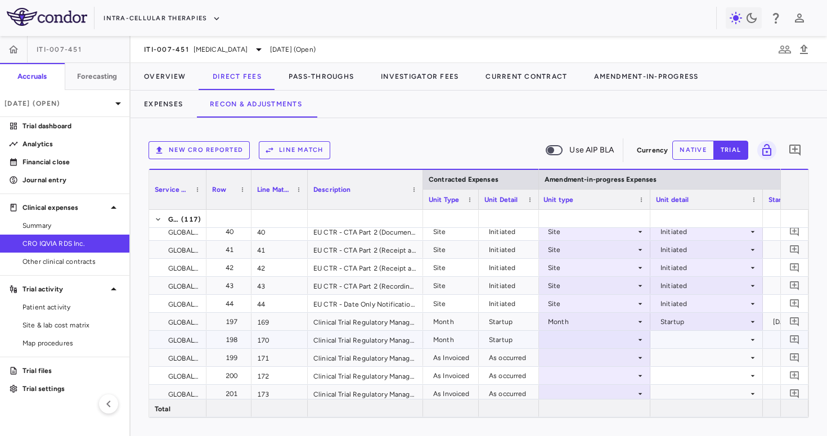
click at [588, 339] on div at bounding box center [593, 339] width 101 height 16
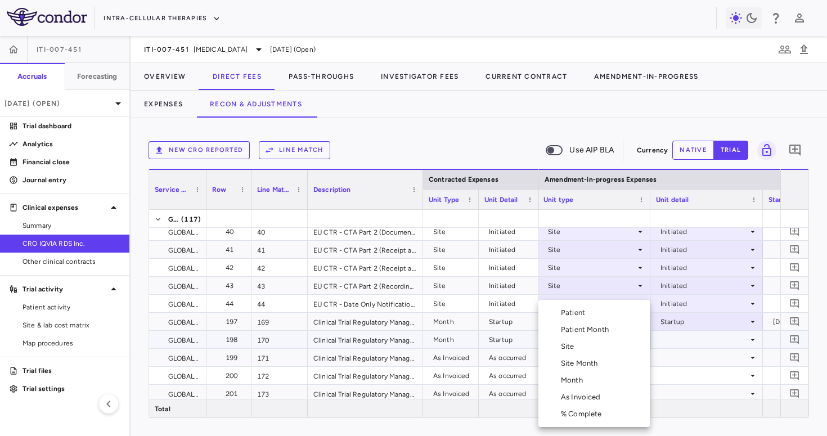
click at [577, 384] on div "Month" at bounding box center [574, 380] width 26 height 10
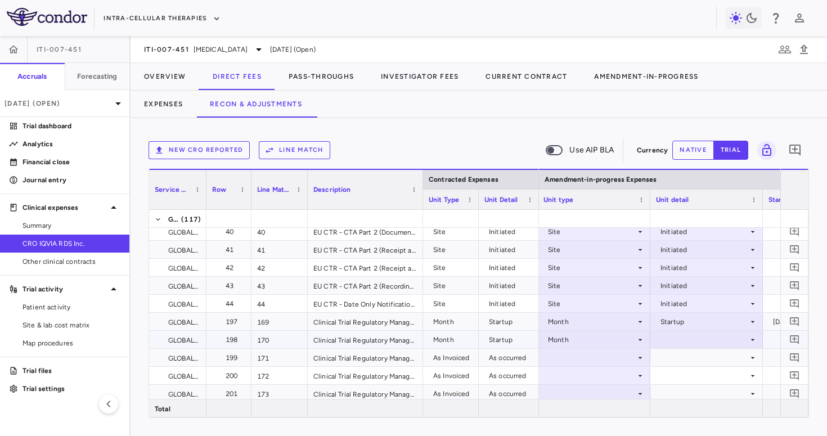
click at [662, 341] on div at bounding box center [706, 339] width 101 height 16
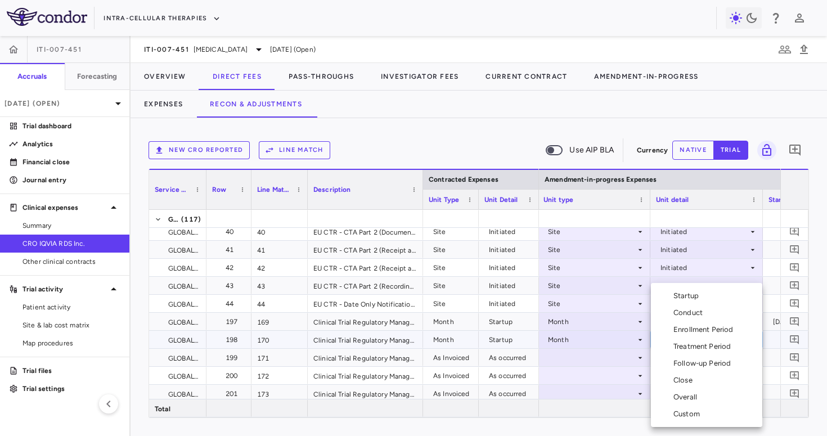
click at [692, 291] on div "Startup" at bounding box center [688, 296] width 30 height 10
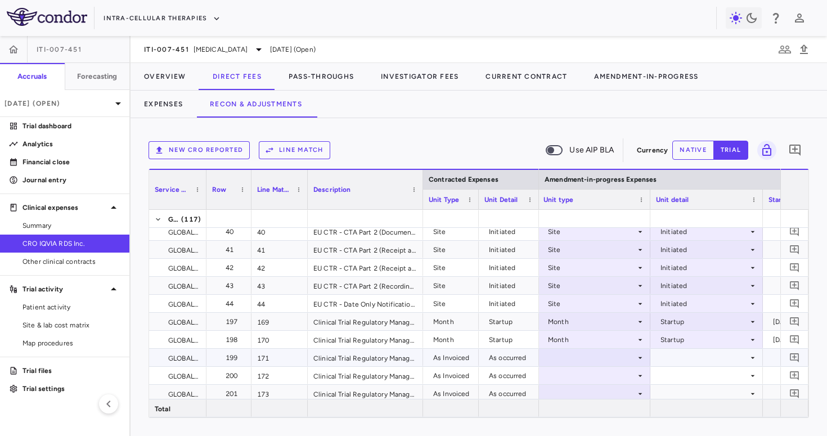
click at [584, 357] on div at bounding box center [593, 357] width 101 height 16
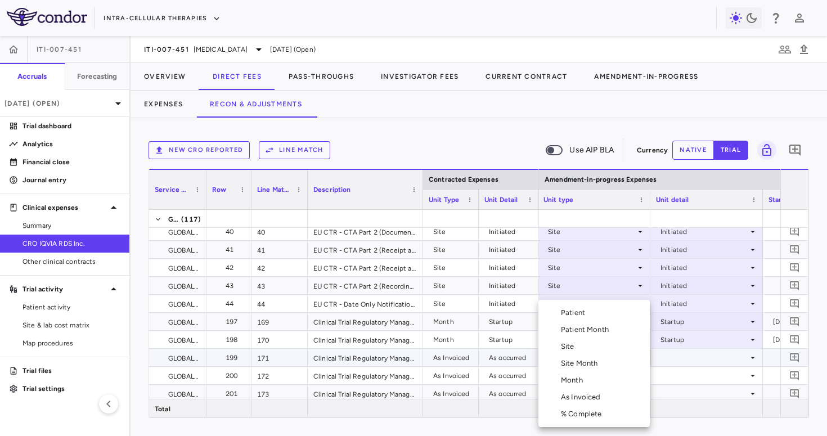
click at [575, 395] on div "As Invoiced" at bounding box center [583, 397] width 44 height 10
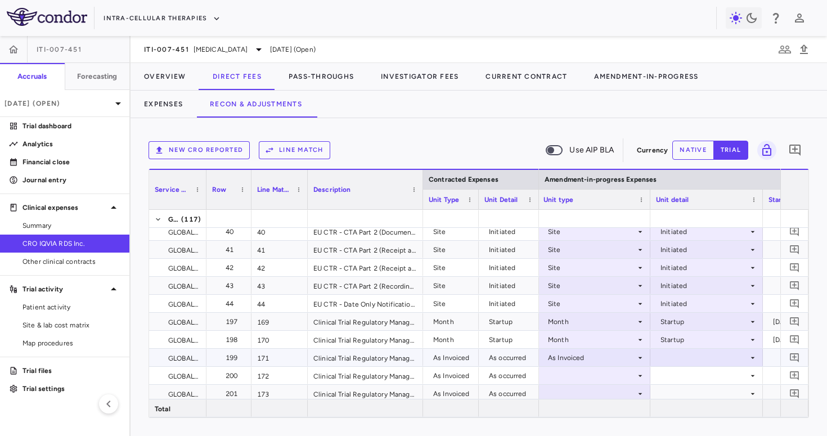
click at [681, 353] on div at bounding box center [706, 357] width 101 height 16
click at [681, 366] on ul "Select As occurred" at bounding box center [706, 379] width 111 height 26
click at [681, 375] on div "As occurred" at bounding box center [695, 378] width 45 height 10
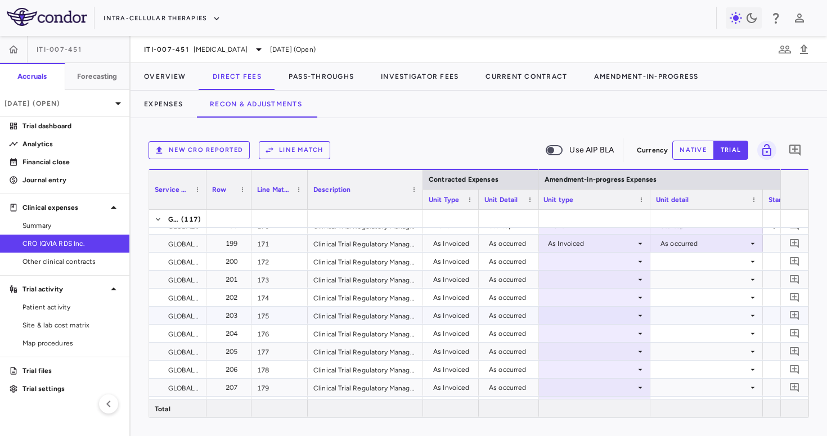
scroll to position [831, 0]
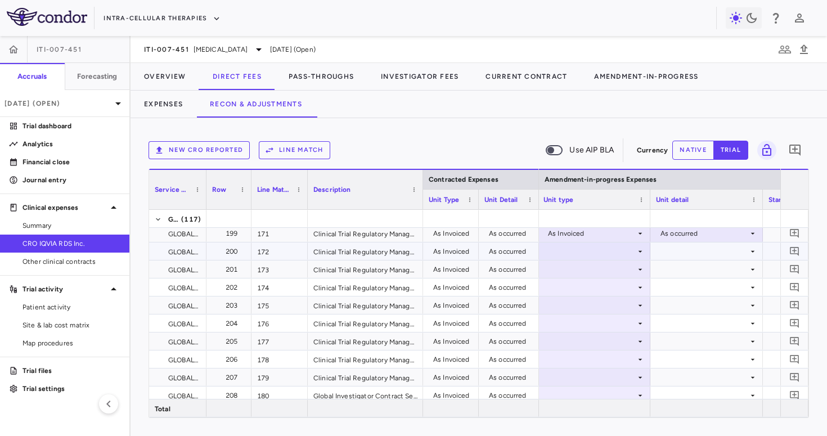
click at [625, 250] on div at bounding box center [593, 251] width 101 height 16
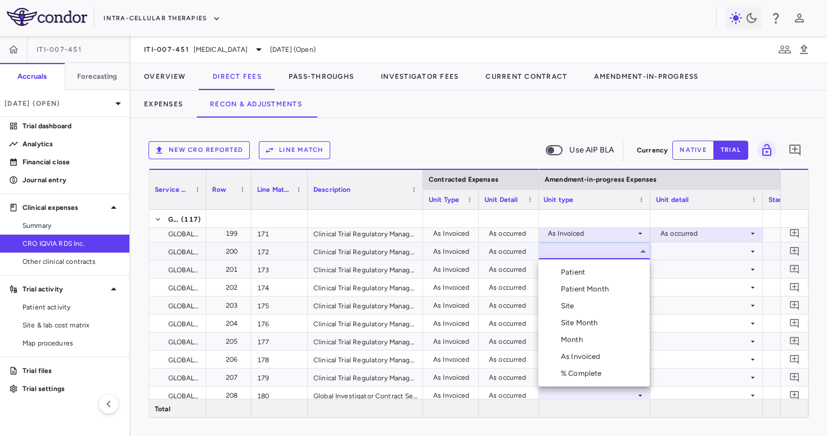
click at [599, 352] on div "As Invoiced" at bounding box center [583, 357] width 44 height 10
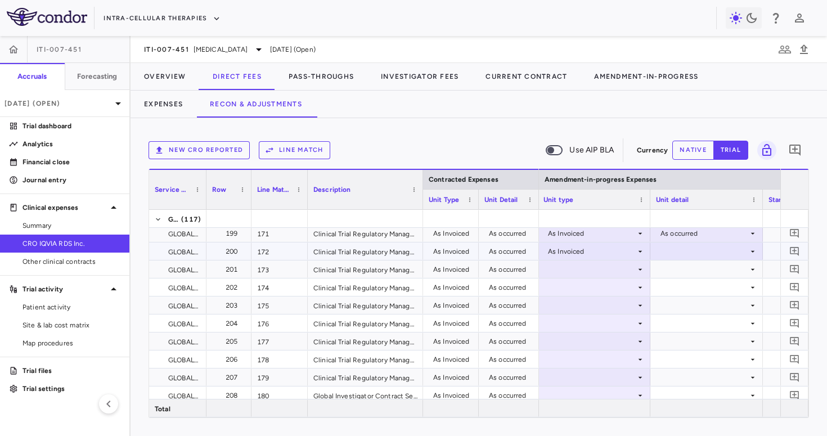
click at [687, 249] on div at bounding box center [706, 251] width 101 height 16
click at [687, 278] on li "As occurred" at bounding box center [706, 272] width 111 height 17
click at [606, 273] on div at bounding box center [593, 269] width 101 height 16
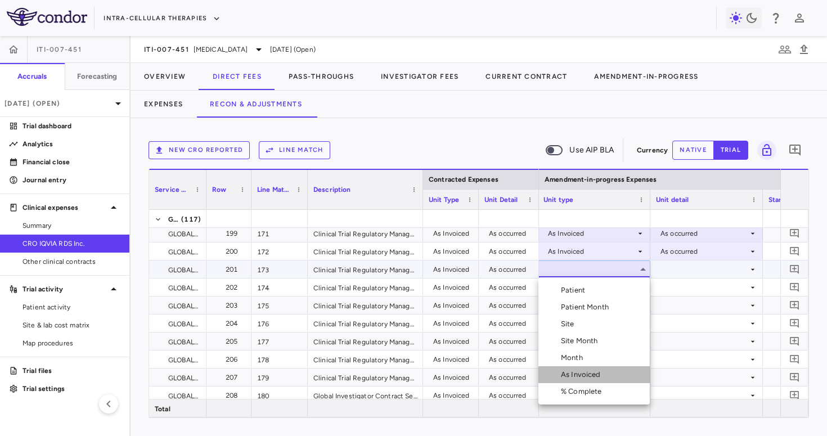
click at [594, 372] on div "As Invoiced" at bounding box center [583, 375] width 44 height 10
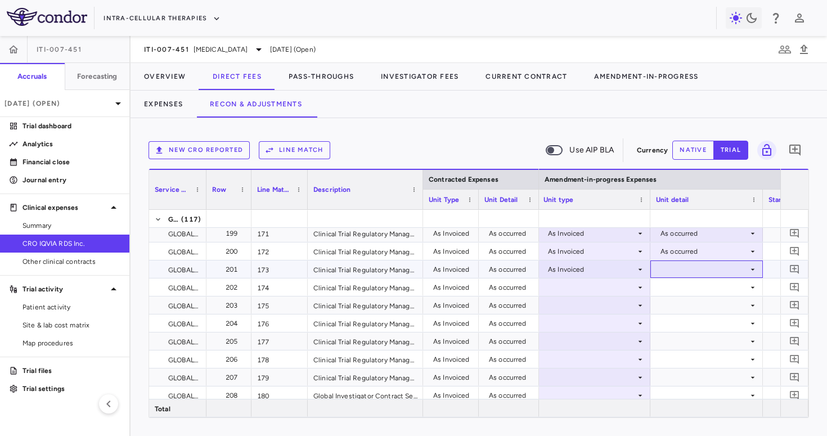
click at [677, 270] on div at bounding box center [706, 269] width 101 height 16
click at [678, 289] on div "As occurred" at bounding box center [695, 290] width 45 height 10
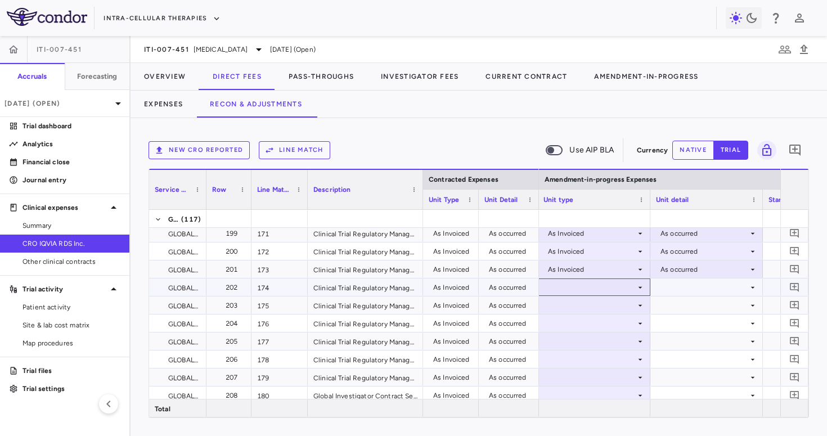
click at [592, 294] on div at bounding box center [593, 287] width 101 height 16
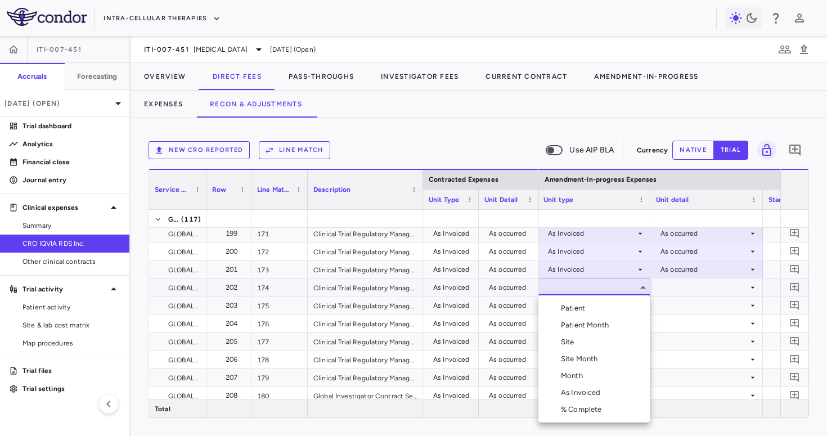
click at [579, 395] on div "As Invoiced" at bounding box center [583, 393] width 44 height 10
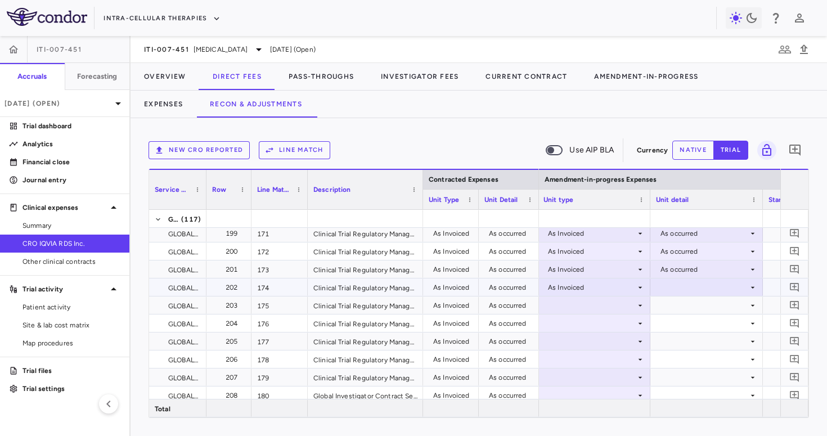
click at [676, 283] on div at bounding box center [706, 287] width 101 height 16
click at [673, 321] on ul "Select As occurred" at bounding box center [706, 308] width 111 height 26
click at [675, 310] on div "As occurred" at bounding box center [695, 308] width 45 height 10
click at [594, 308] on div at bounding box center [593, 305] width 101 height 16
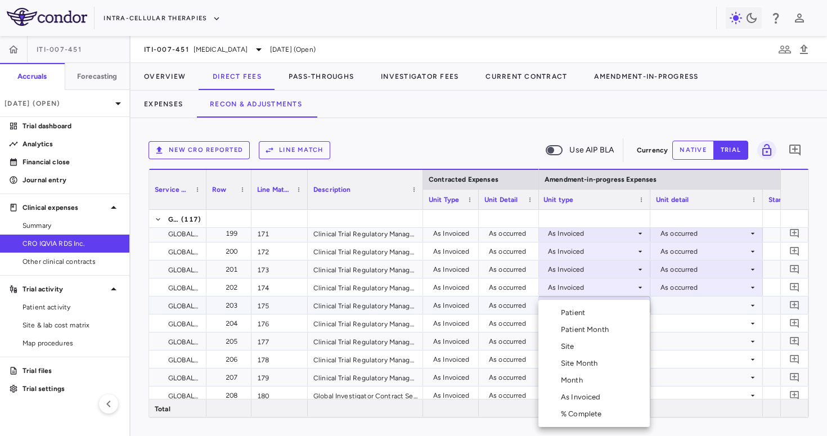
click at [576, 399] on div "As Invoiced" at bounding box center [583, 397] width 44 height 10
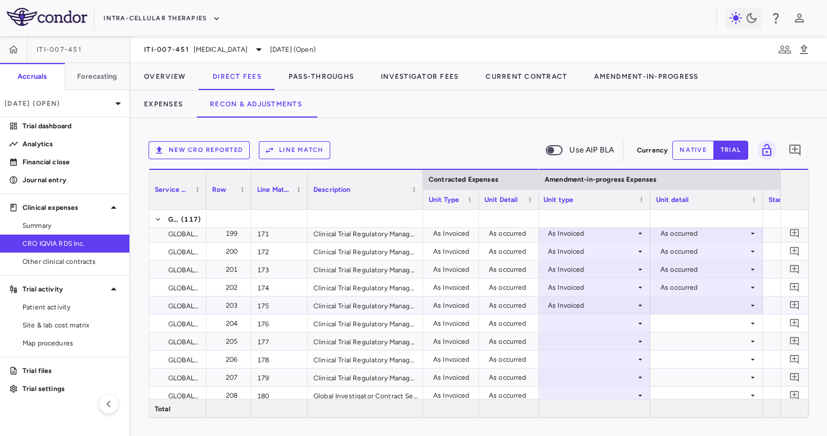
click at [683, 305] on div at bounding box center [706, 305] width 101 height 16
click at [682, 326] on div "As occurred" at bounding box center [695, 326] width 45 height 10
click at [591, 322] on div at bounding box center [593, 323] width 101 height 16
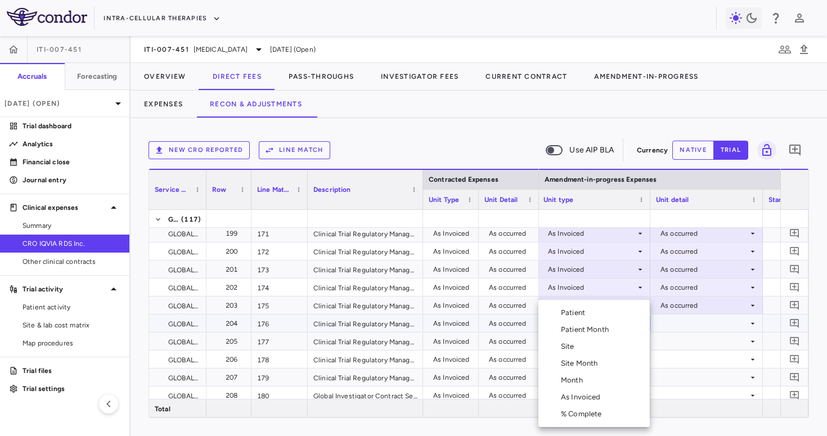
click at [583, 403] on li "As Invoiced" at bounding box center [593, 397] width 111 height 17
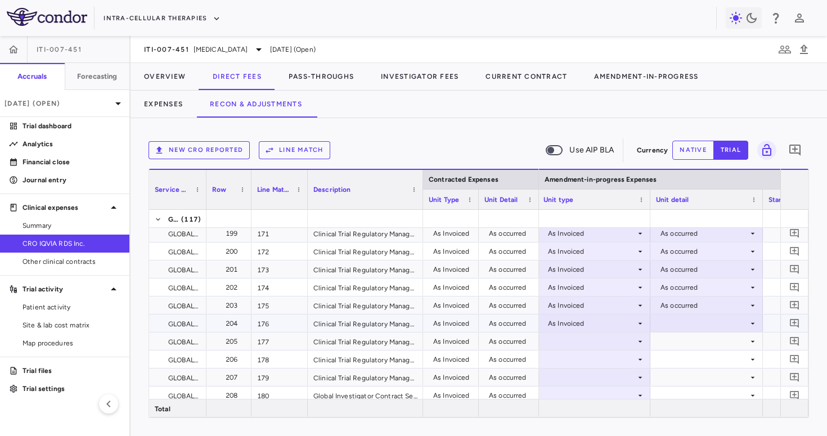
click at [683, 323] on div at bounding box center [706, 323] width 101 height 16
click at [683, 349] on div "As occurred" at bounding box center [695, 344] width 45 height 10
click at [587, 339] on div at bounding box center [593, 341] width 101 height 16
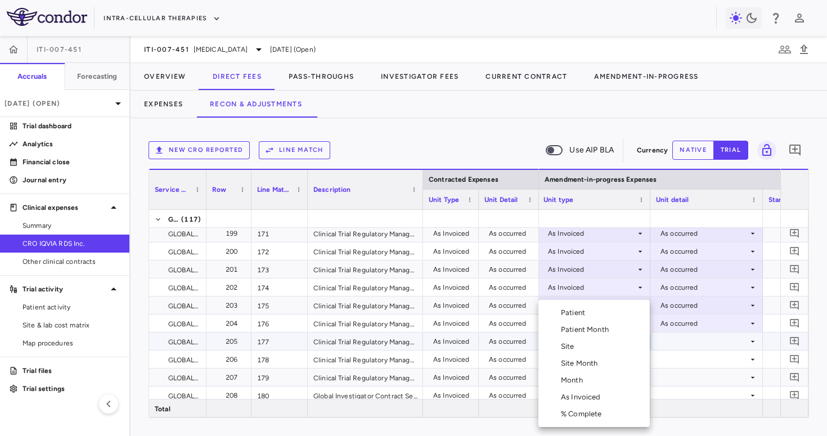
click at [575, 395] on div "As Invoiced" at bounding box center [583, 397] width 44 height 10
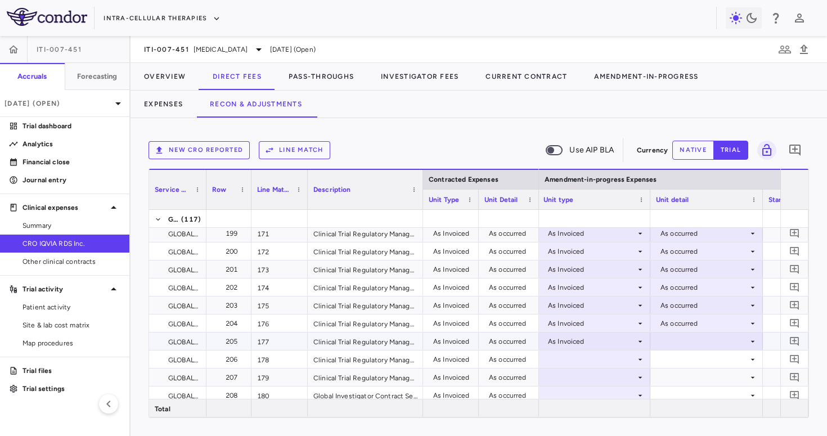
click at [670, 340] on div at bounding box center [706, 341] width 101 height 16
click at [676, 361] on div "As occurred" at bounding box center [695, 362] width 45 height 10
click at [593, 357] on div at bounding box center [593, 359] width 101 height 16
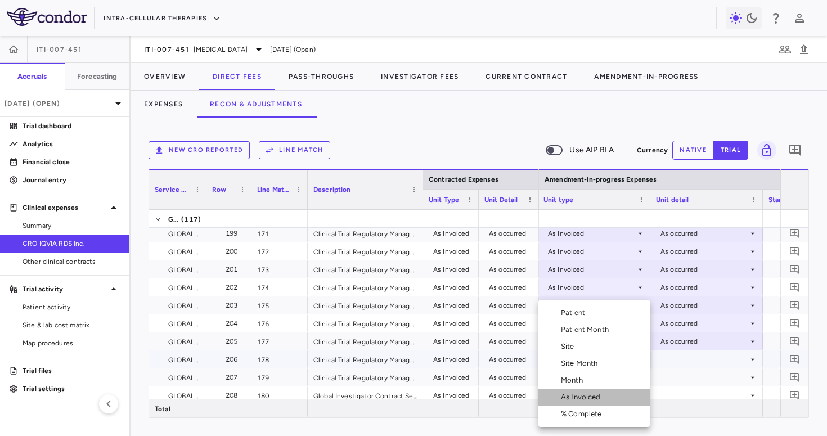
click at [573, 400] on div "As Invoiced" at bounding box center [583, 397] width 44 height 10
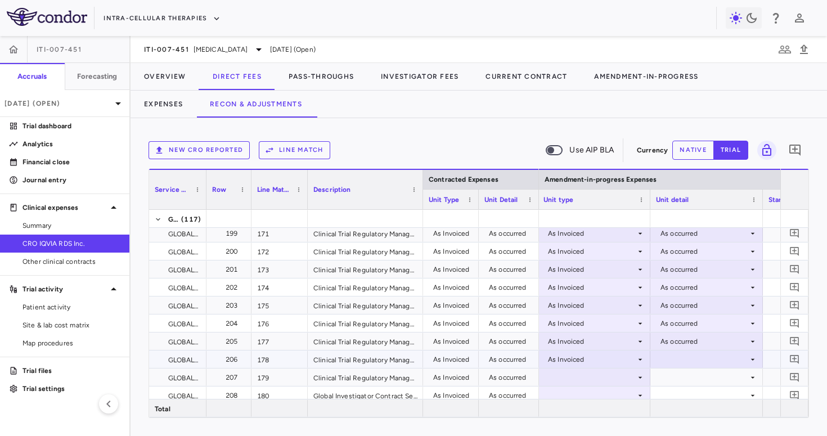
click at [678, 359] on div at bounding box center [706, 359] width 101 height 16
click at [688, 376] on div "As occurred" at bounding box center [695, 380] width 45 height 10
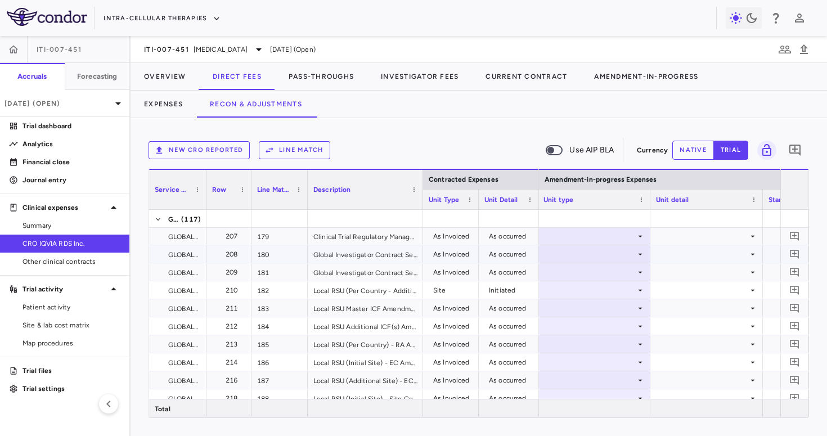
scroll to position [954, 0]
click at [611, 257] on div at bounding box center [593, 254] width 101 height 16
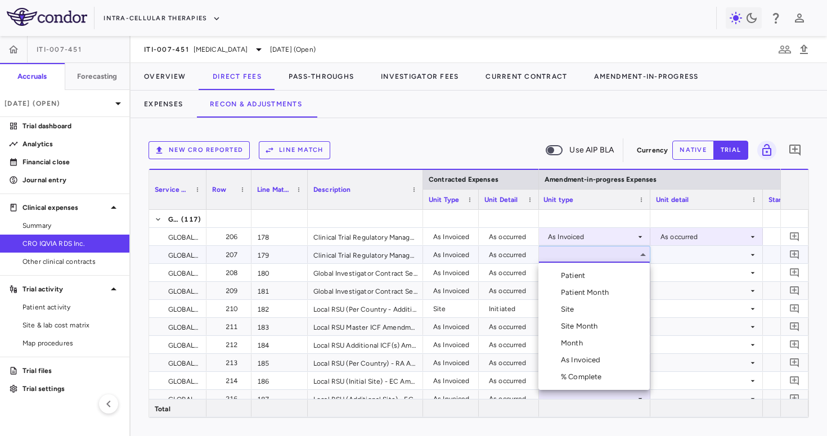
click at [587, 368] on li "% Complete" at bounding box center [593, 376] width 111 height 17
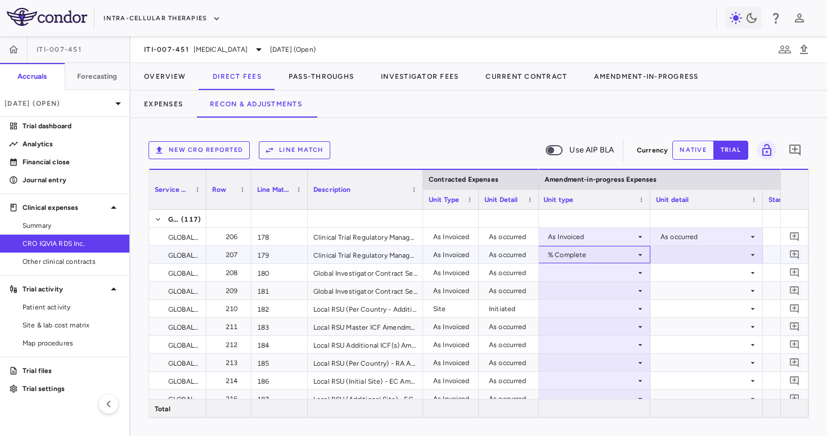
click at [621, 253] on div "% Complete" at bounding box center [592, 255] width 88 height 18
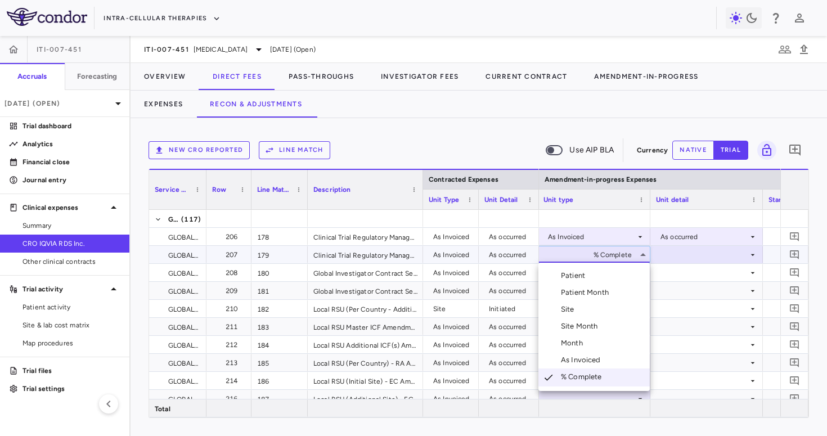
click at [601, 359] on div "As Invoiced" at bounding box center [583, 360] width 44 height 10
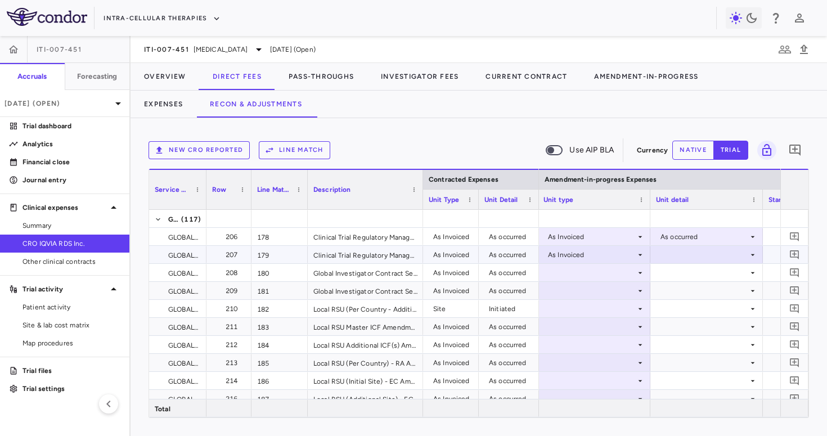
click at [695, 253] on div at bounding box center [706, 254] width 101 height 16
click at [692, 272] on div "As occurred" at bounding box center [695, 276] width 45 height 10
click at [604, 272] on div at bounding box center [593, 272] width 101 height 16
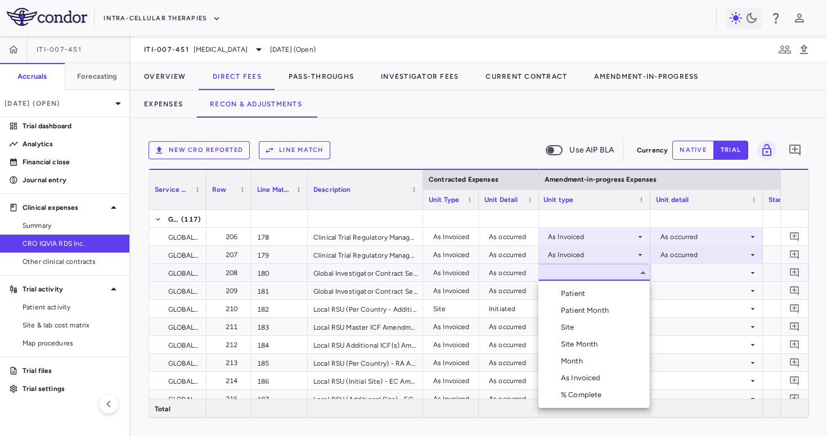
click at [578, 374] on div "As Invoiced" at bounding box center [583, 378] width 44 height 10
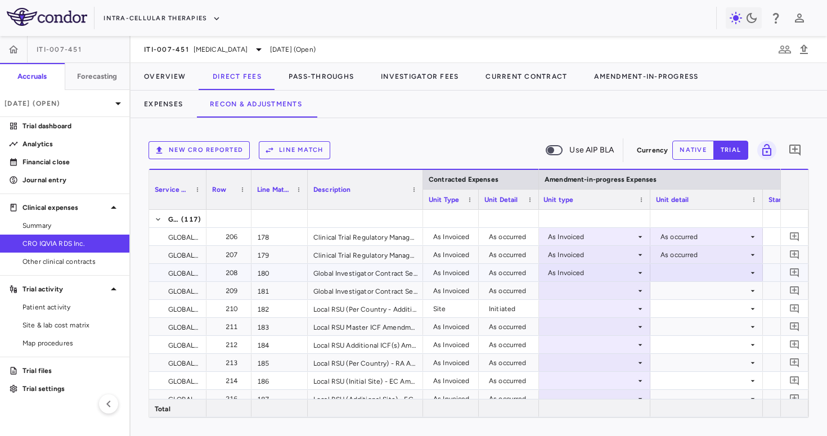
click at [669, 268] on div at bounding box center [706, 272] width 101 height 16
click at [668, 299] on li "As occurred" at bounding box center [706, 293] width 111 height 17
click at [609, 300] on div at bounding box center [593, 308] width 101 height 16
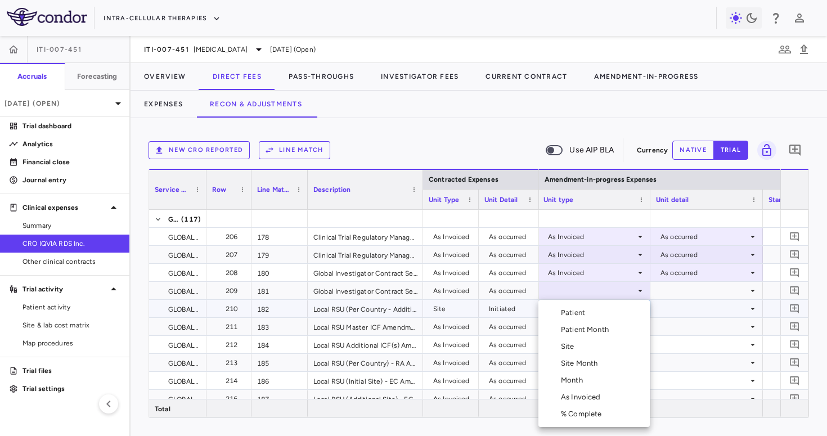
click at [575, 403] on li "As Invoiced" at bounding box center [593, 397] width 111 height 17
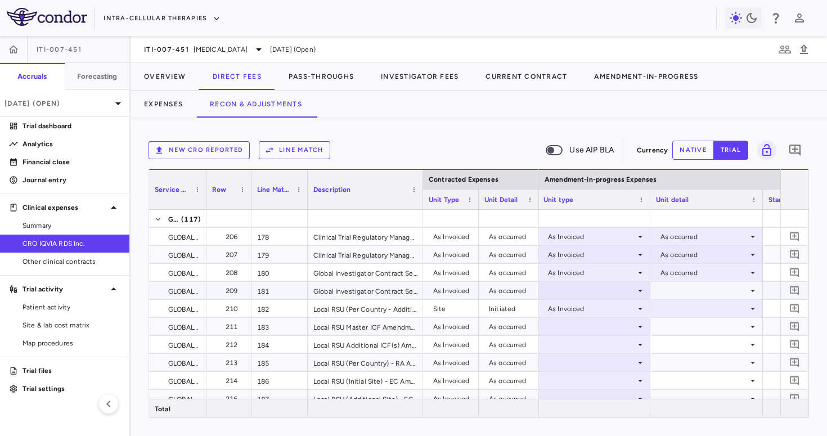
click at [662, 303] on div at bounding box center [706, 308] width 101 height 16
click at [669, 331] on div "As occurred" at bounding box center [684, 330] width 67 height 10
click at [619, 293] on div at bounding box center [593, 290] width 101 height 16
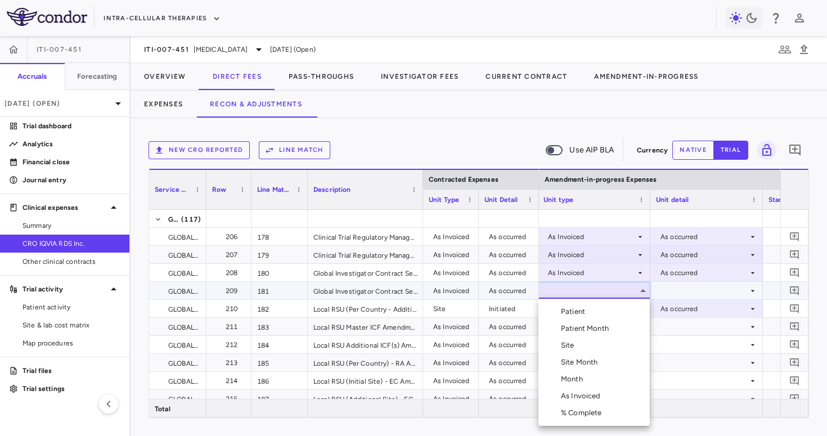
click at [588, 392] on div "As Invoiced" at bounding box center [583, 396] width 44 height 10
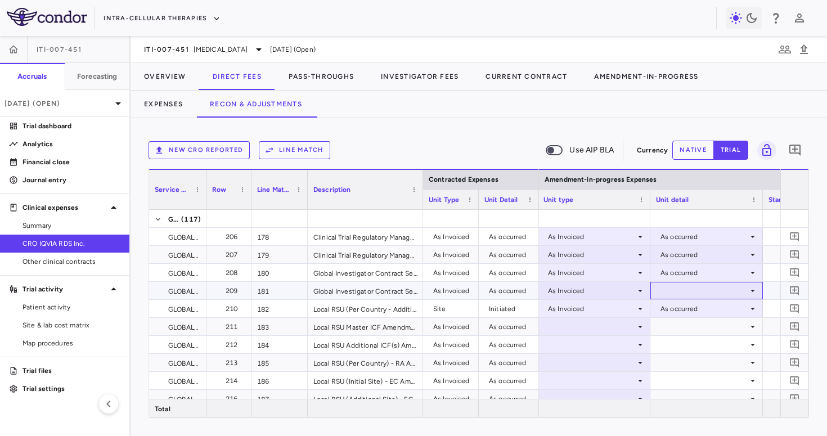
click at [672, 285] on div at bounding box center [706, 290] width 101 height 16
click at [672, 307] on div "As occurred" at bounding box center [684, 312] width 67 height 10
click at [592, 323] on div at bounding box center [593, 326] width 101 height 16
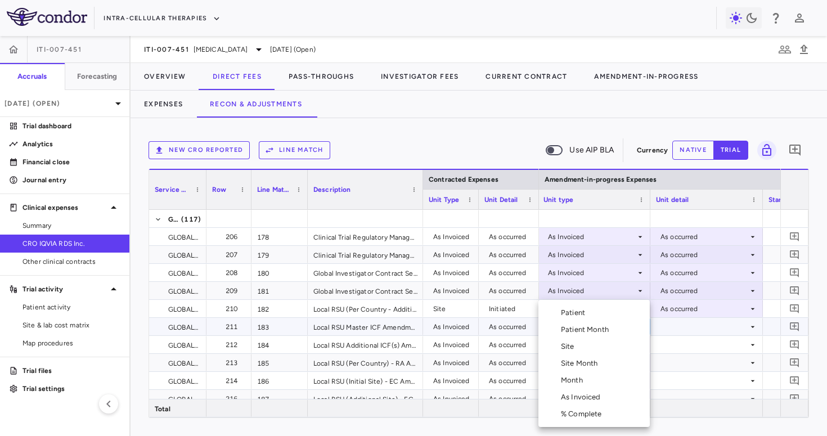
click at [585, 397] on div "As Invoiced" at bounding box center [583, 397] width 44 height 10
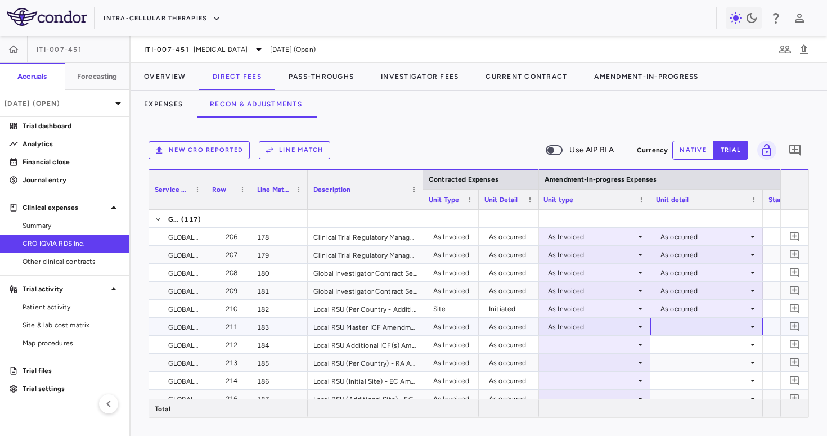
click at [711, 328] on div at bounding box center [706, 326] width 101 height 16
click at [704, 354] on li "As occurred" at bounding box center [706, 347] width 111 height 17
click at [605, 344] on div at bounding box center [593, 344] width 101 height 16
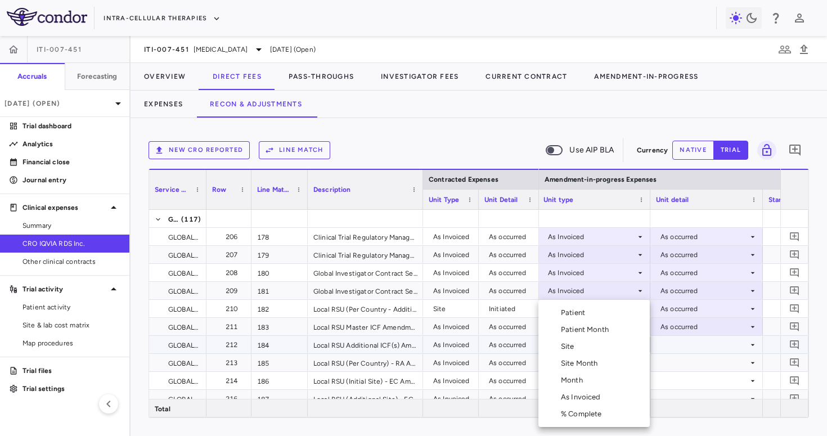
click at [593, 398] on div "As Invoiced" at bounding box center [583, 397] width 44 height 10
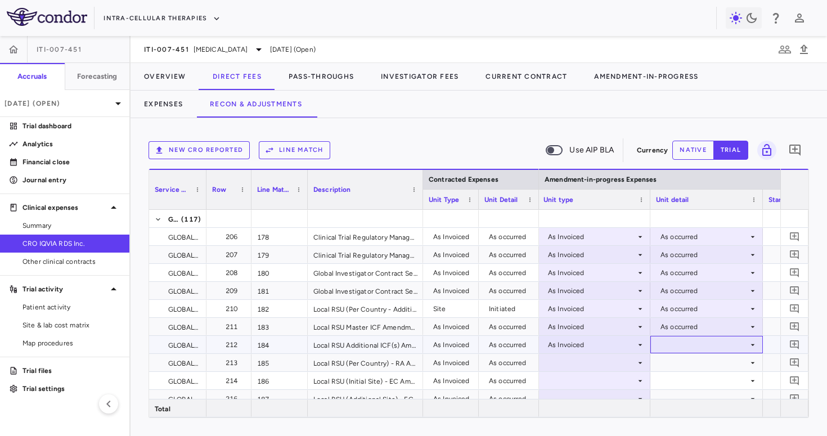
click at [694, 344] on div at bounding box center [706, 344] width 101 height 16
click at [696, 358] on li "As occurred" at bounding box center [706, 365] width 111 height 17
click at [619, 358] on div at bounding box center [593, 362] width 101 height 16
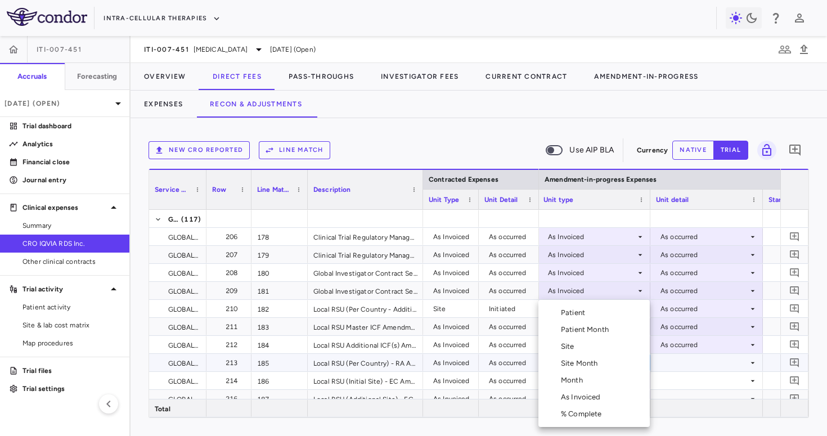
click at [595, 402] on li "As Invoiced" at bounding box center [593, 397] width 111 height 17
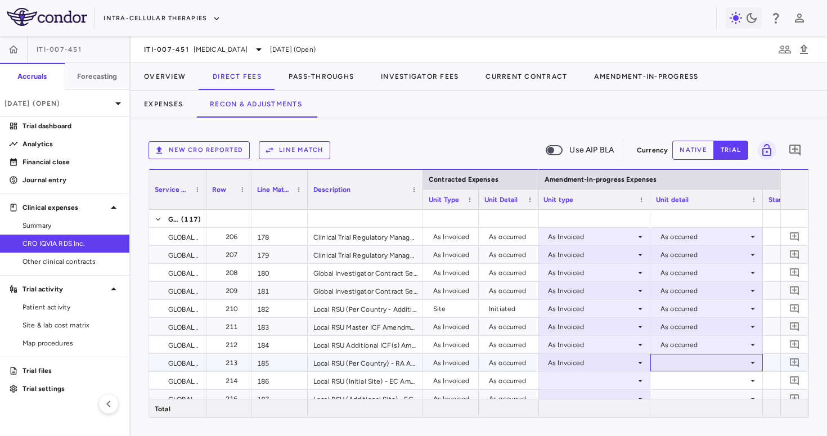
click at [688, 359] on div at bounding box center [706, 362] width 101 height 16
click at [689, 390] on li "As occurred" at bounding box center [706, 383] width 111 height 17
click at [624, 312] on div "As Invoiced" at bounding box center [592, 309] width 88 height 18
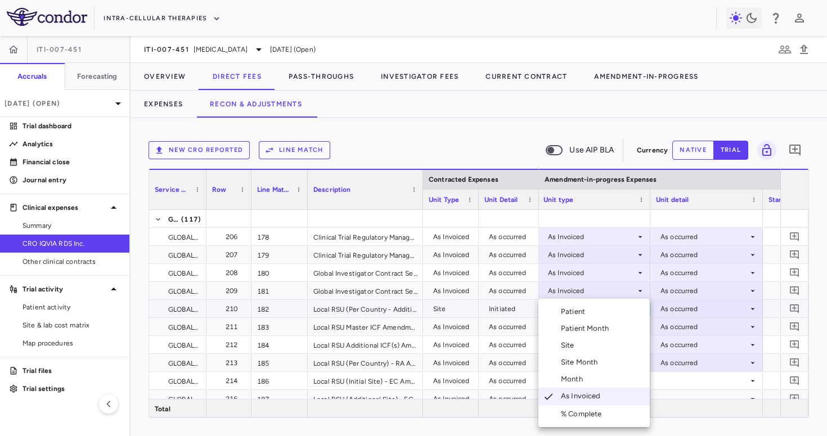
click at [603, 349] on li "Site" at bounding box center [593, 345] width 111 height 17
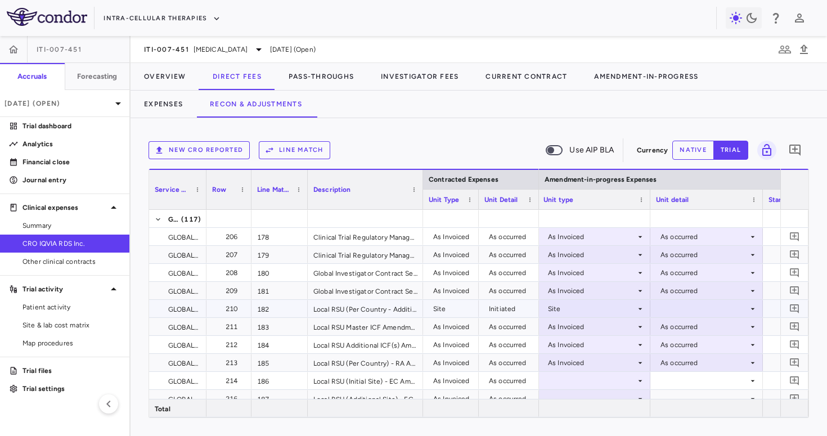
click at [682, 303] on div at bounding box center [706, 308] width 101 height 16
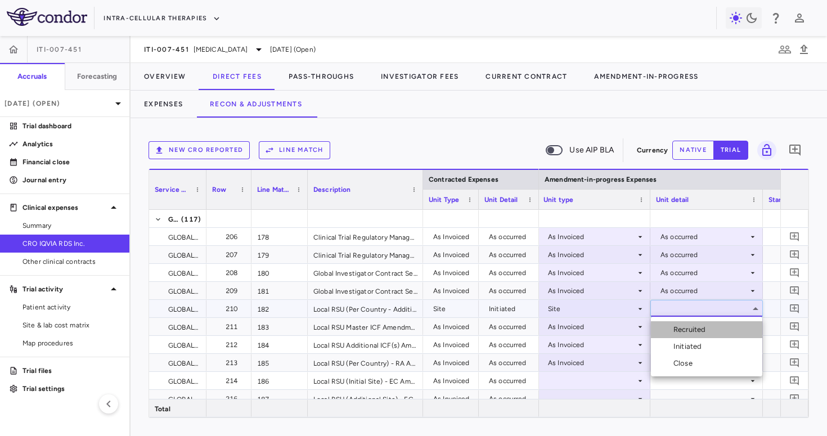
click at [682, 330] on div "Recruited" at bounding box center [691, 330] width 37 height 10
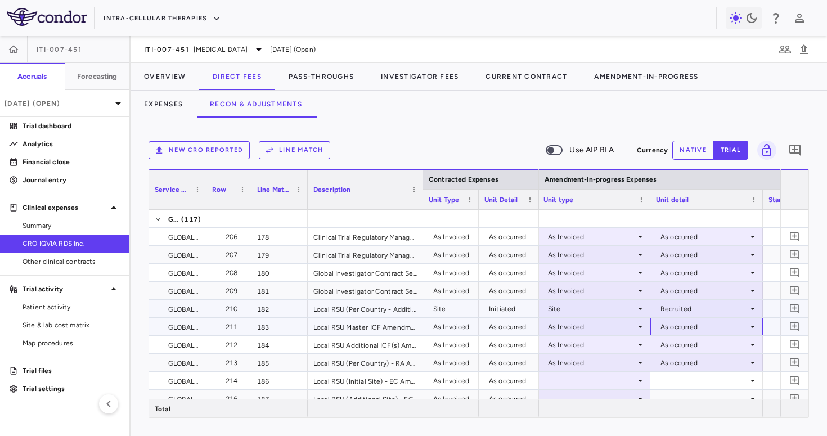
click at [682, 329] on div "As occurred" at bounding box center [704, 327] width 88 height 18
click at [689, 302] on div at bounding box center [413, 218] width 827 height 436
click at [684, 308] on div "Recruited" at bounding box center [704, 309] width 88 height 18
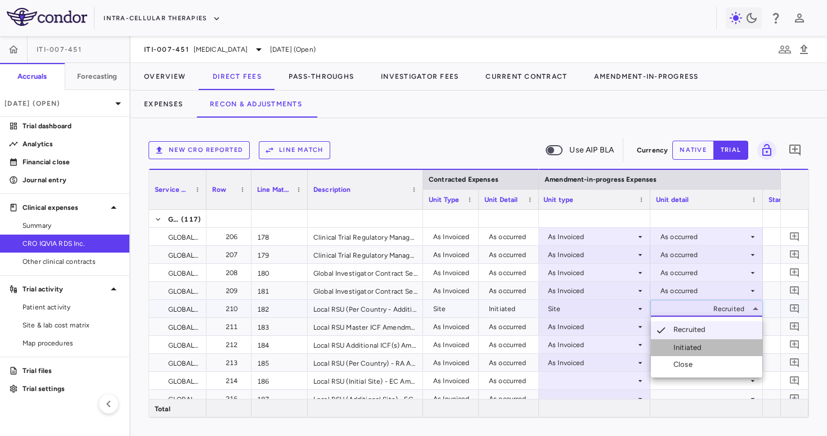
click at [674, 343] on div "Initiated" at bounding box center [689, 348] width 33 height 10
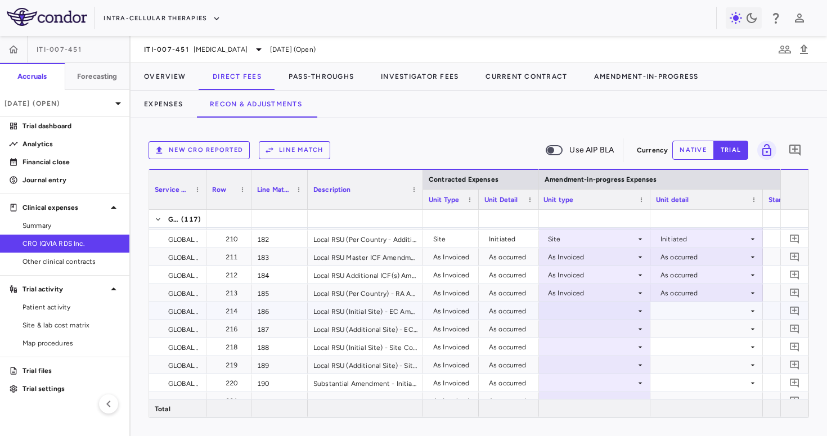
scroll to position [1042, 0]
click at [610, 291] on div at bounding box center [593, 292] width 101 height 16
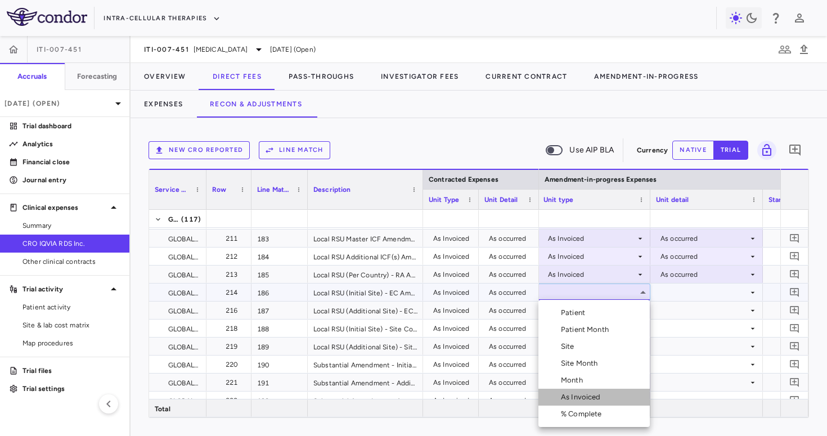
click at [585, 398] on div "As Invoiced" at bounding box center [583, 397] width 44 height 10
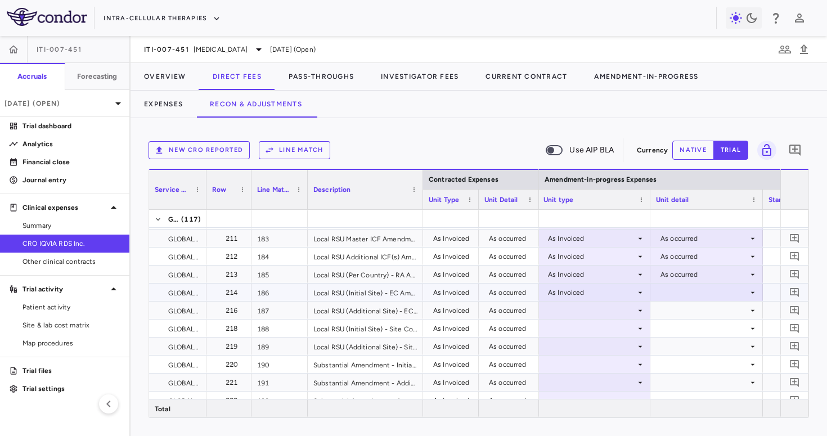
click at [669, 296] on div at bounding box center [706, 292] width 101 height 16
click at [670, 309] on div "As occurred" at bounding box center [684, 313] width 67 height 10
click at [606, 312] on div at bounding box center [593, 310] width 101 height 16
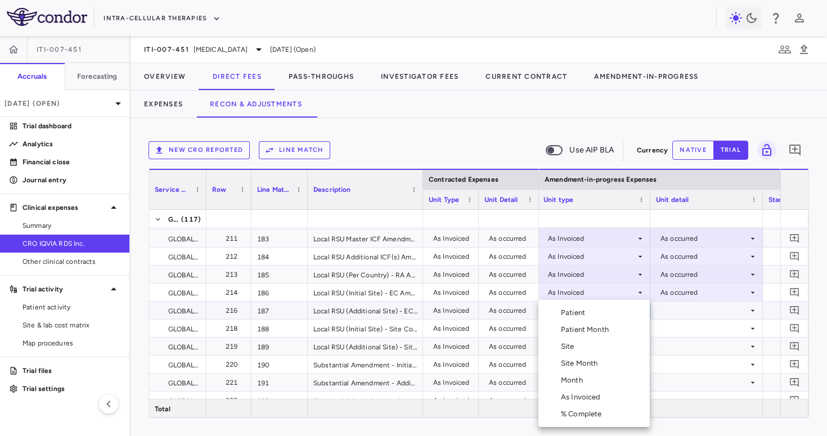
click at [590, 393] on div "As Invoiced" at bounding box center [583, 397] width 44 height 10
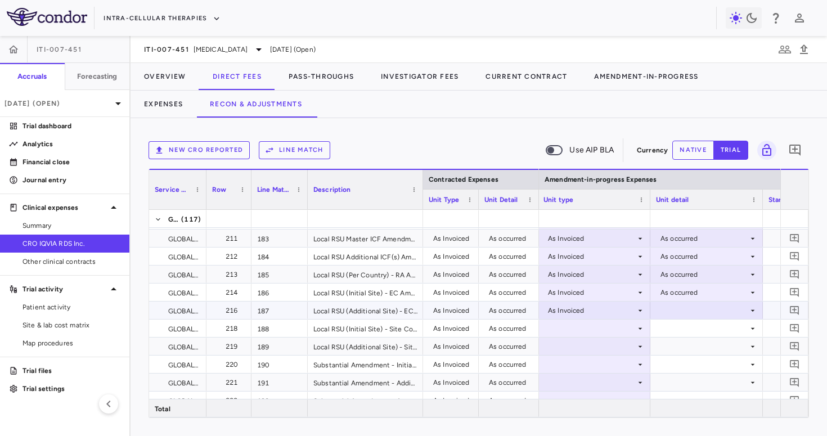
click at [678, 307] on div at bounding box center [706, 310] width 101 height 16
click at [676, 337] on li "As occurred" at bounding box center [706, 331] width 111 height 17
click at [607, 332] on div at bounding box center [593, 328] width 101 height 16
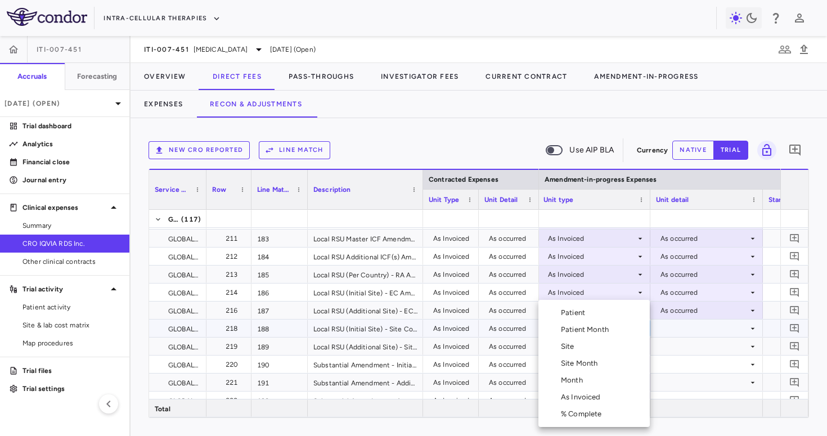
click at [588, 395] on div "As Invoiced" at bounding box center [583, 397] width 44 height 10
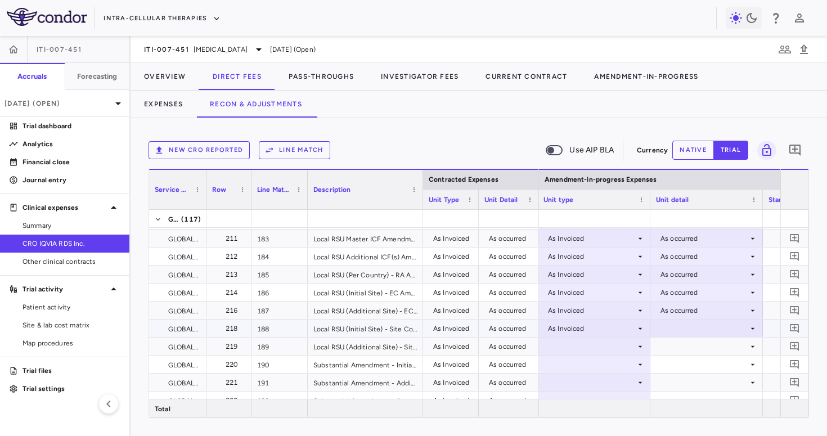
click at [666, 321] on div at bounding box center [706, 328] width 101 height 16
click at [677, 350] on div "As occurred" at bounding box center [695, 349] width 45 height 10
click at [612, 347] on div at bounding box center [593, 346] width 101 height 16
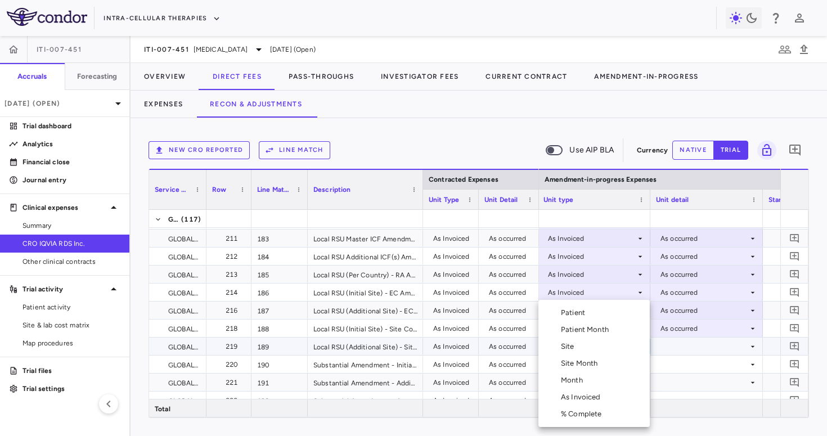
click at [586, 393] on div "As Invoiced" at bounding box center [583, 397] width 44 height 10
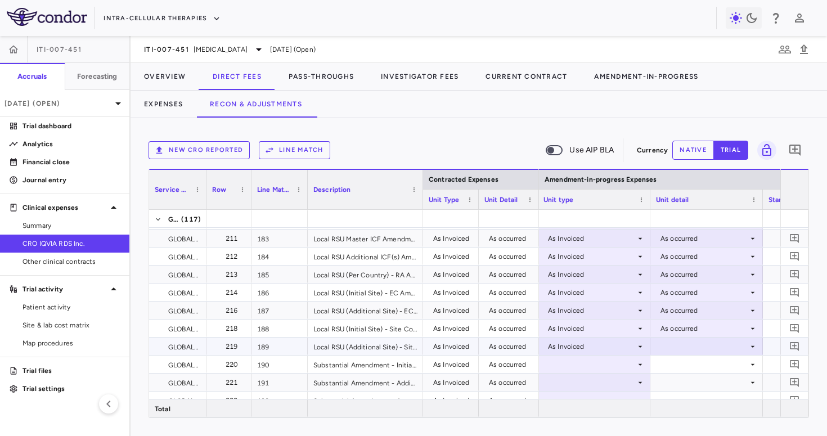
click at [667, 340] on div at bounding box center [706, 346] width 101 height 16
click at [672, 364] on div "As occurred" at bounding box center [684, 367] width 67 height 10
click at [603, 364] on div at bounding box center [593, 364] width 101 height 16
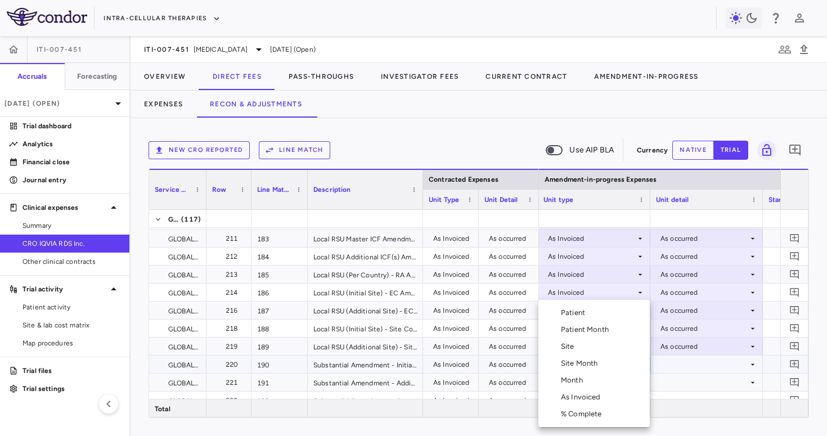
click at [587, 396] on div "As Invoiced" at bounding box center [583, 397] width 44 height 10
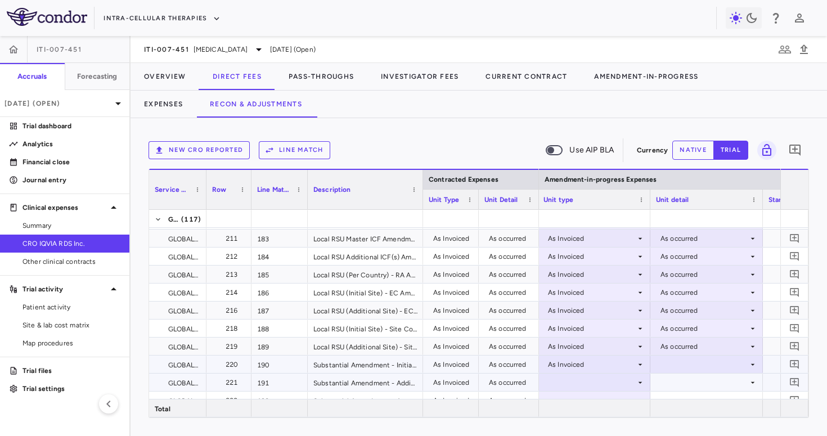
click at [662, 367] on div at bounding box center [706, 364] width 101 height 16
click at [667, 382] on div at bounding box center [661, 385] width 13 height 10
click at [611, 382] on div at bounding box center [593, 382] width 101 height 16
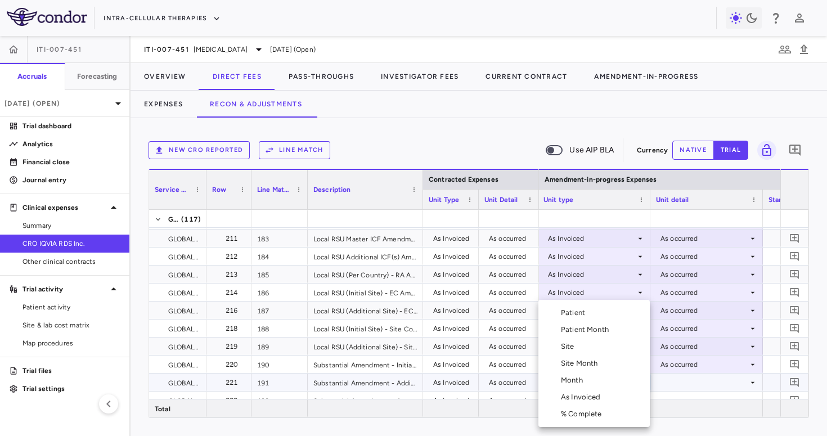
click at [599, 397] on div "As Invoiced" at bounding box center [583, 397] width 44 height 10
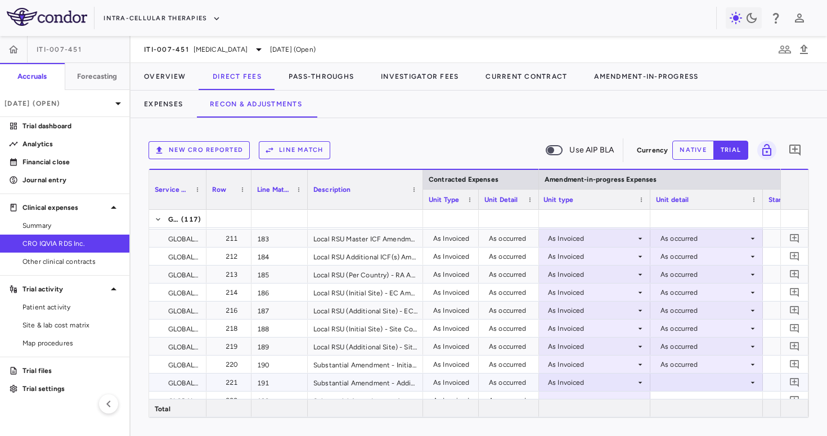
click at [663, 388] on div at bounding box center [706, 382] width 101 height 16
click at [677, 403] on div "As occurred" at bounding box center [695, 403] width 45 height 10
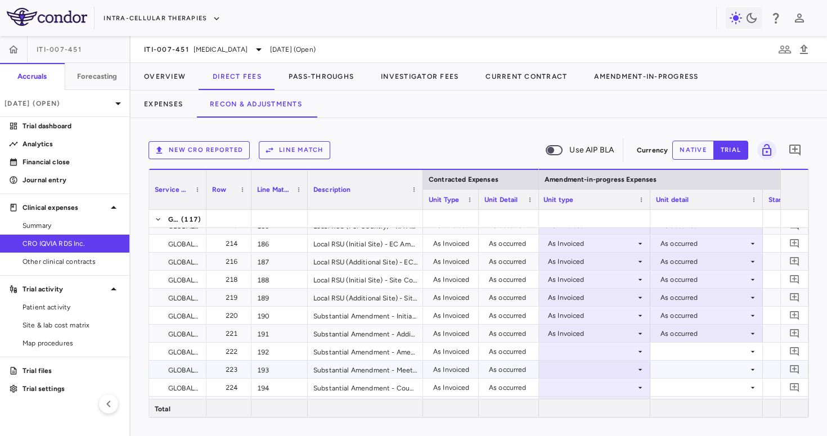
scroll to position [1093, 0]
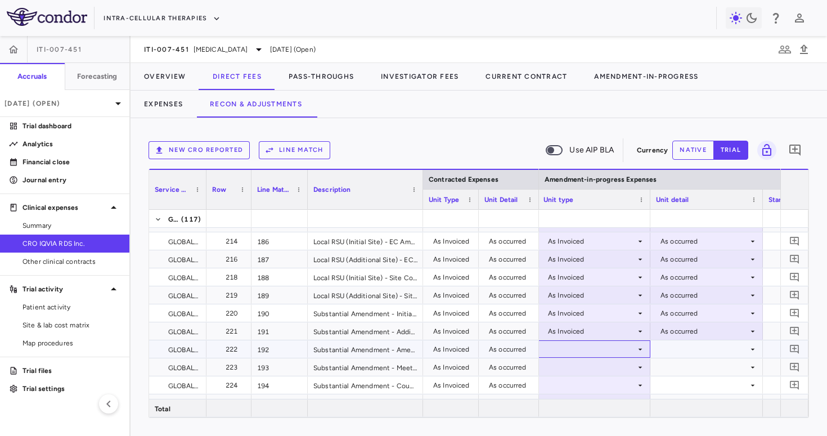
click at [615, 349] on div at bounding box center [593, 349] width 101 height 16
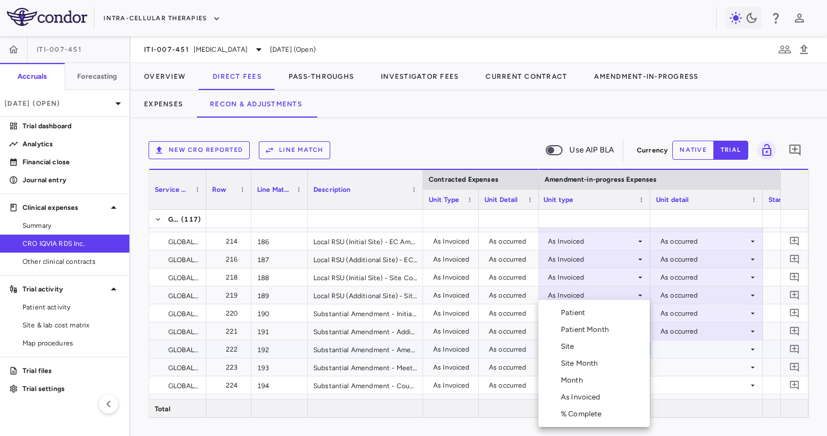
click at [598, 392] on div "As Invoiced" at bounding box center [583, 397] width 44 height 10
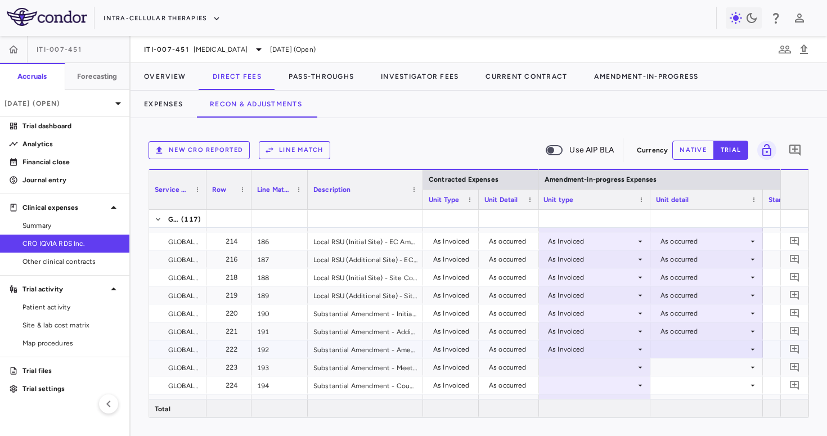
click at [674, 345] on div at bounding box center [706, 349] width 101 height 16
click at [681, 362] on li "As occurred" at bounding box center [706, 370] width 111 height 17
click at [588, 371] on div at bounding box center [593, 367] width 101 height 16
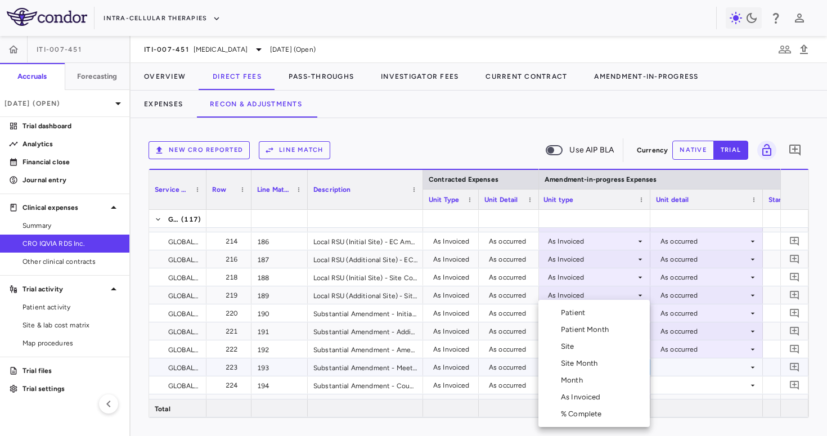
click at [583, 397] on div "As Invoiced" at bounding box center [583, 397] width 44 height 10
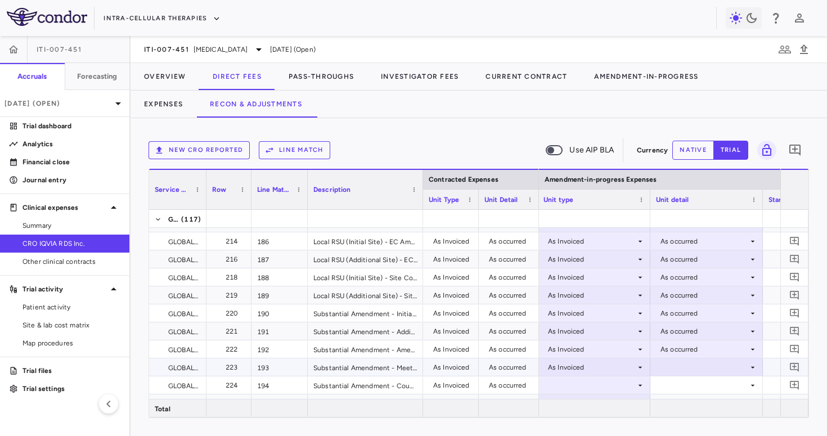
click at [667, 363] on div at bounding box center [706, 367] width 101 height 16
click at [676, 383] on div "As occurred" at bounding box center [695, 388] width 45 height 10
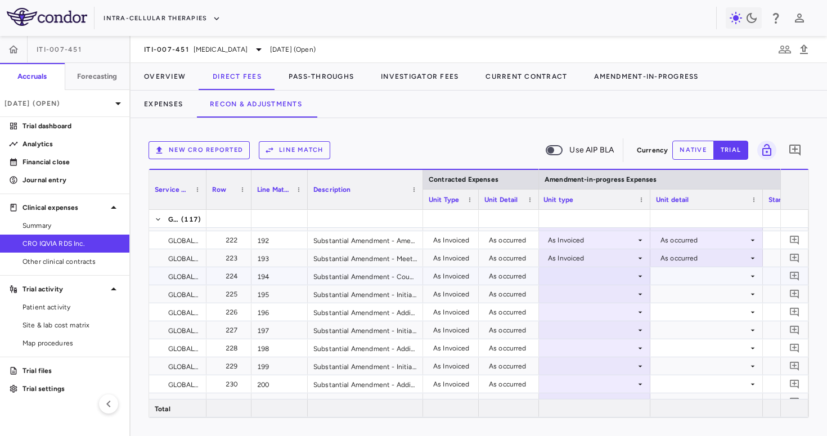
click at [597, 278] on div at bounding box center [593, 276] width 101 height 16
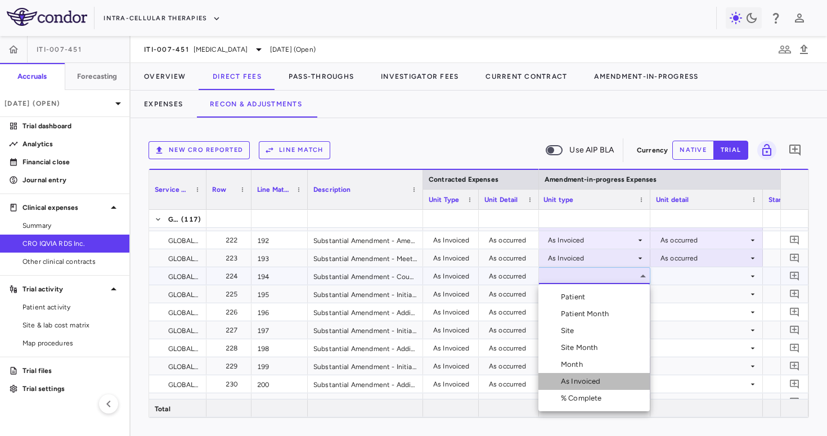
click at [581, 386] on div "As Invoiced" at bounding box center [583, 381] width 44 height 10
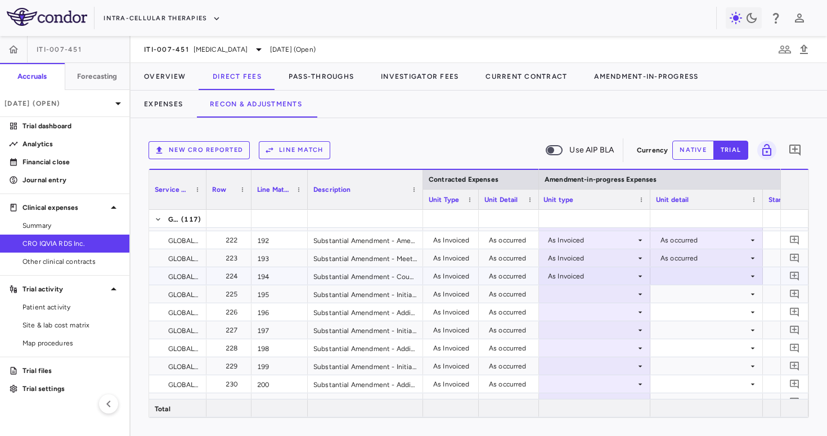
click at [691, 274] on div at bounding box center [706, 276] width 101 height 16
click at [691, 295] on div "As occurred" at bounding box center [695, 297] width 45 height 10
click at [598, 290] on div at bounding box center [593, 294] width 101 height 16
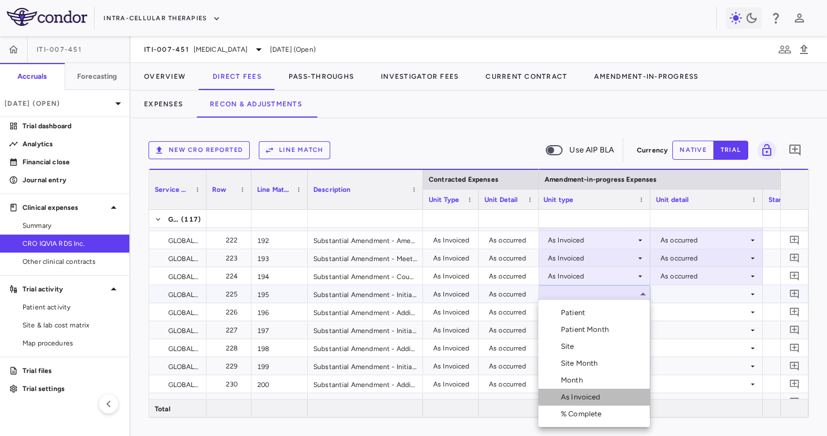
click at [579, 399] on div "As Invoiced" at bounding box center [583, 397] width 44 height 10
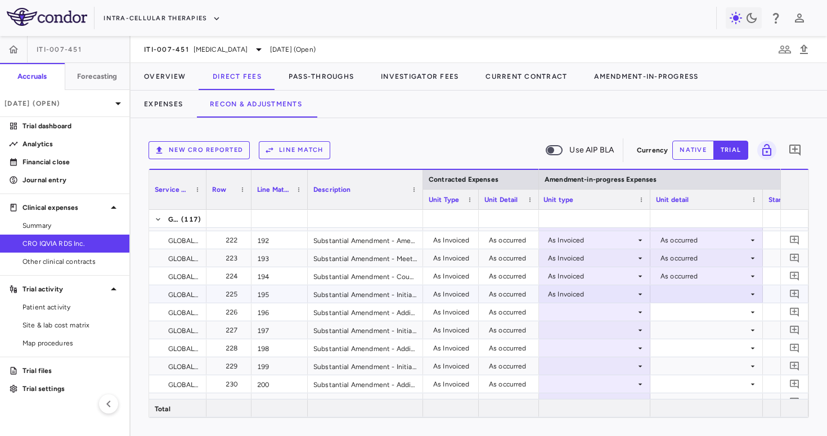
click at [687, 298] on div at bounding box center [706, 294] width 101 height 16
click at [688, 318] on div "As occurred" at bounding box center [695, 315] width 45 height 10
click at [598, 313] on div at bounding box center [593, 312] width 101 height 16
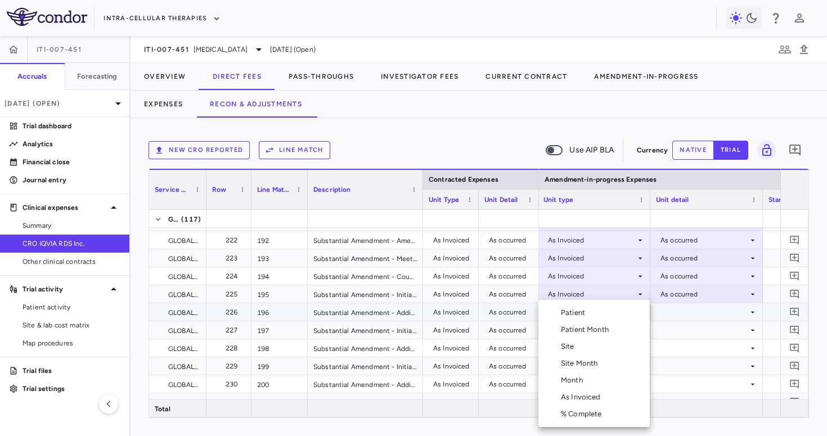
click at [586, 396] on div "As Invoiced" at bounding box center [583, 397] width 44 height 10
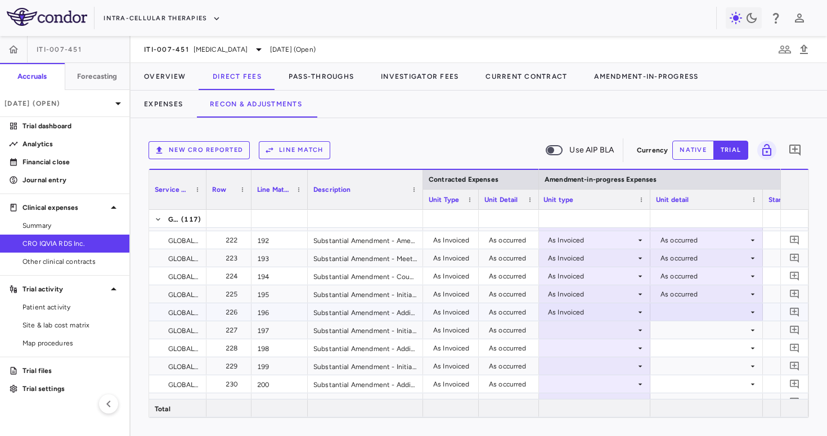
click at [688, 308] on div at bounding box center [706, 312] width 101 height 16
click at [687, 330] on div "As occurred" at bounding box center [695, 333] width 45 height 10
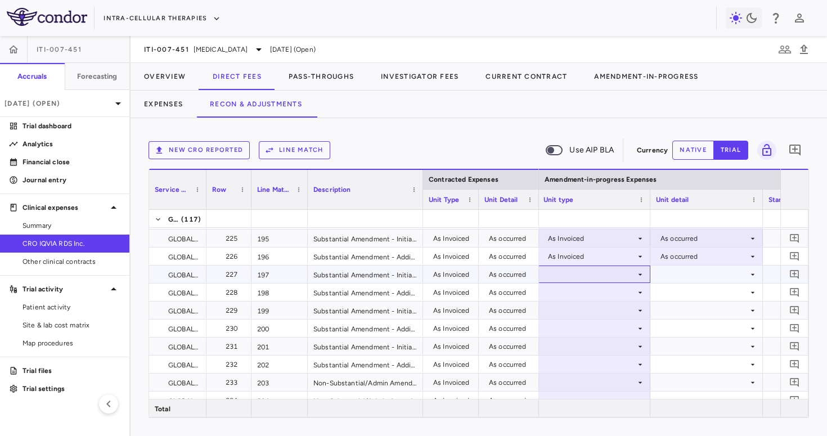
click at [618, 278] on div at bounding box center [593, 274] width 101 height 16
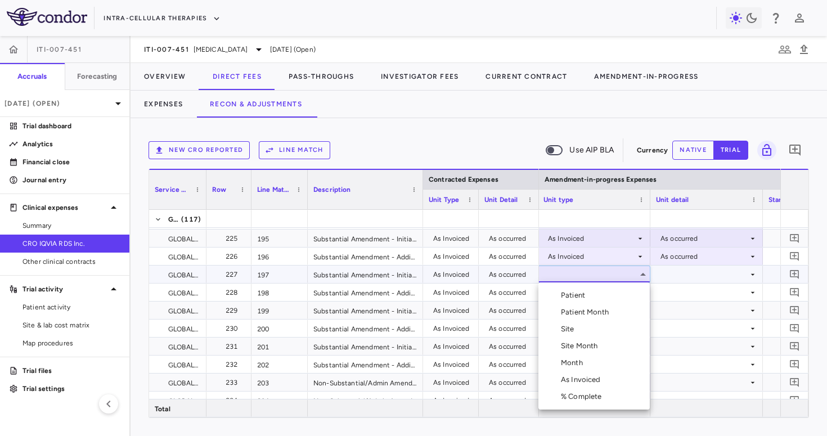
click at [595, 376] on div "As Invoiced" at bounding box center [583, 380] width 44 height 10
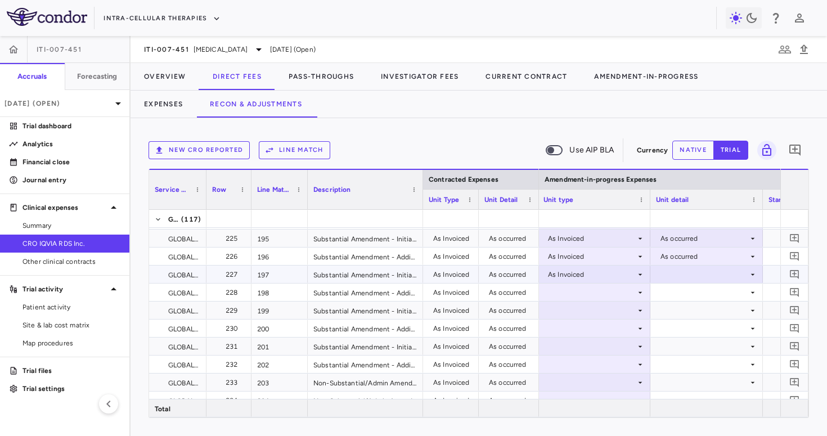
click at [673, 273] on div at bounding box center [706, 274] width 101 height 16
click at [673, 295] on div "As occurred" at bounding box center [695, 295] width 45 height 10
click at [609, 294] on div at bounding box center [593, 292] width 101 height 16
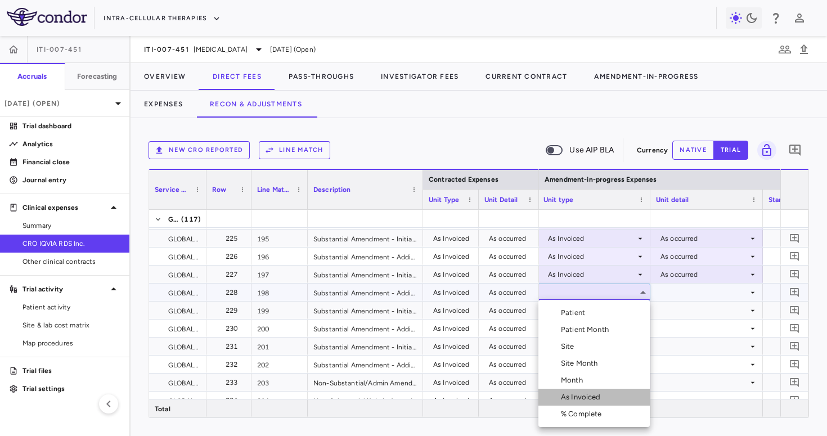
click at [591, 399] on div "As Invoiced" at bounding box center [583, 397] width 44 height 10
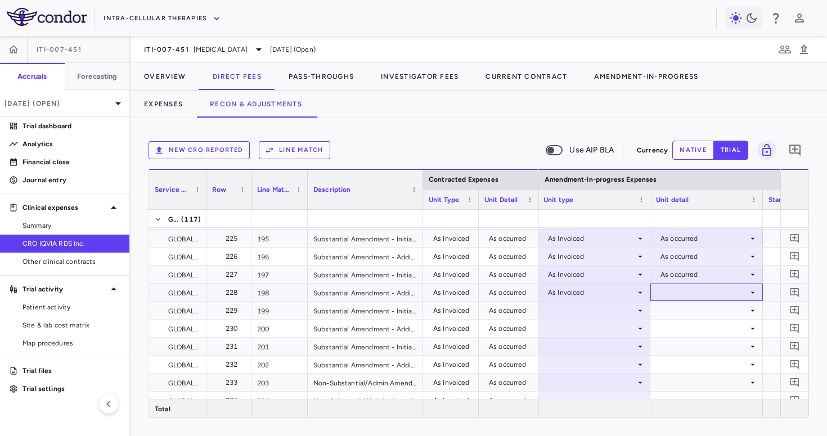
click at [681, 294] on div at bounding box center [706, 292] width 101 height 16
click at [678, 311] on div "As occurred" at bounding box center [695, 313] width 45 height 10
click at [589, 309] on div at bounding box center [593, 310] width 101 height 16
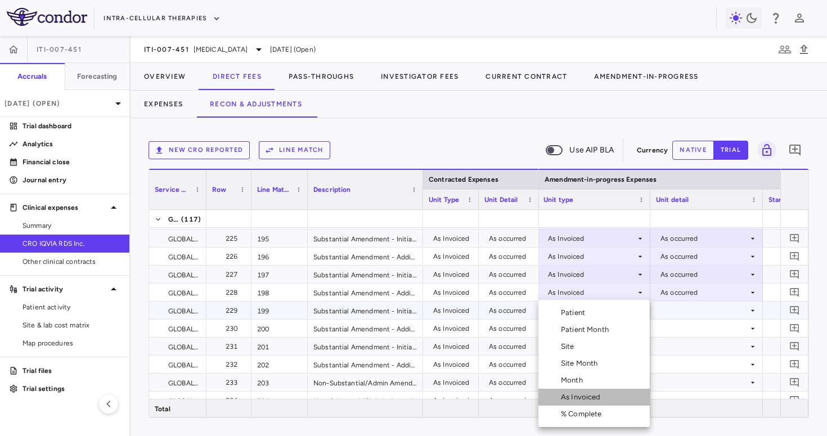
click at [578, 391] on li "As Invoiced" at bounding box center [593, 397] width 111 height 17
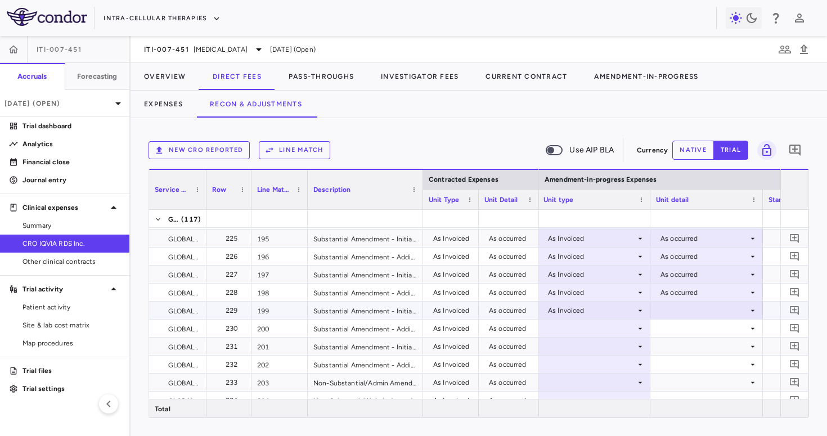
click at [670, 312] on div at bounding box center [706, 310] width 101 height 16
click at [674, 331] on div "As occurred" at bounding box center [695, 331] width 45 height 10
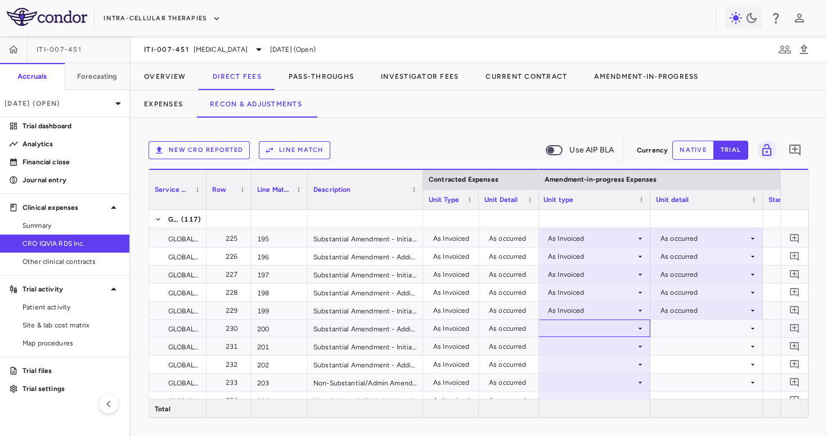
click at [573, 329] on div at bounding box center [593, 328] width 101 height 16
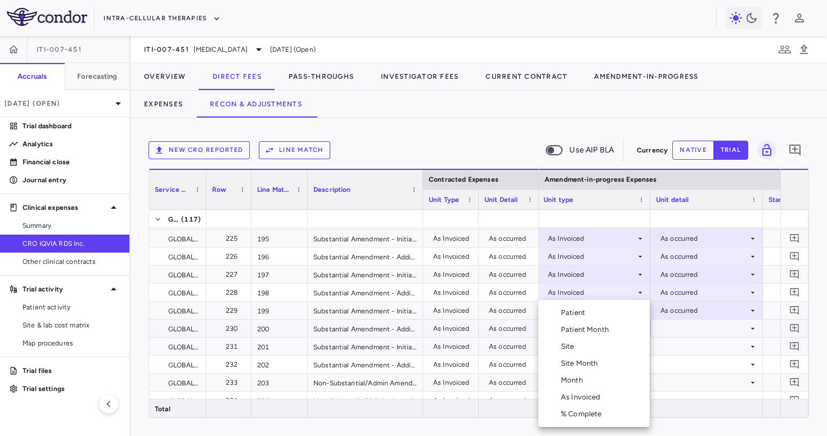
click at [571, 406] on li "% Complete" at bounding box center [593, 414] width 111 height 17
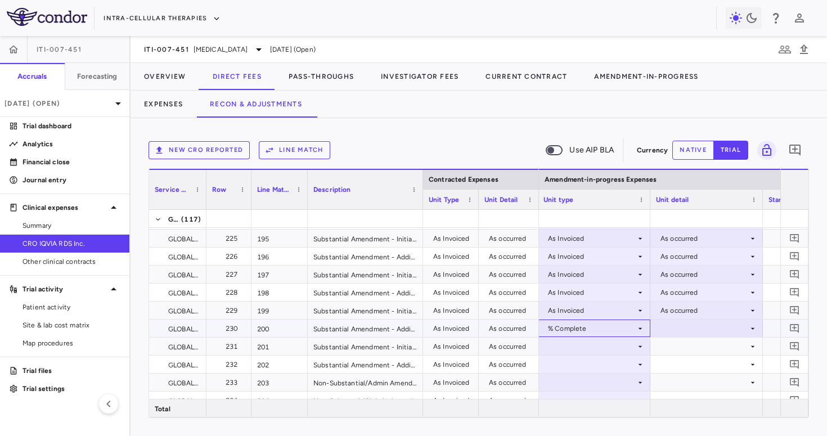
click at [598, 330] on div "% Complete" at bounding box center [592, 328] width 88 height 18
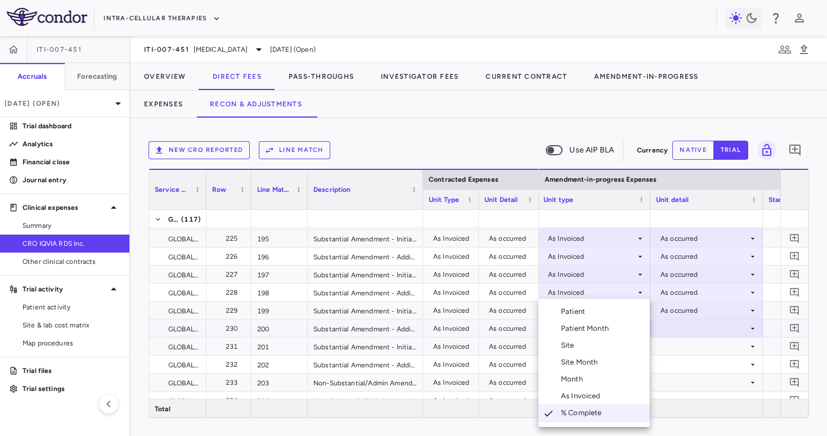
drag, startPoint x: 592, startPoint y: 384, endPoint x: 587, endPoint y: 397, distance: 13.2
click at [587, 397] on ul "Select Patient Patient Month Site Site Month Month As Invoiced % Complete" at bounding box center [593, 363] width 111 height 128
click at [587, 397] on div "As Invoiced" at bounding box center [583, 396] width 44 height 10
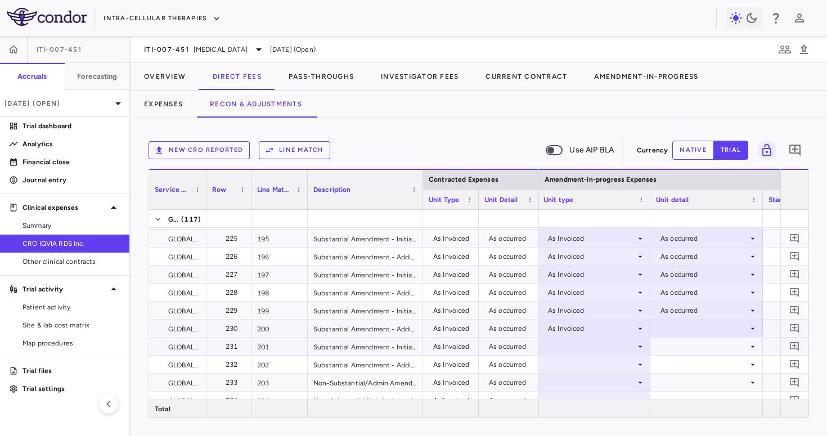
click at [656, 335] on div at bounding box center [706, 328] width 101 height 16
click at [665, 340] on ul "Select As occurred" at bounding box center [706, 349] width 111 height 26
click at [673, 345] on div "As occurred" at bounding box center [684, 349] width 67 height 10
click at [608, 345] on div at bounding box center [593, 346] width 101 height 16
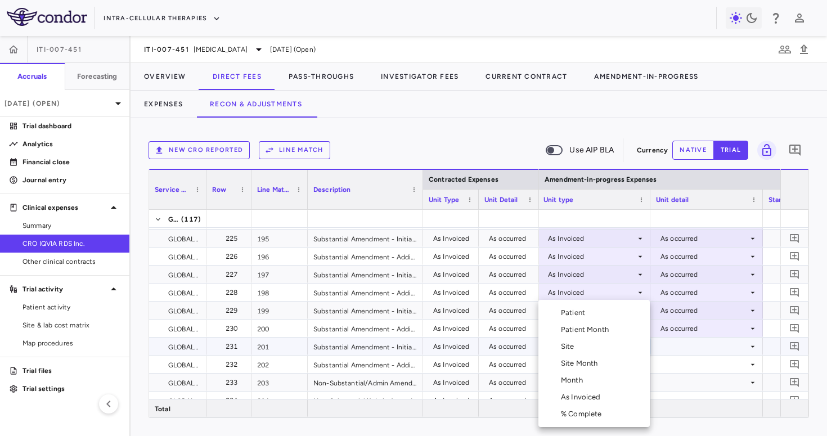
click at [592, 399] on div "As Invoiced" at bounding box center [583, 397] width 44 height 10
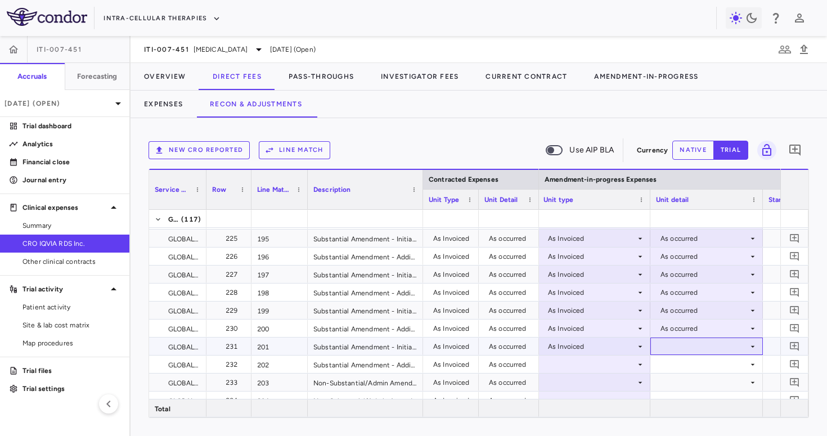
click at [673, 350] on div at bounding box center [706, 346] width 101 height 16
click at [675, 362] on div "As occurred" at bounding box center [695, 367] width 45 height 10
click at [609, 367] on div at bounding box center [593, 364] width 101 height 16
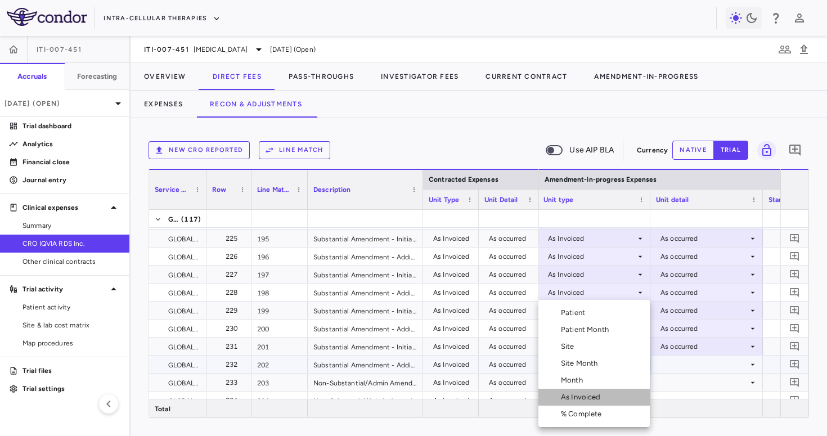
click at [610, 396] on li "As Invoiced" at bounding box center [593, 397] width 111 height 17
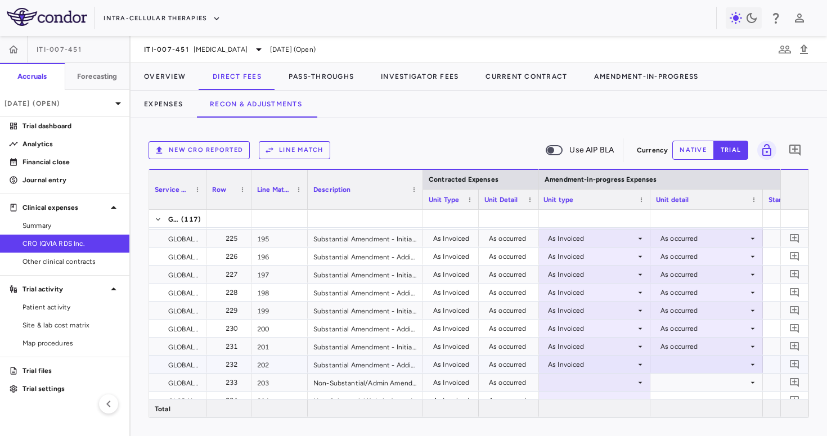
click at [666, 366] on div at bounding box center [706, 364] width 101 height 16
click at [677, 386] on div "As occurred" at bounding box center [695, 385] width 45 height 10
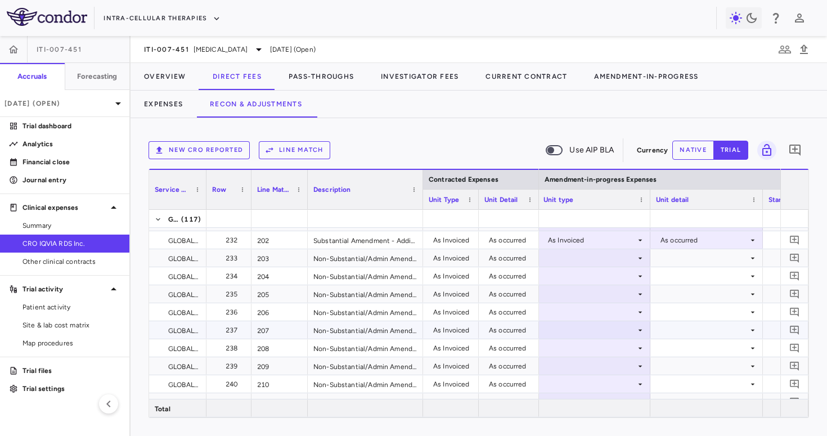
scroll to position [1384, 0]
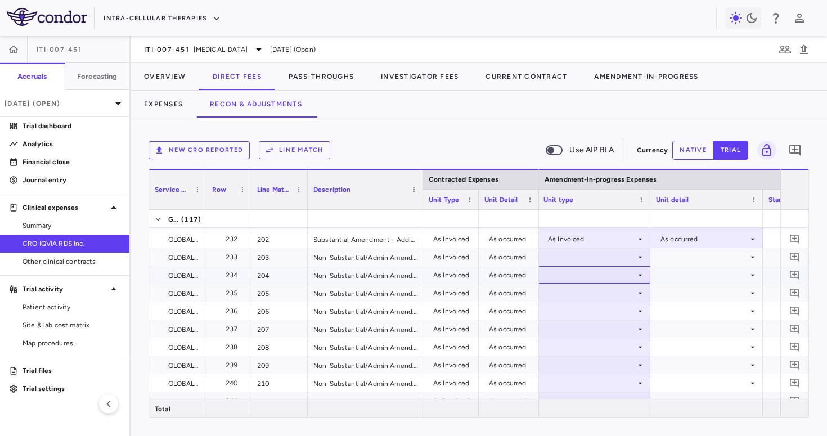
click at [603, 266] on div at bounding box center [594, 274] width 112 height 17
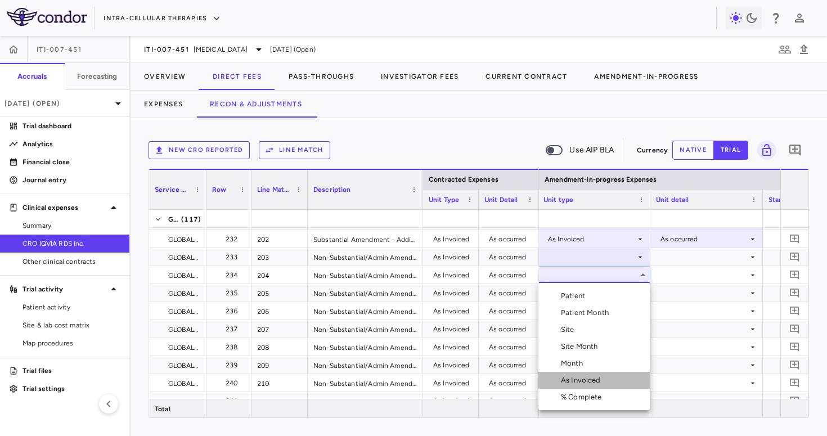
click at [580, 388] on li "As Invoiced" at bounding box center [593, 380] width 111 height 17
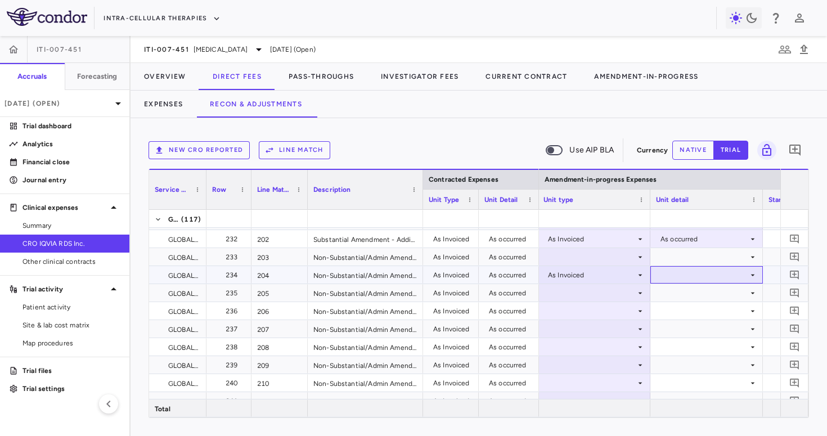
click at [676, 276] on div at bounding box center [706, 275] width 101 height 16
click at [678, 289] on li "As occurred" at bounding box center [706, 295] width 111 height 17
click at [609, 254] on div at bounding box center [593, 257] width 101 height 16
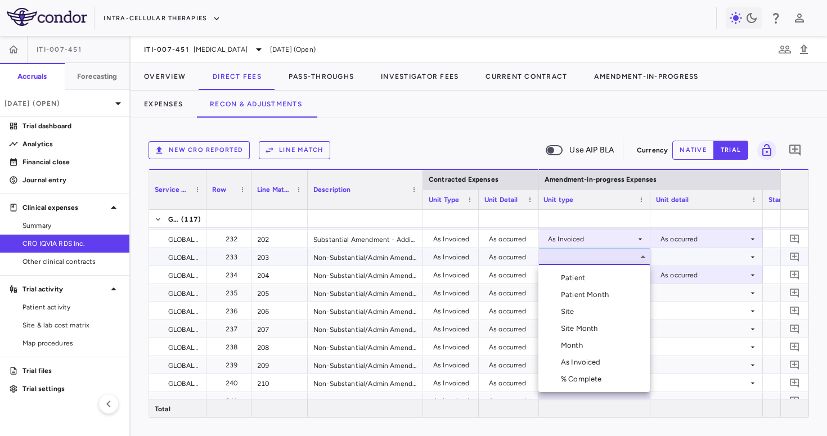
click at [581, 362] on div "As Invoiced" at bounding box center [583, 362] width 44 height 10
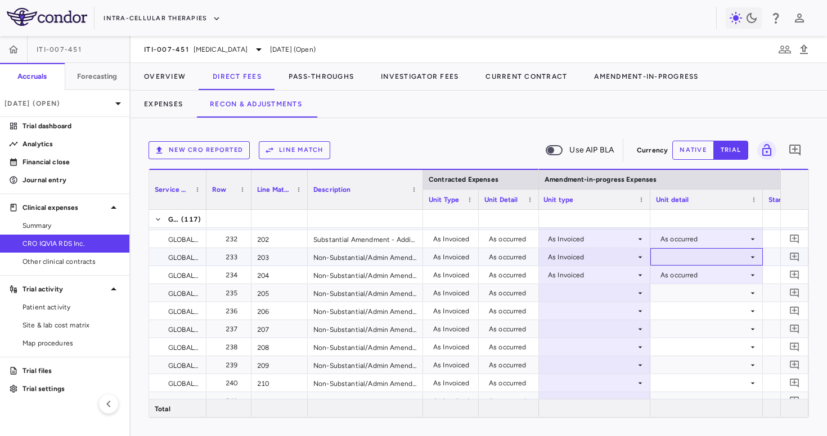
click at [666, 265] on div at bounding box center [706, 256] width 112 height 17
click at [674, 283] on li "As occurred" at bounding box center [706, 277] width 111 height 17
click at [616, 298] on div at bounding box center [593, 293] width 101 height 16
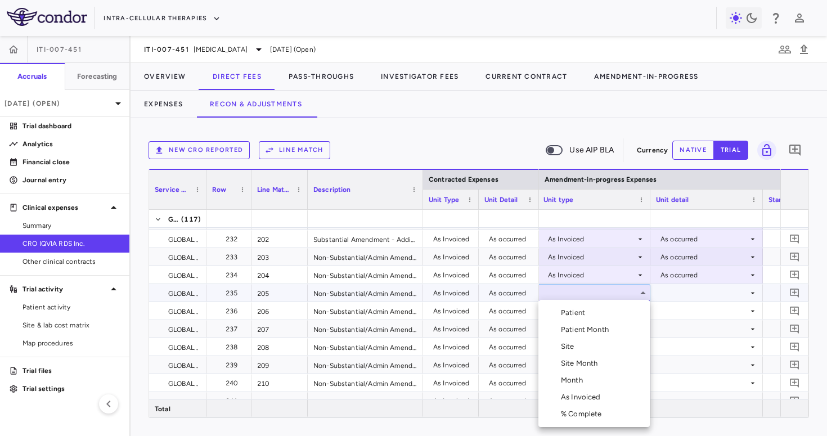
click at [592, 394] on div "As Invoiced" at bounding box center [583, 397] width 44 height 10
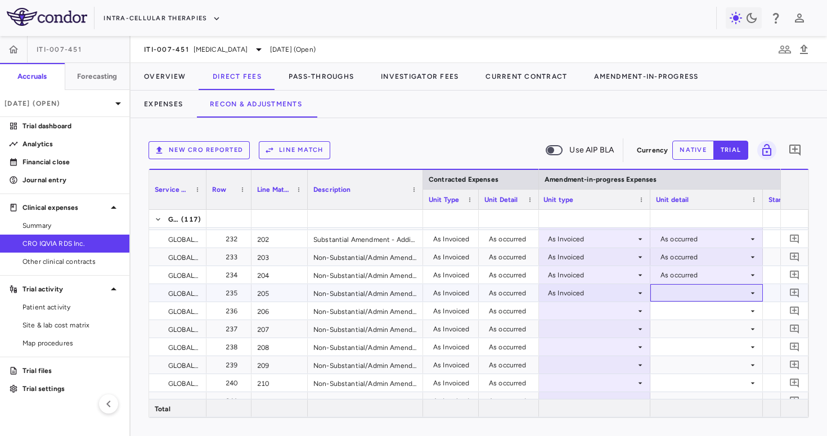
click at [673, 295] on div at bounding box center [706, 293] width 101 height 16
click at [672, 318] on div "As occurred" at bounding box center [684, 314] width 67 height 10
click at [638, 307] on icon at bounding box center [640, 311] width 9 height 9
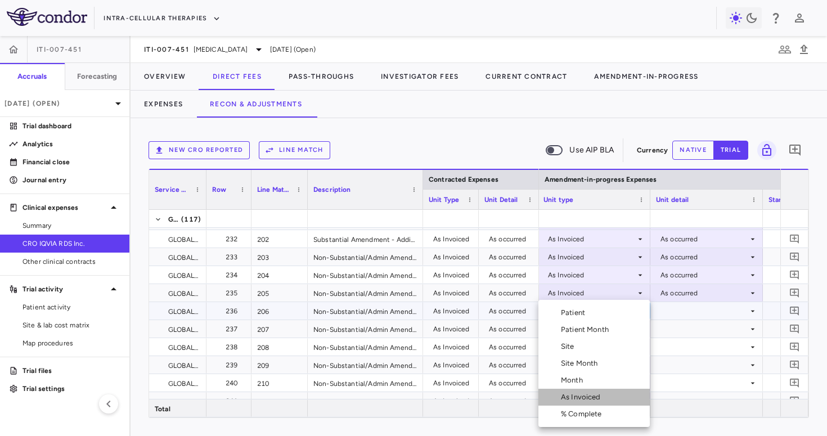
click at [601, 393] on div "As Invoiced" at bounding box center [583, 397] width 44 height 10
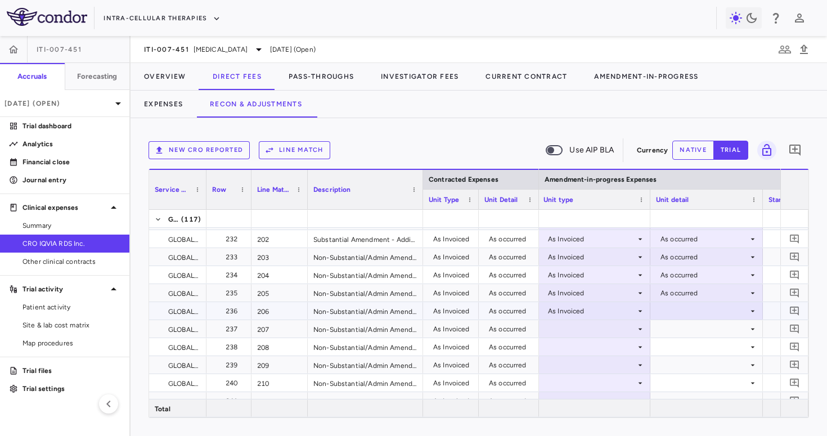
click at [682, 310] on div at bounding box center [706, 311] width 101 height 16
click at [678, 333] on div "As occurred" at bounding box center [695, 332] width 45 height 10
click at [617, 327] on div at bounding box center [593, 329] width 101 height 16
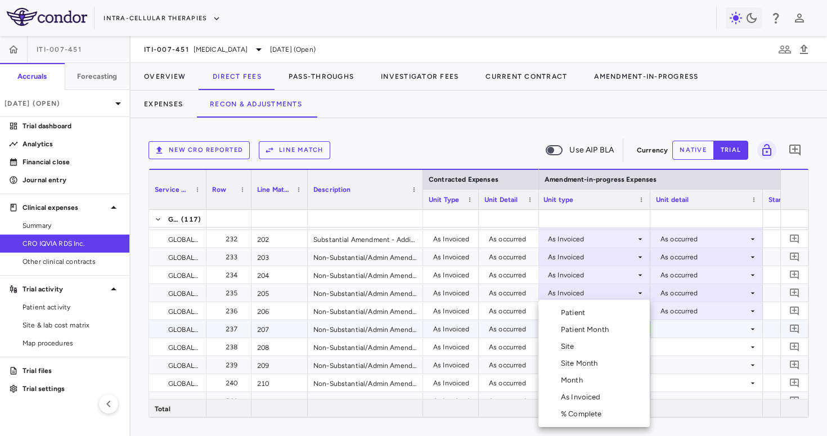
click at [594, 397] on div "As Invoiced" at bounding box center [583, 397] width 44 height 10
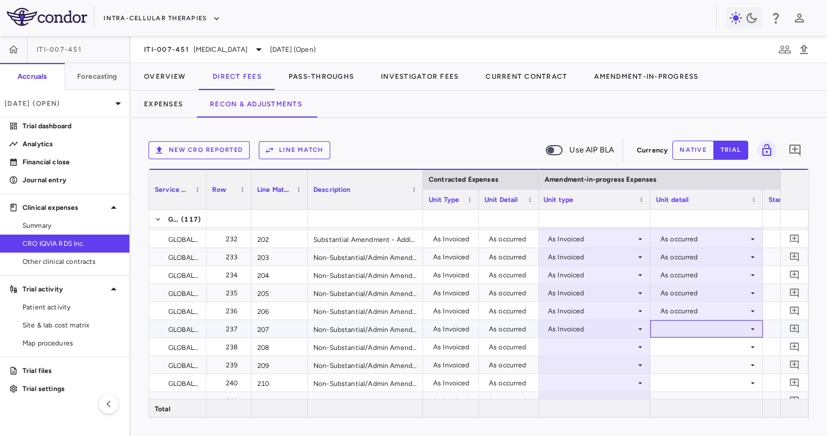
click at [676, 327] on div at bounding box center [706, 329] width 101 height 16
click at [674, 350] on div "As occurred" at bounding box center [695, 350] width 45 height 10
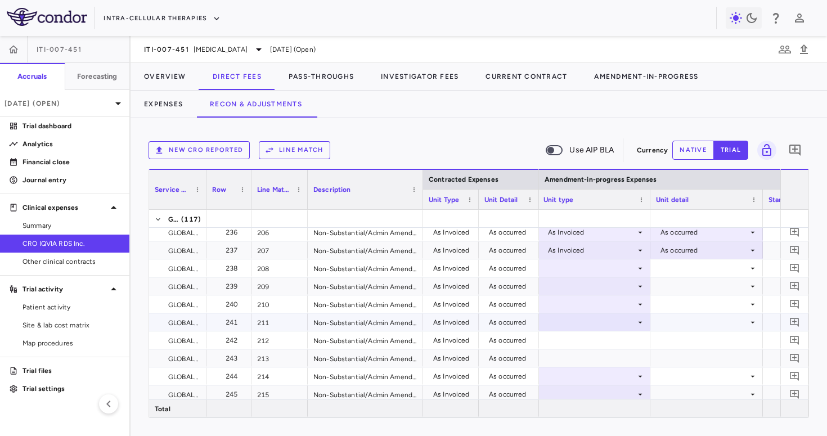
scroll to position [1471, 0]
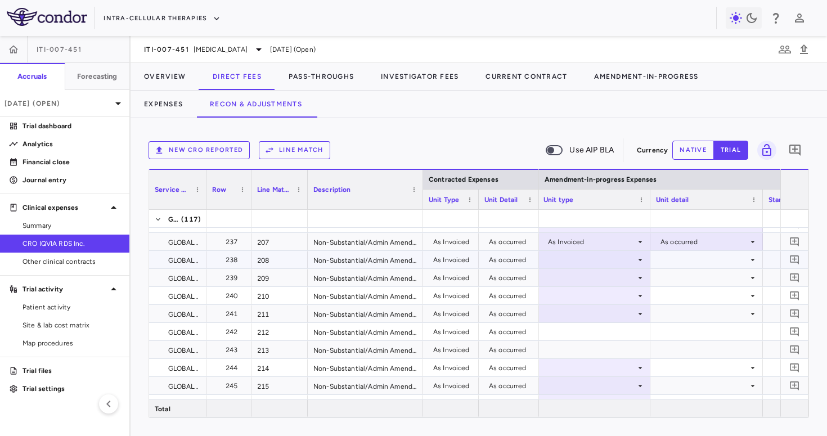
click at [624, 262] on div at bounding box center [593, 259] width 101 height 16
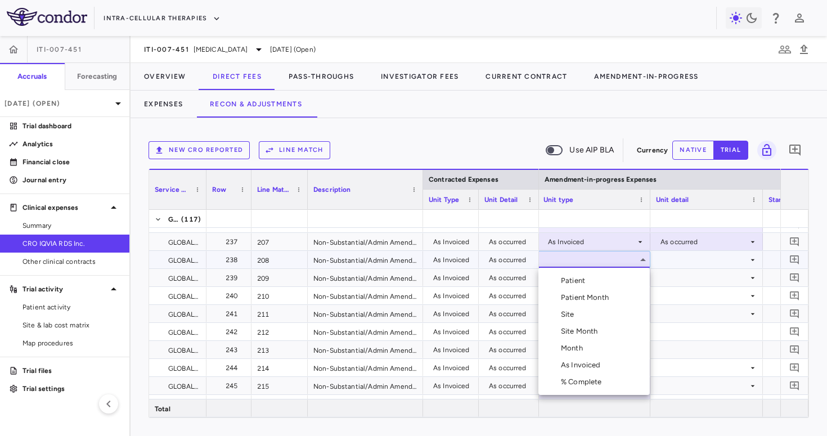
click at [596, 362] on div "As Invoiced" at bounding box center [583, 365] width 44 height 10
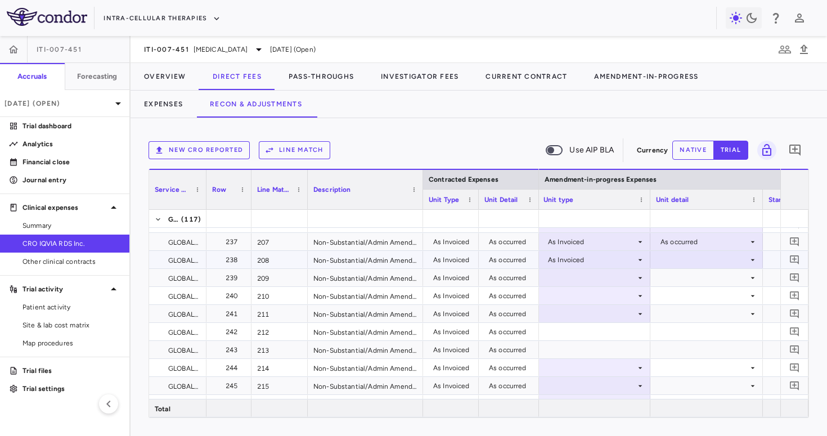
click at [670, 263] on div at bounding box center [706, 259] width 101 height 16
click at [671, 277] on div "As occurred" at bounding box center [684, 281] width 67 height 10
click at [603, 272] on div at bounding box center [593, 277] width 101 height 16
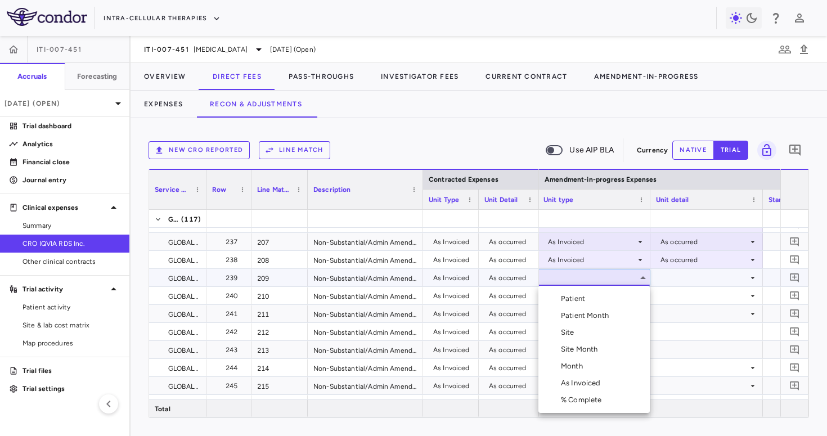
click at [595, 378] on div "As Invoiced" at bounding box center [583, 383] width 44 height 10
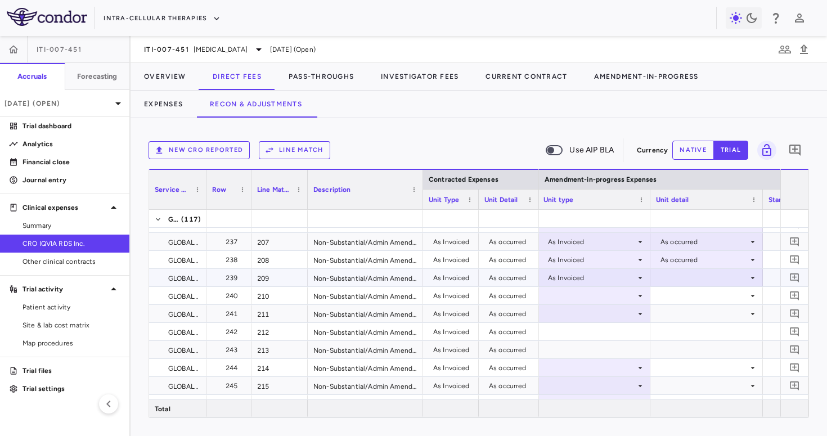
click at [669, 279] on div at bounding box center [706, 277] width 101 height 16
click at [672, 296] on div "As occurred" at bounding box center [684, 299] width 67 height 10
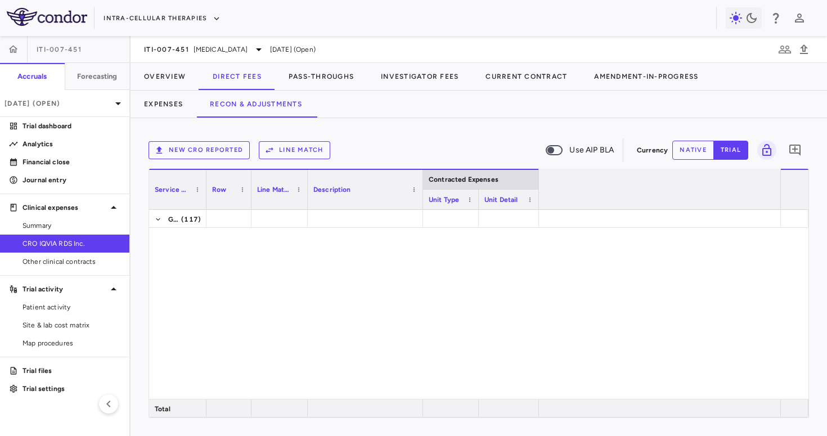
scroll to position [0, 1210]
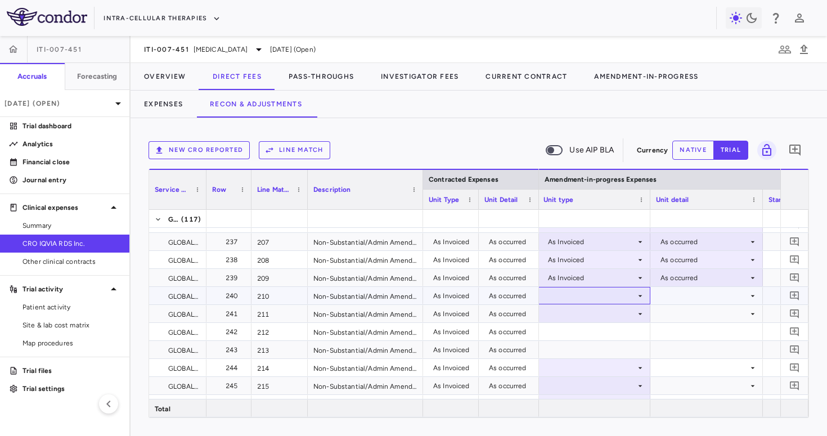
click at [605, 294] on div at bounding box center [593, 295] width 101 height 16
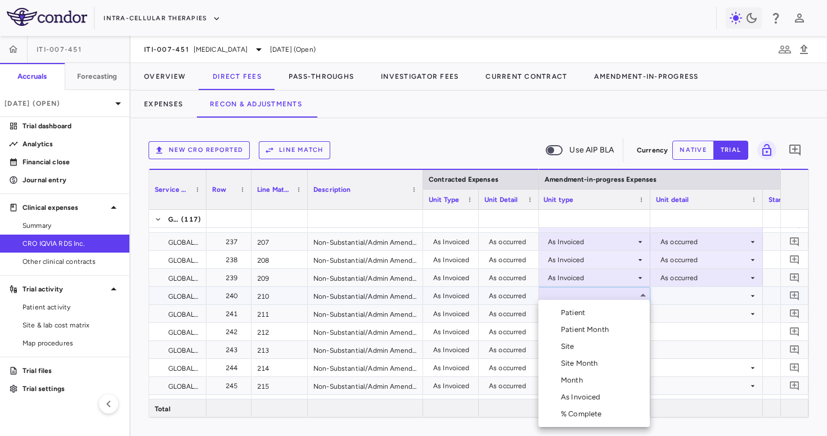
click at [570, 399] on div "As Invoiced" at bounding box center [583, 397] width 44 height 10
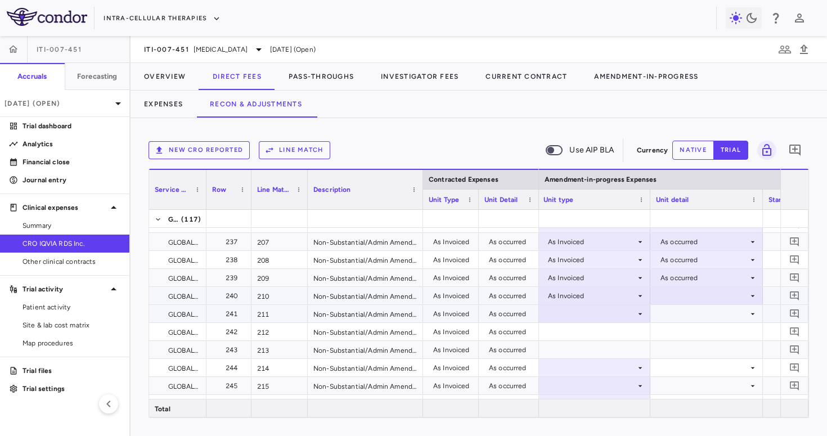
click at [660, 290] on div at bounding box center [706, 295] width 101 height 16
click at [673, 313] on div "As occurred" at bounding box center [684, 317] width 67 height 10
click at [620, 316] on div at bounding box center [593, 313] width 101 height 16
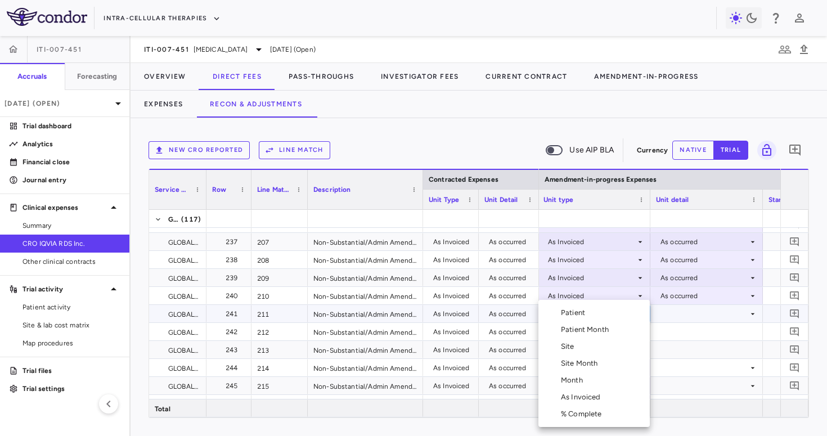
click at [601, 397] on div "As Invoiced" at bounding box center [583, 397] width 44 height 10
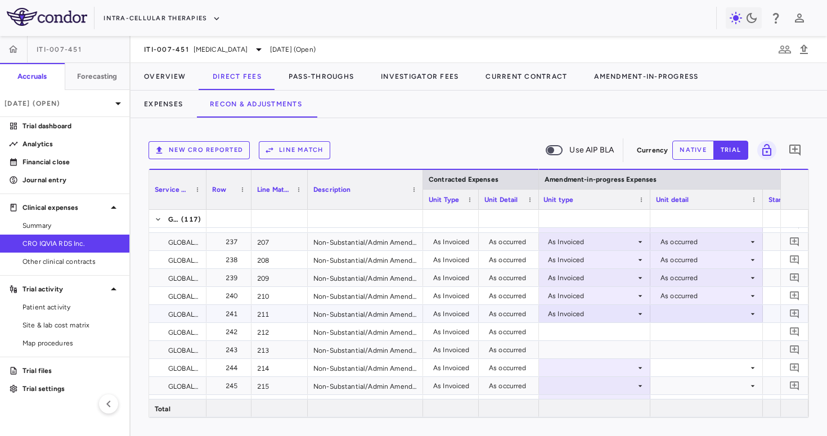
click at [661, 317] on div at bounding box center [706, 313] width 101 height 16
click at [663, 334] on div at bounding box center [661, 335] width 13 height 10
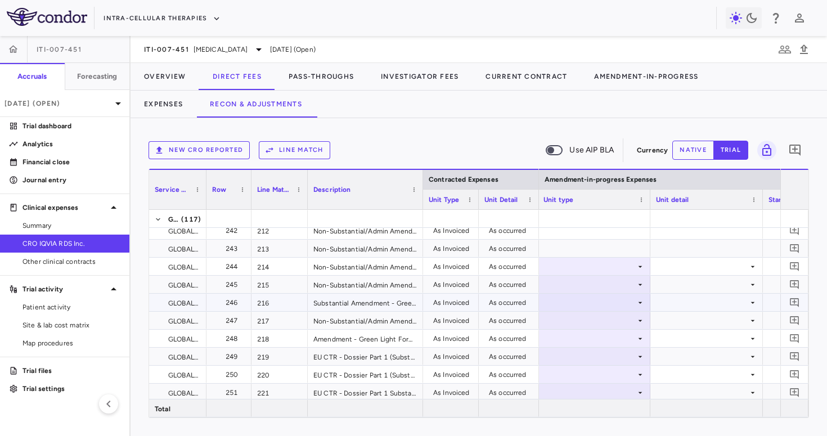
scroll to position [1573, 0]
click at [624, 269] on div at bounding box center [593, 266] width 101 height 16
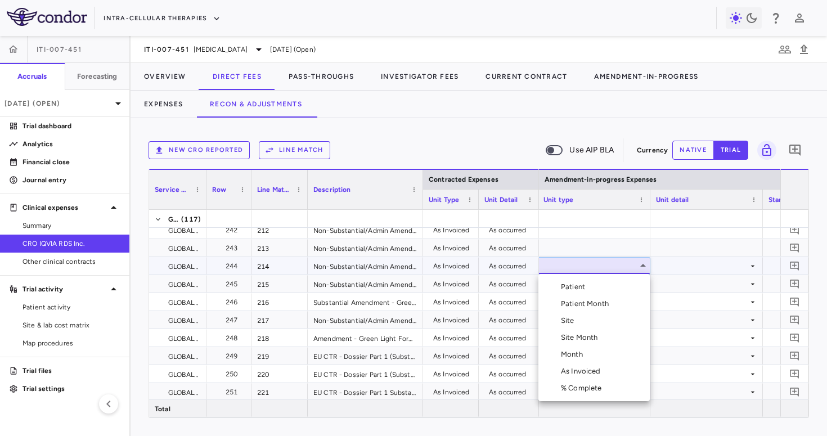
click at [587, 374] on div "As Invoiced" at bounding box center [583, 371] width 44 height 10
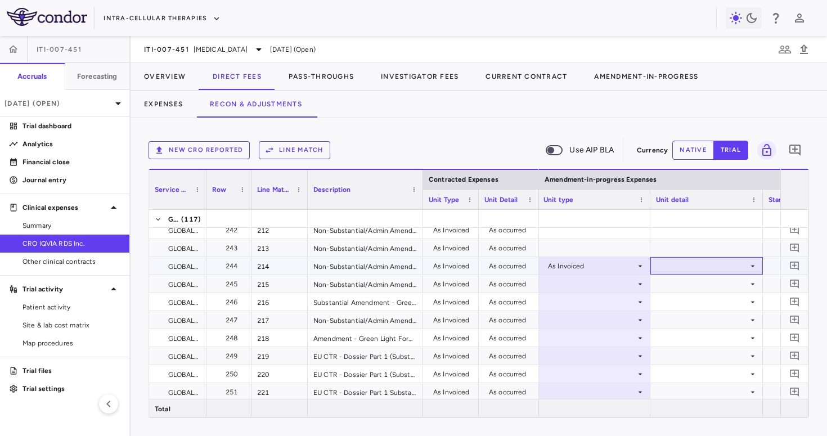
click at [673, 260] on div at bounding box center [706, 266] width 101 height 16
click at [673, 277] on ul "Select As occurred" at bounding box center [706, 287] width 111 height 26
click at [673, 282] on div "As occurred" at bounding box center [695, 287] width 45 height 10
click at [631, 278] on div at bounding box center [593, 284] width 101 height 16
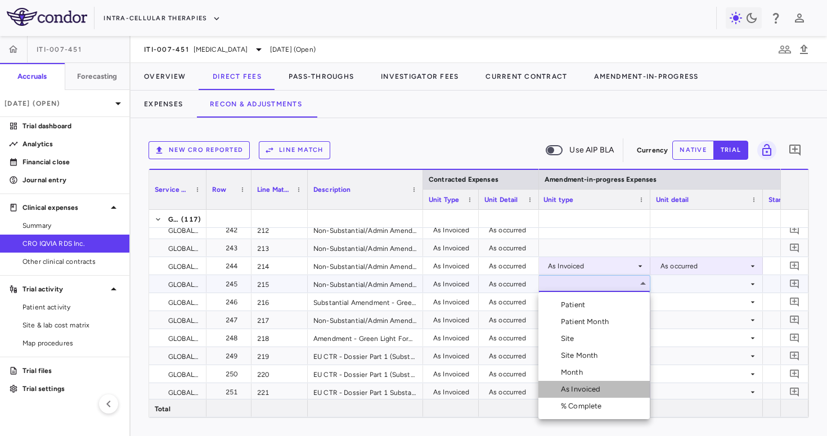
click at [596, 386] on div "As Invoiced" at bounding box center [583, 389] width 44 height 10
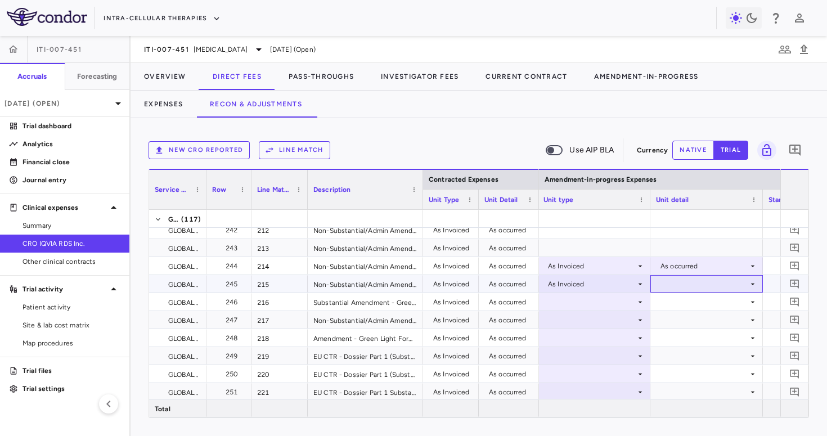
click at [662, 284] on div at bounding box center [706, 284] width 101 height 16
click at [665, 292] on ul "Select As occurred" at bounding box center [706, 305] width 111 height 26
click at [672, 300] on div "As occurred" at bounding box center [684, 305] width 67 height 10
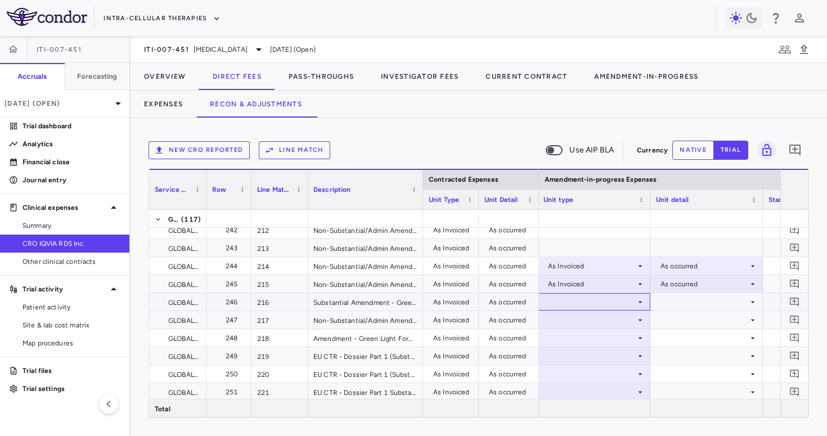
click at [628, 303] on div at bounding box center [593, 302] width 101 height 16
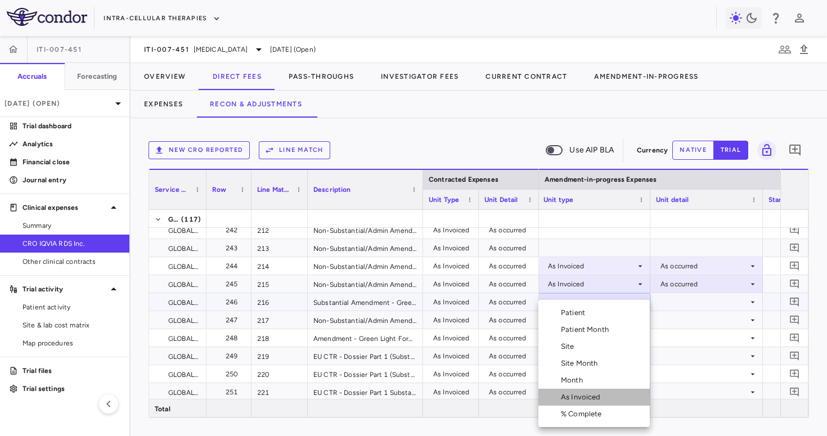
click at [602, 394] on div "As Invoiced" at bounding box center [583, 397] width 44 height 10
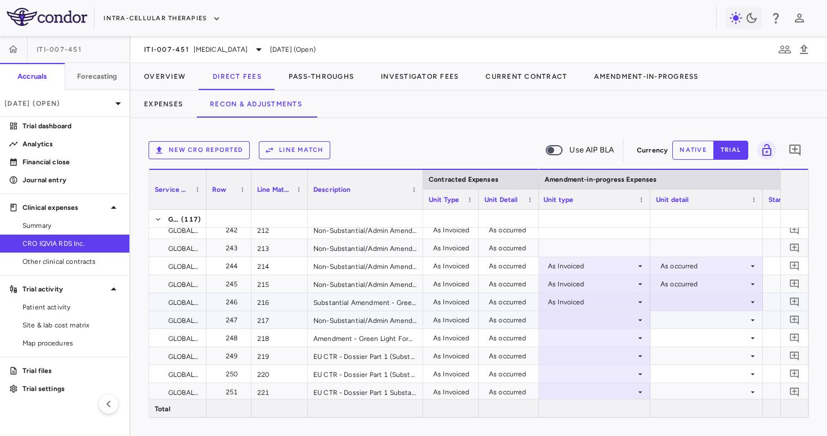
click at [663, 304] on div at bounding box center [706, 302] width 101 height 16
click at [665, 318] on div at bounding box center [661, 323] width 13 height 10
click at [607, 319] on div at bounding box center [593, 320] width 101 height 16
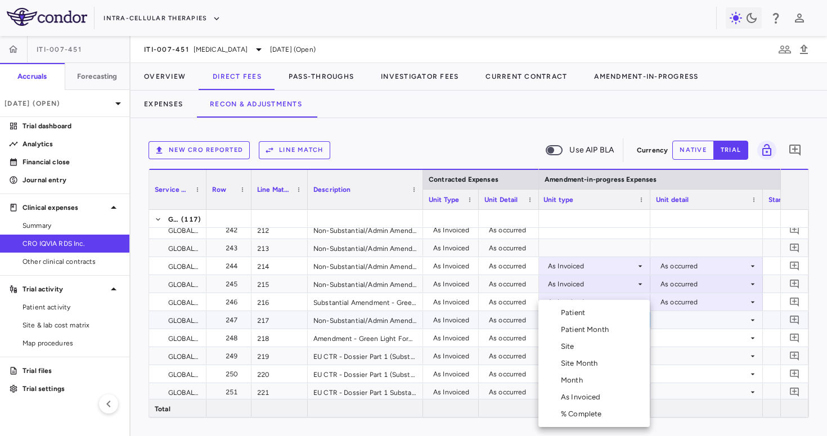
click at [579, 398] on div "As Invoiced" at bounding box center [583, 397] width 44 height 10
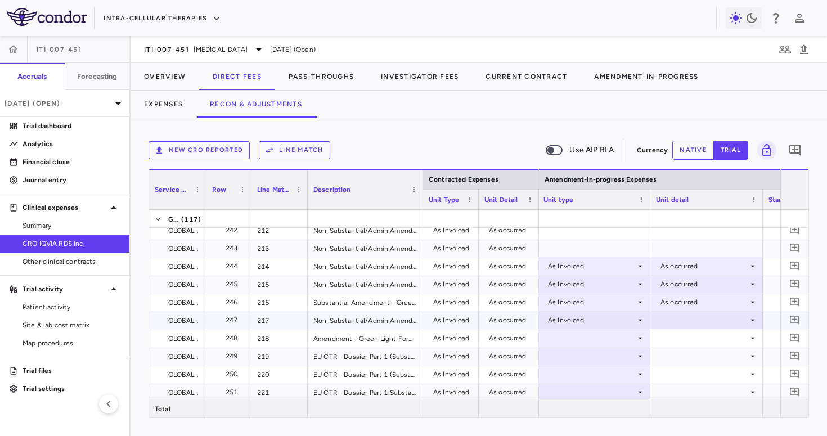
click at [659, 319] on div at bounding box center [706, 320] width 101 height 16
click at [661, 331] on ul "Select As occurred" at bounding box center [706, 341] width 111 height 26
click at [674, 340] on div "As occurred" at bounding box center [695, 341] width 45 height 10
click at [620, 333] on div at bounding box center [593, 338] width 101 height 16
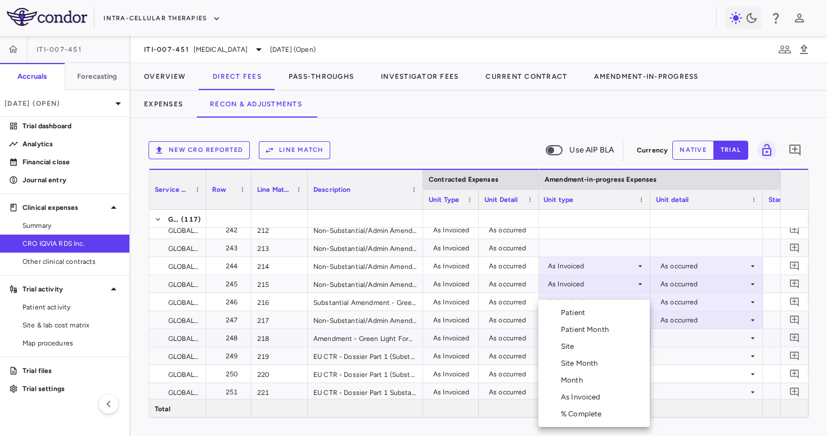
click at [587, 404] on li "As Invoiced" at bounding box center [593, 397] width 111 height 17
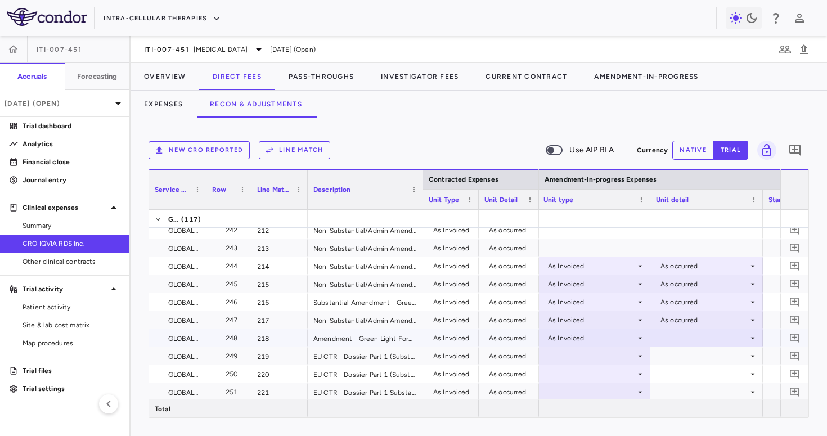
click at [676, 331] on div at bounding box center [706, 338] width 101 height 16
click at [680, 361] on div "As occurred" at bounding box center [695, 359] width 45 height 10
click at [600, 358] on div at bounding box center [593, 356] width 101 height 16
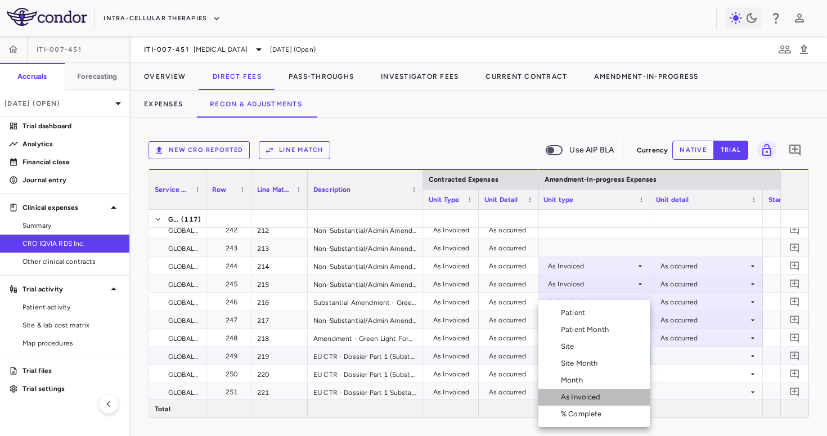
click at [579, 402] on div "As Invoiced" at bounding box center [583, 397] width 44 height 10
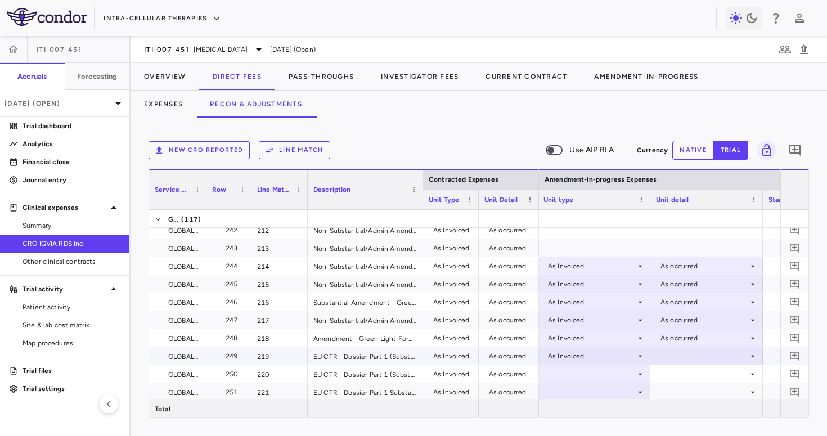
click at [685, 357] on div at bounding box center [706, 356] width 101 height 16
click at [688, 377] on div "As occurred" at bounding box center [695, 377] width 45 height 10
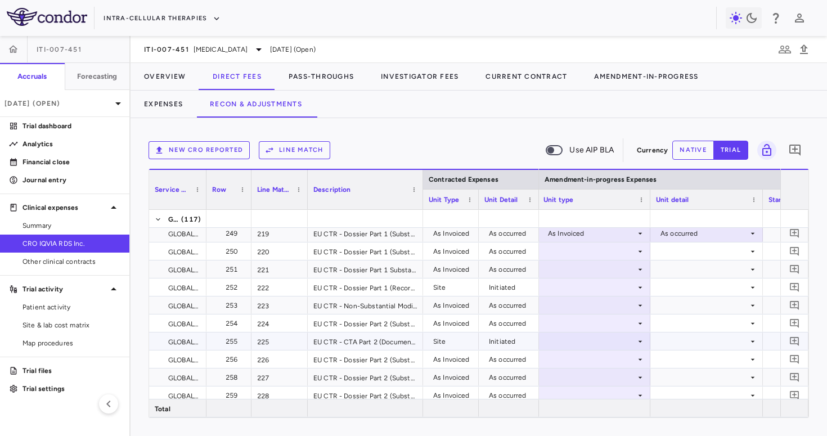
scroll to position [1703, 0]
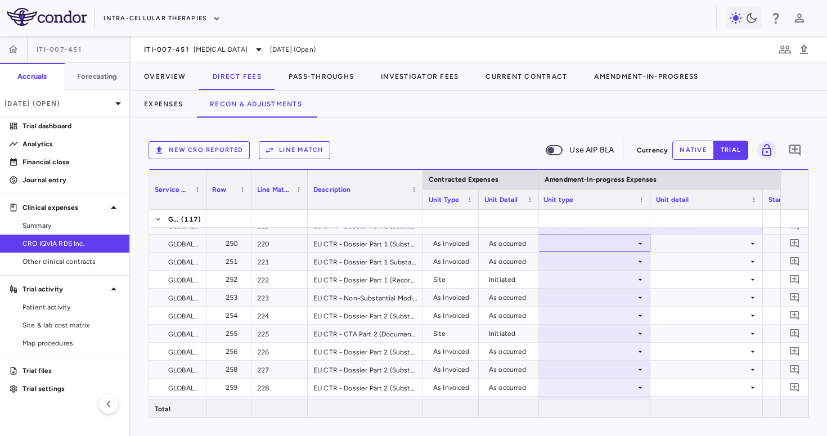
click at [609, 239] on div at bounding box center [593, 243] width 101 height 16
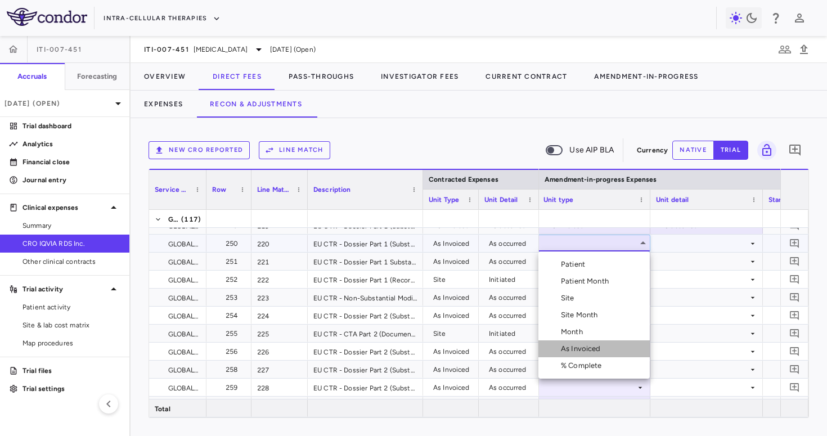
click at [578, 350] on div "As Invoiced" at bounding box center [583, 349] width 44 height 10
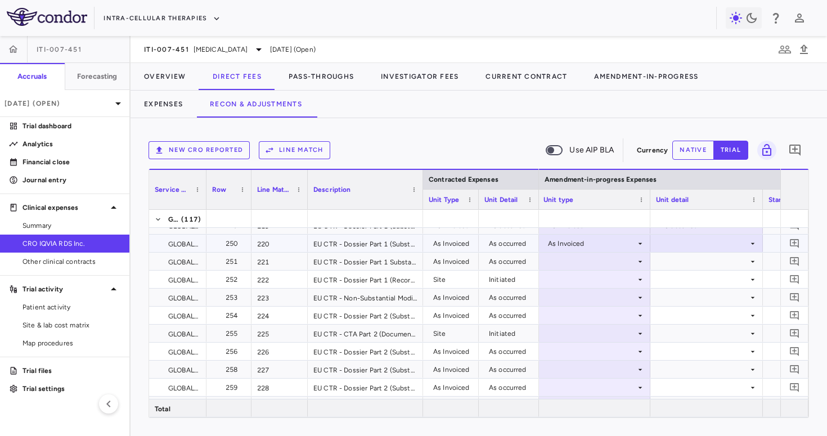
click at [674, 243] on div at bounding box center [706, 243] width 101 height 16
click at [674, 280] on div at bounding box center [413, 218] width 827 height 436
click at [682, 230] on div "As occurred" at bounding box center [704, 226] width 88 height 18
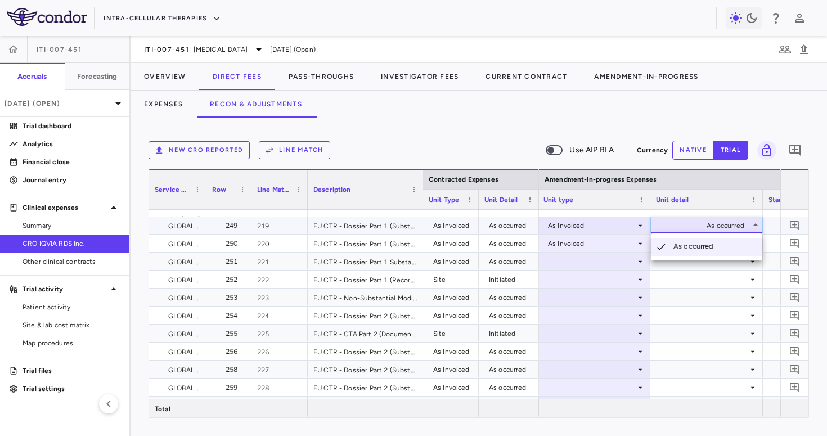
click at [685, 221] on div at bounding box center [413, 218] width 827 height 436
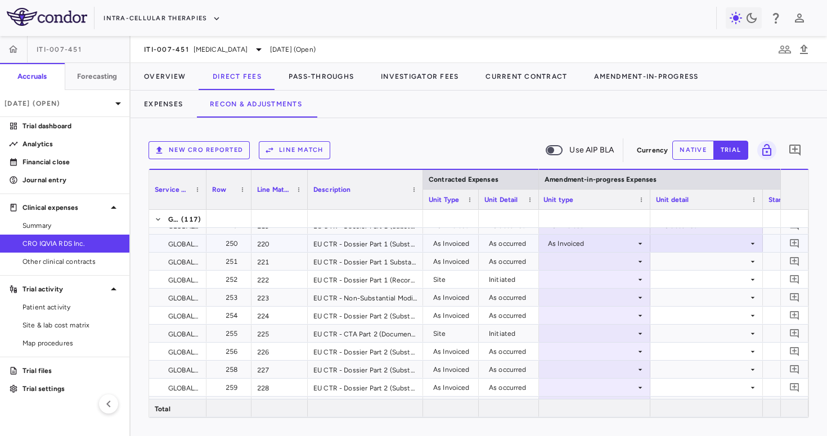
click at [683, 243] on div at bounding box center [706, 243] width 101 height 16
click at [685, 265] on div "As occurred" at bounding box center [695, 264] width 45 height 10
click at [610, 263] on div at bounding box center [593, 261] width 101 height 16
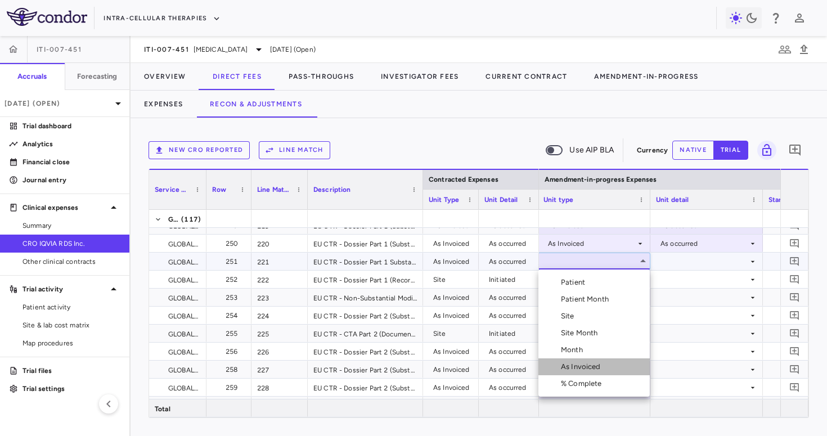
click at [585, 363] on div "As Invoiced" at bounding box center [583, 367] width 44 height 10
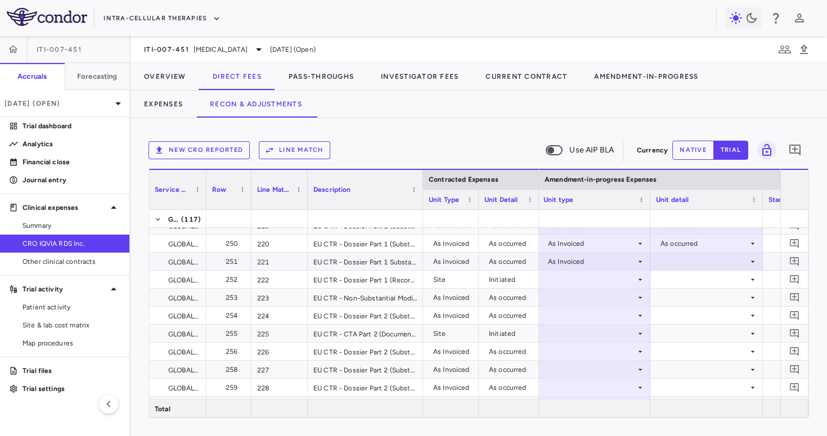
click at [676, 259] on div at bounding box center [706, 261] width 101 height 16
click at [679, 280] on div "As occurred" at bounding box center [695, 282] width 45 height 10
